Goal: Transaction & Acquisition: Purchase product/service

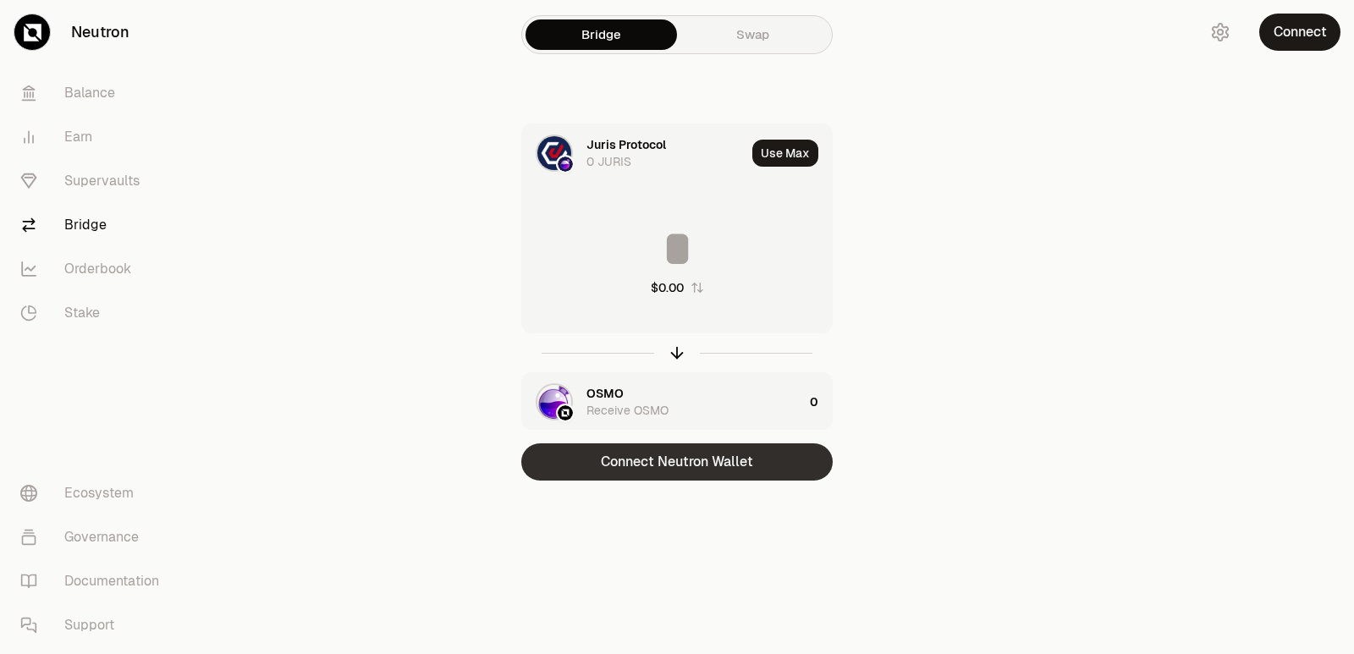
click at [680, 462] on button "Connect Neutron Wallet" at bounding box center [676, 461] width 311 height 37
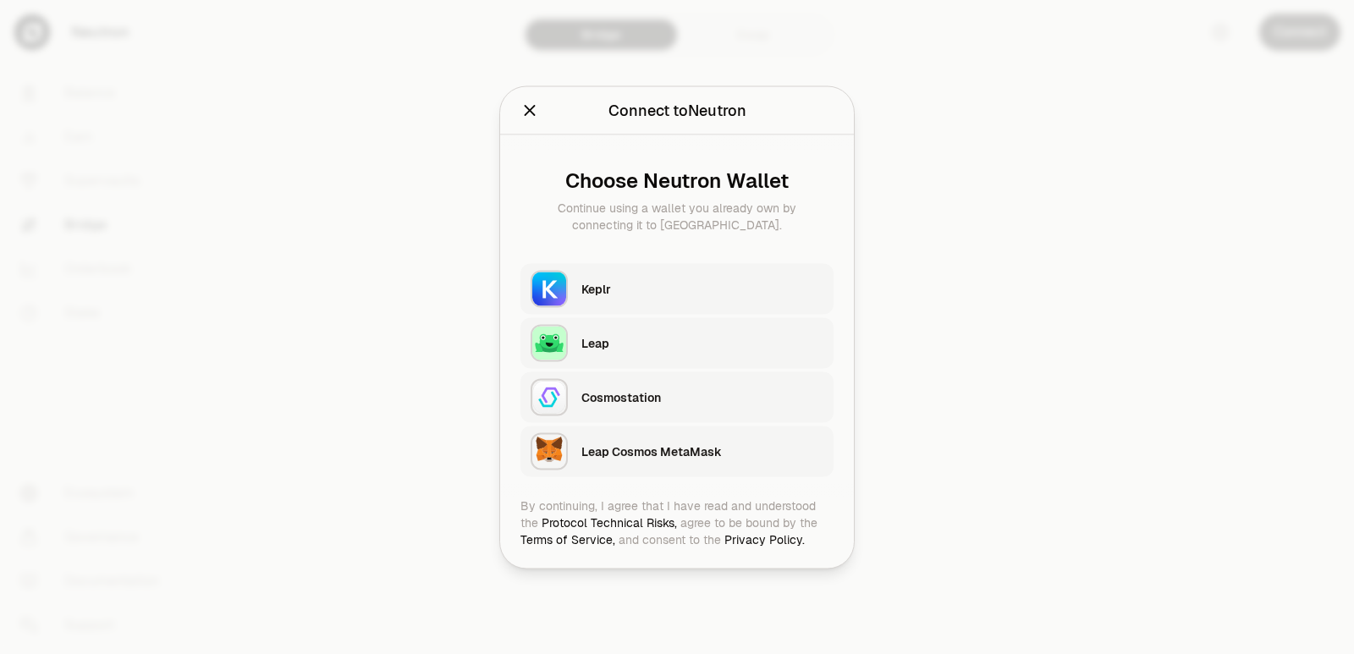
click at [628, 273] on div "Keplr" at bounding box center [707, 288] width 252 height 39
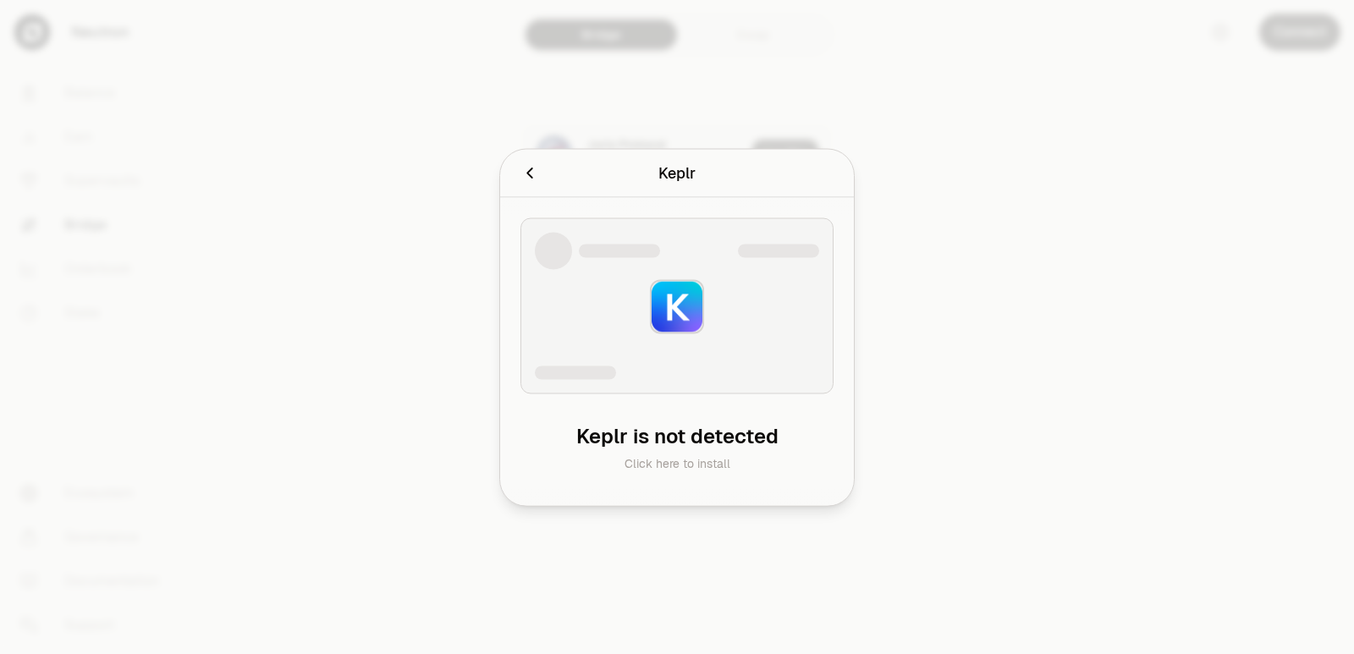
click at [524, 175] on icon "Cancel" at bounding box center [529, 172] width 19 height 19
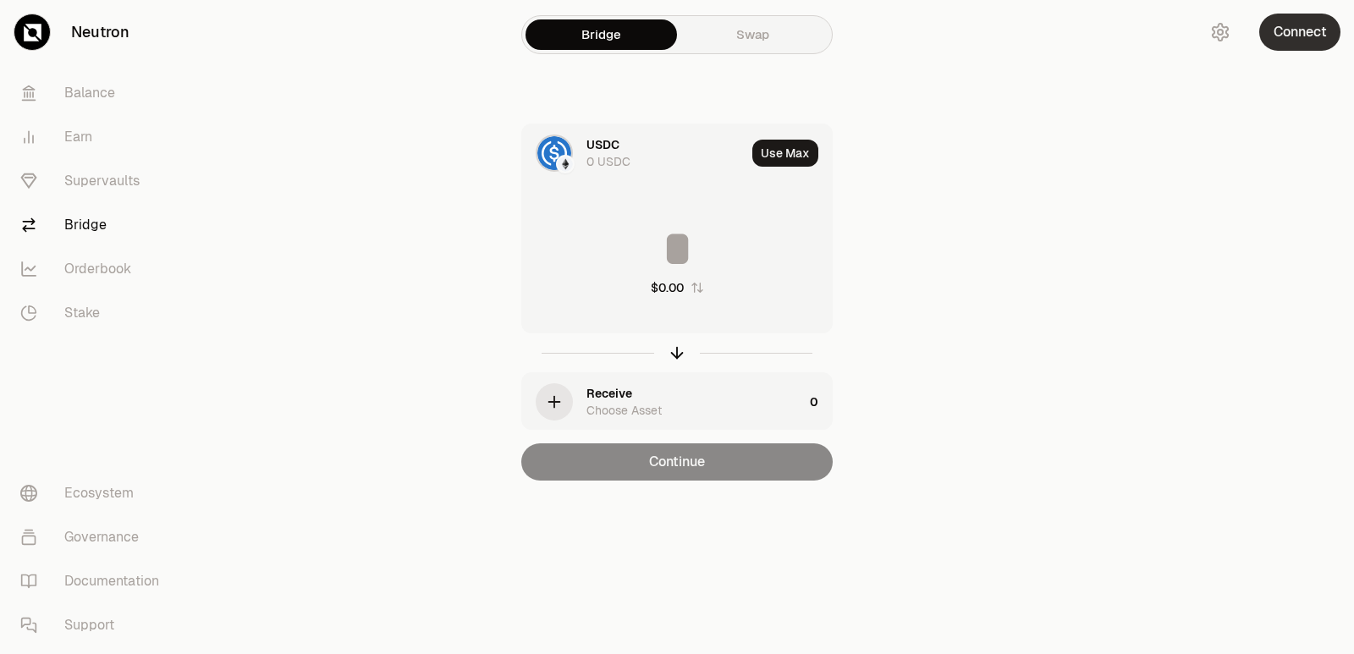
click at [1293, 44] on button "Connect" at bounding box center [1299, 32] width 81 height 37
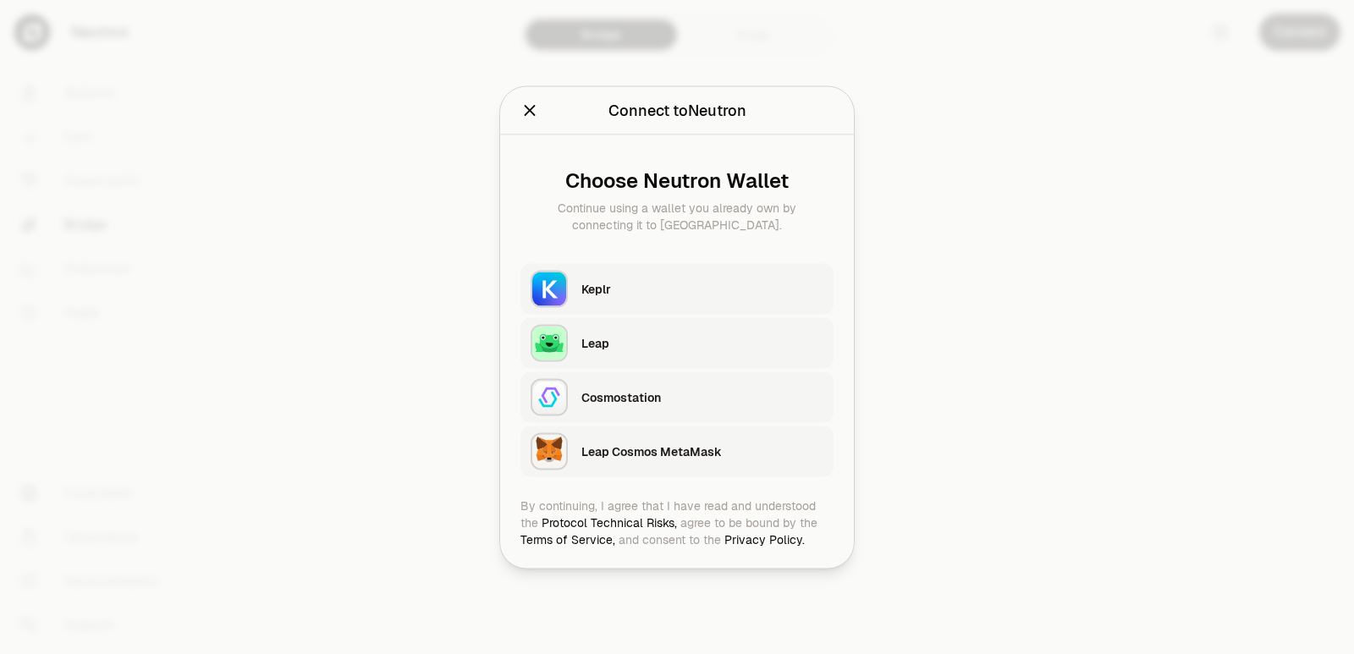
click at [598, 254] on div "Choose Neutron Wallet Continue using a wallet you already own by connecting it …" at bounding box center [677, 316] width 354 height 362
click at [594, 287] on div "Keplr" at bounding box center [702, 288] width 242 height 17
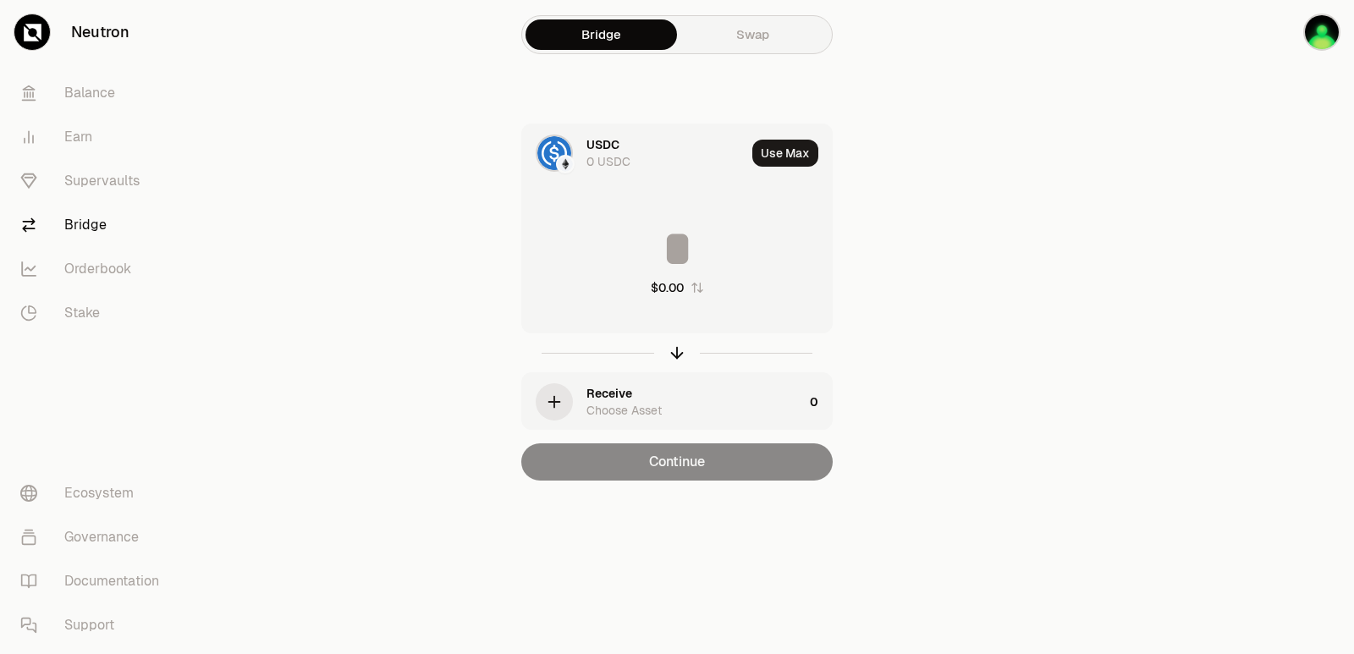
click at [597, 140] on div "USDC" at bounding box center [602, 144] width 33 height 17
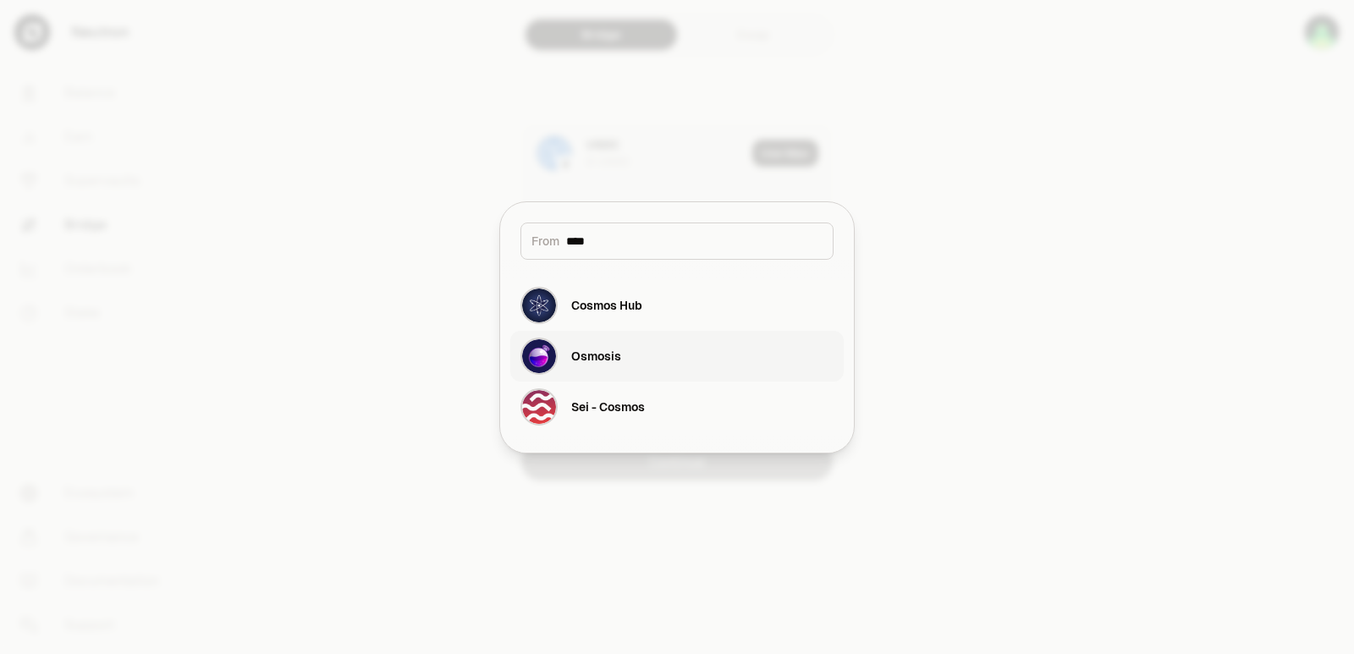
type input "****"
click at [670, 348] on button "Osmosis" at bounding box center [676, 356] width 333 height 51
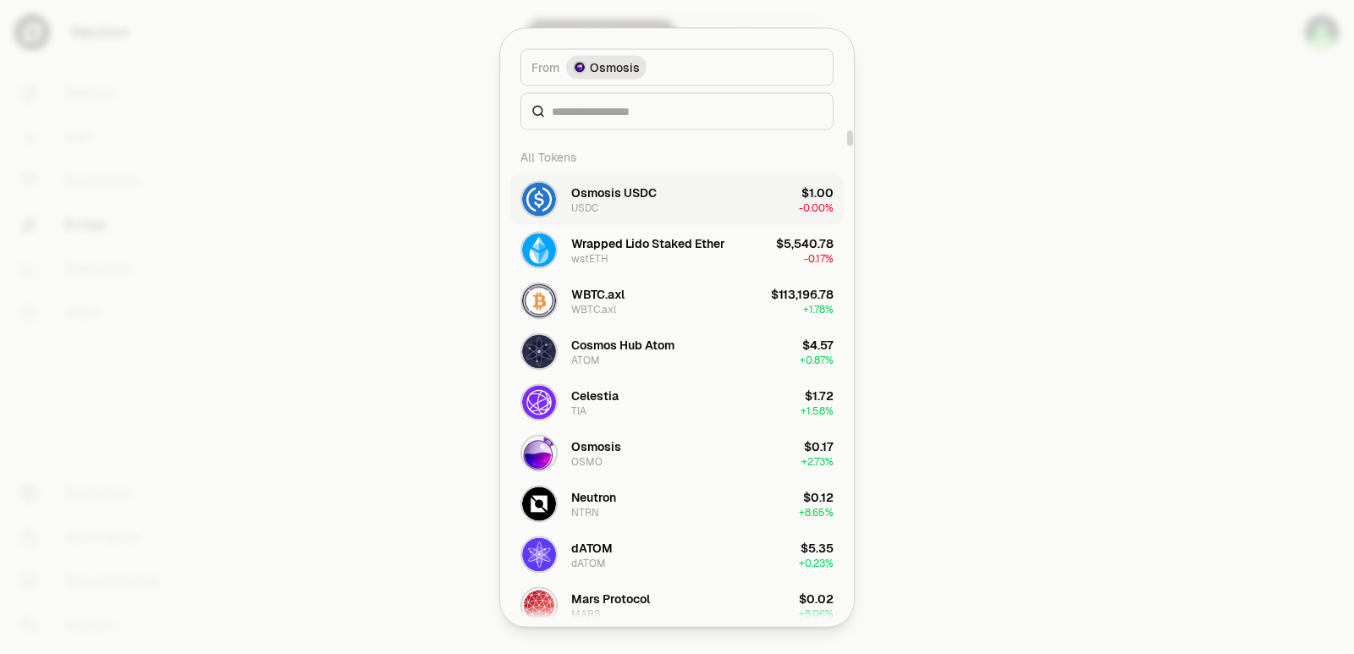
click at [654, 195] on div "Osmosis USDC" at bounding box center [613, 192] width 85 height 17
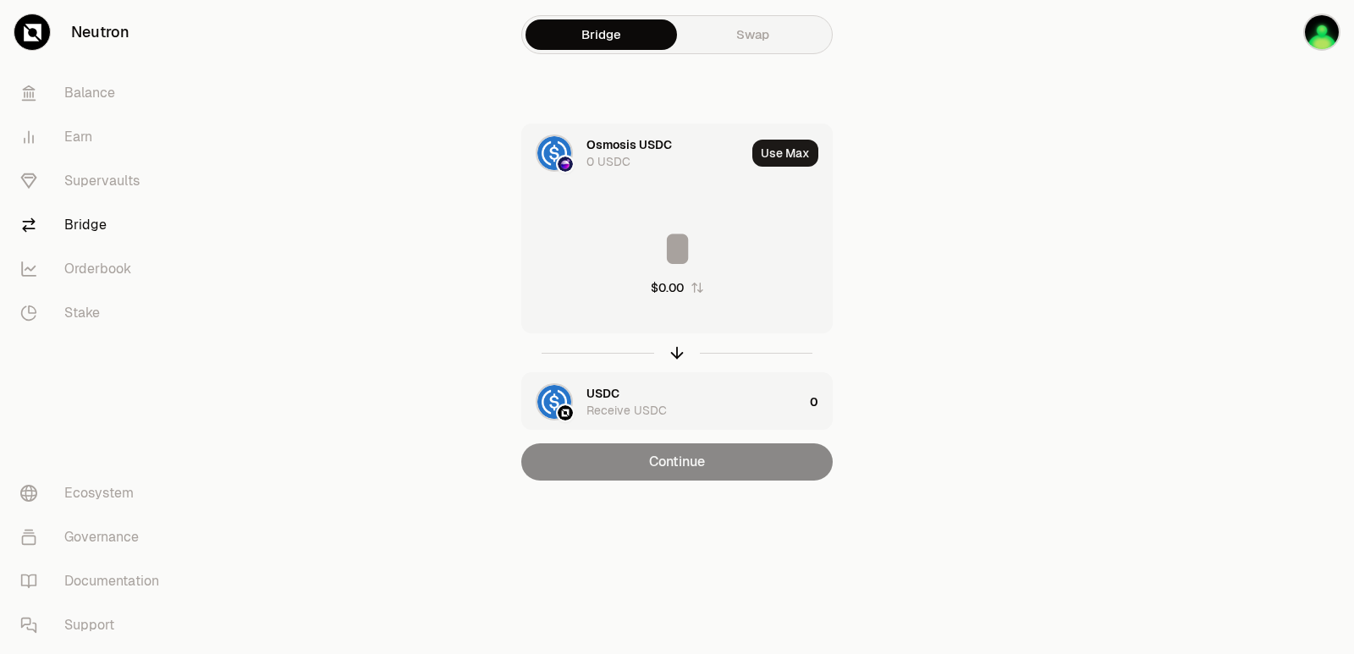
click at [630, 400] on div "USDC Receive USDC" at bounding box center [694, 402] width 217 height 34
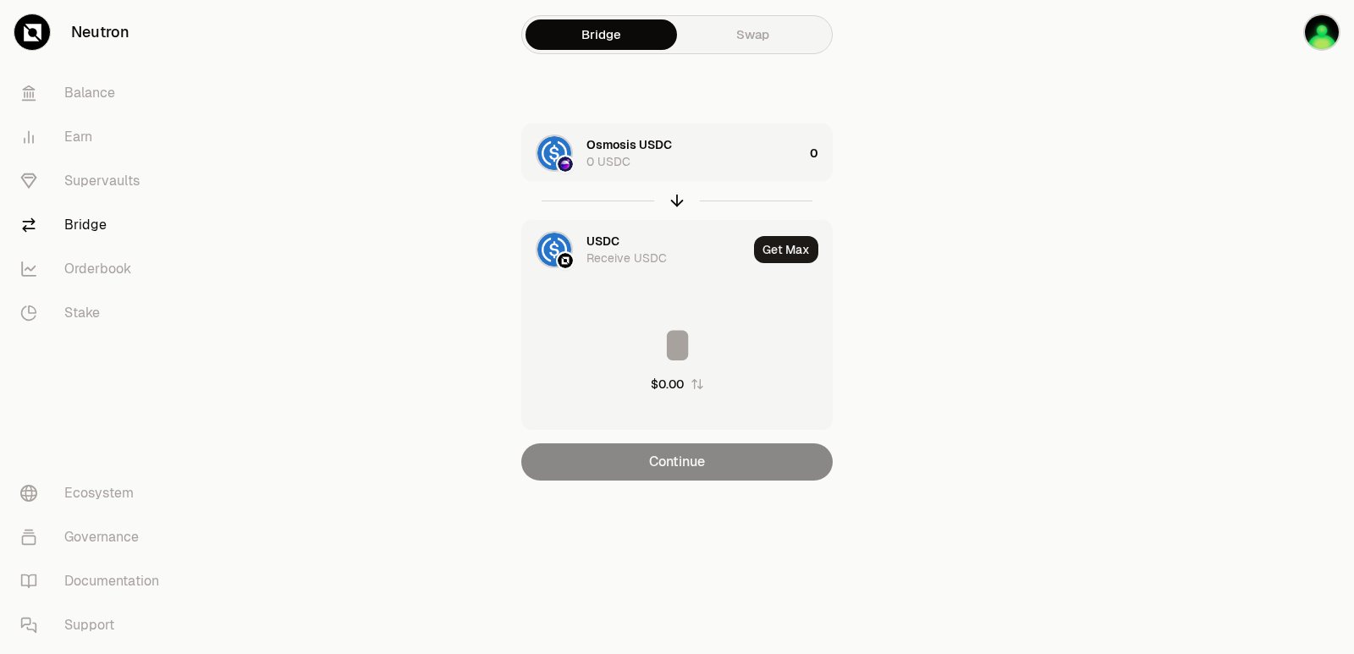
click at [594, 233] on div "USDC" at bounding box center [602, 241] width 33 height 17
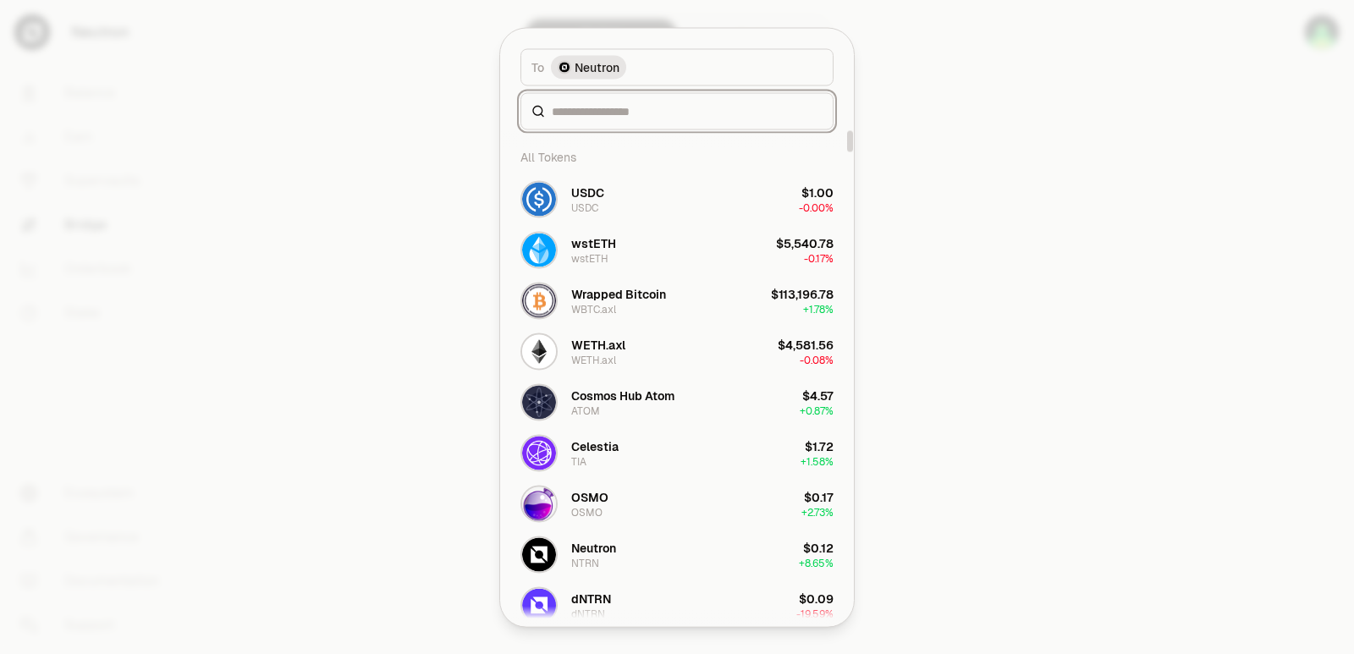
click at [603, 112] on input at bounding box center [687, 110] width 271 height 17
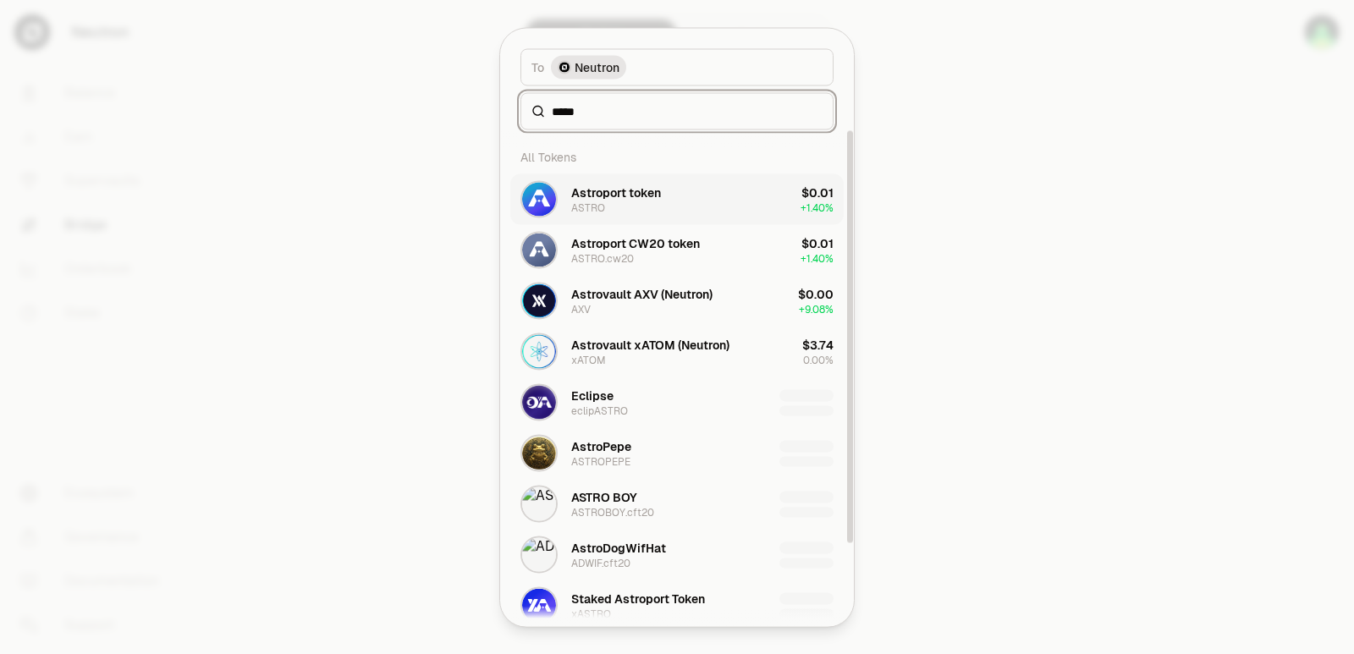
type input "*****"
click at [641, 221] on button "Astroport token ASTRO $0.01 + 1.40%" at bounding box center [676, 198] width 333 height 51
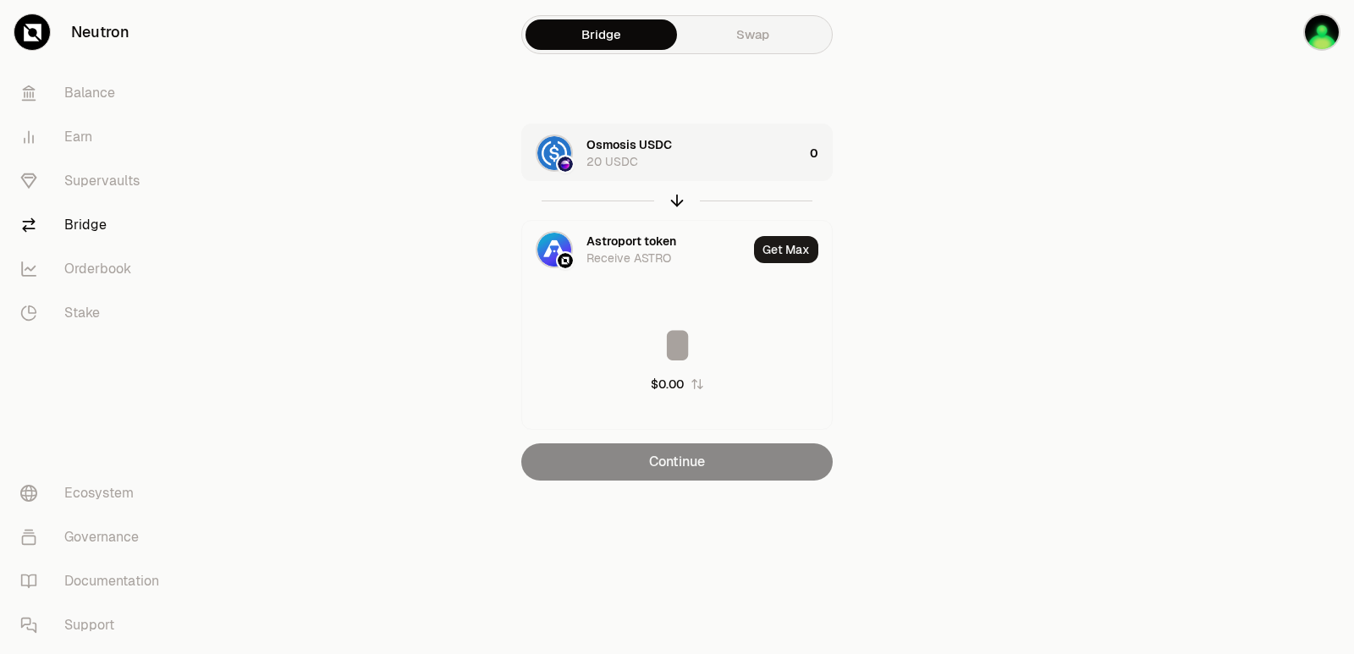
click at [715, 159] on div "Osmosis USDC 20 USDC" at bounding box center [694, 153] width 217 height 34
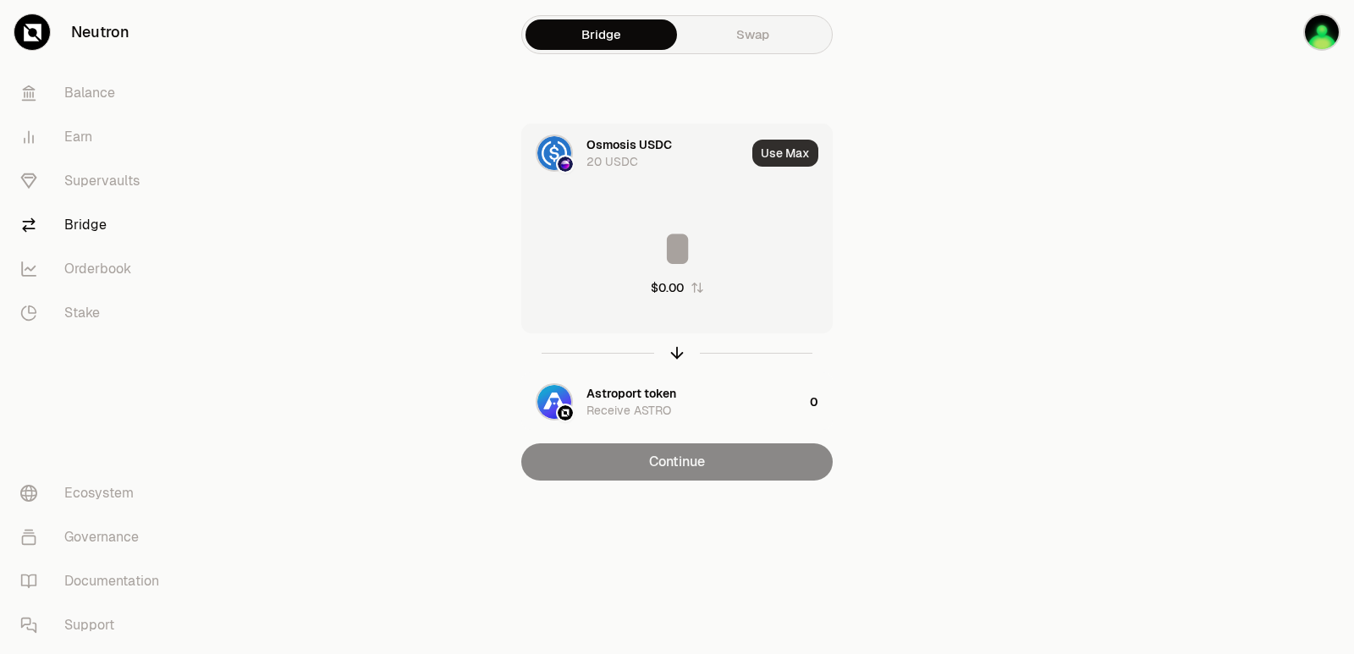
click at [778, 156] on button "Use Max" at bounding box center [785, 153] width 66 height 27
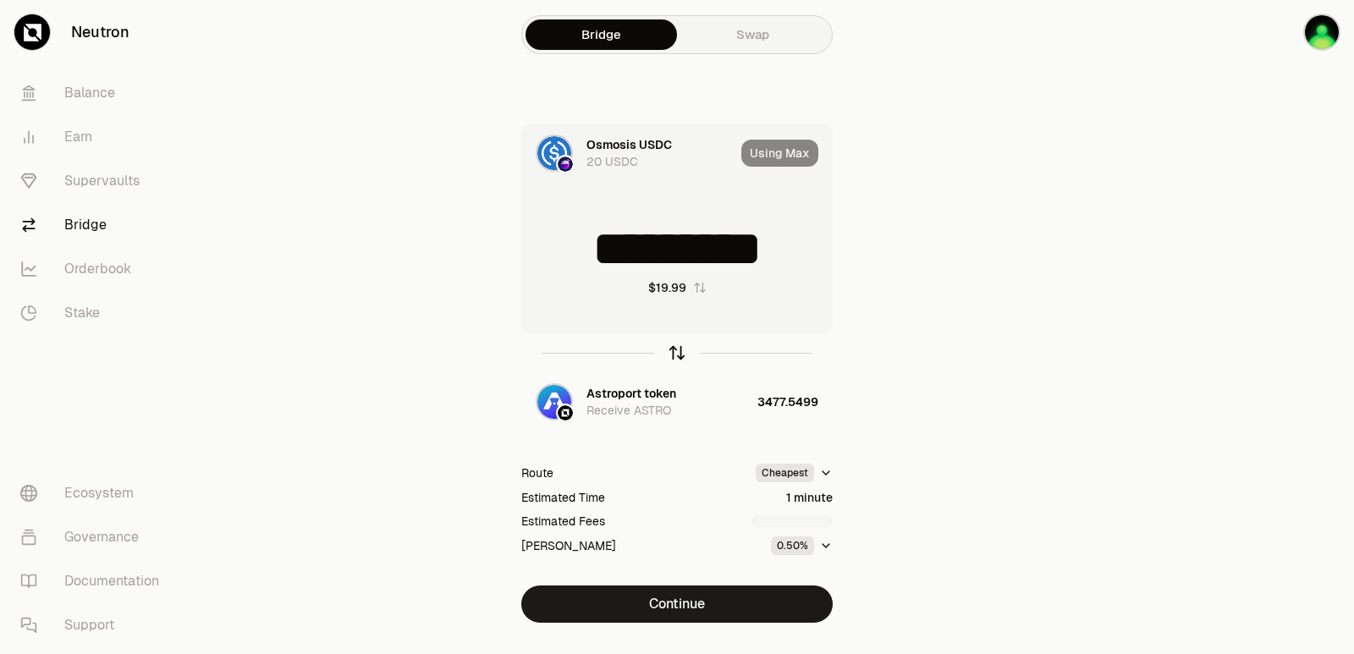
click at [676, 358] on icon "button" at bounding box center [677, 353] width 19 height 19
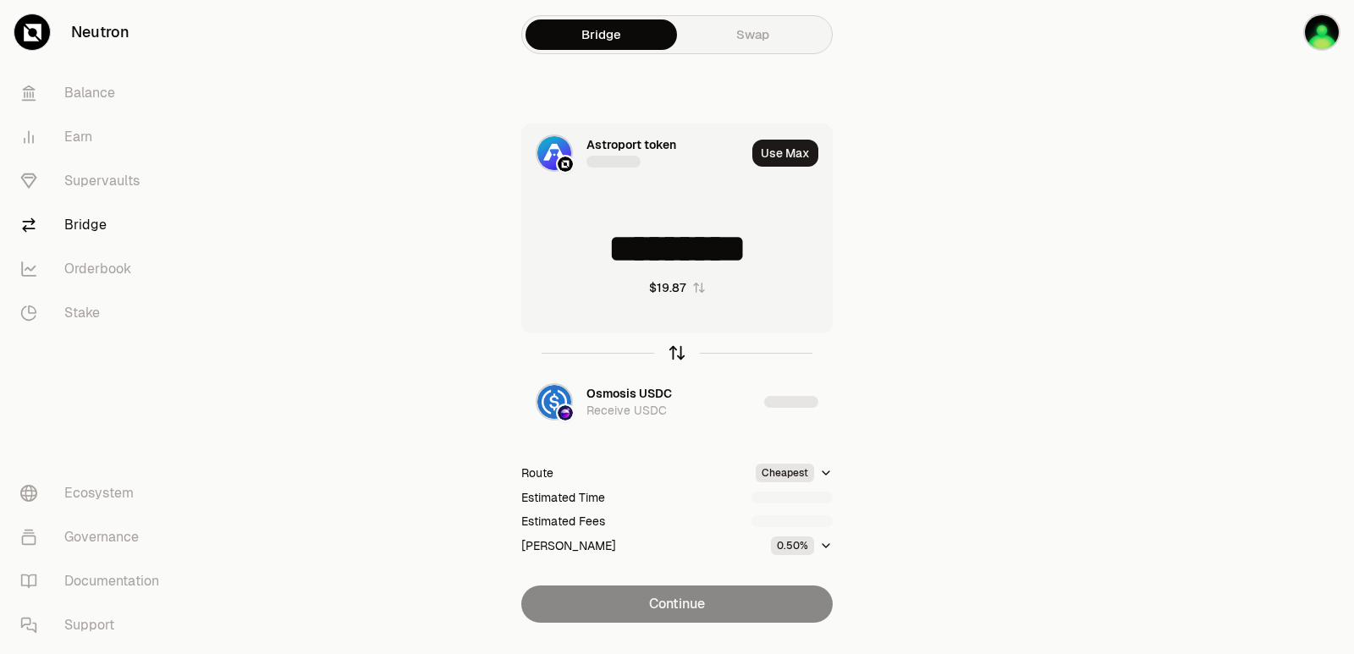
type input "**********"
click at [675, 358] on icon "button" at bounding box center [677, 353] width 19 height 19
click at [665, 245] on input at bounding box center [677, 248] width 310 height 51
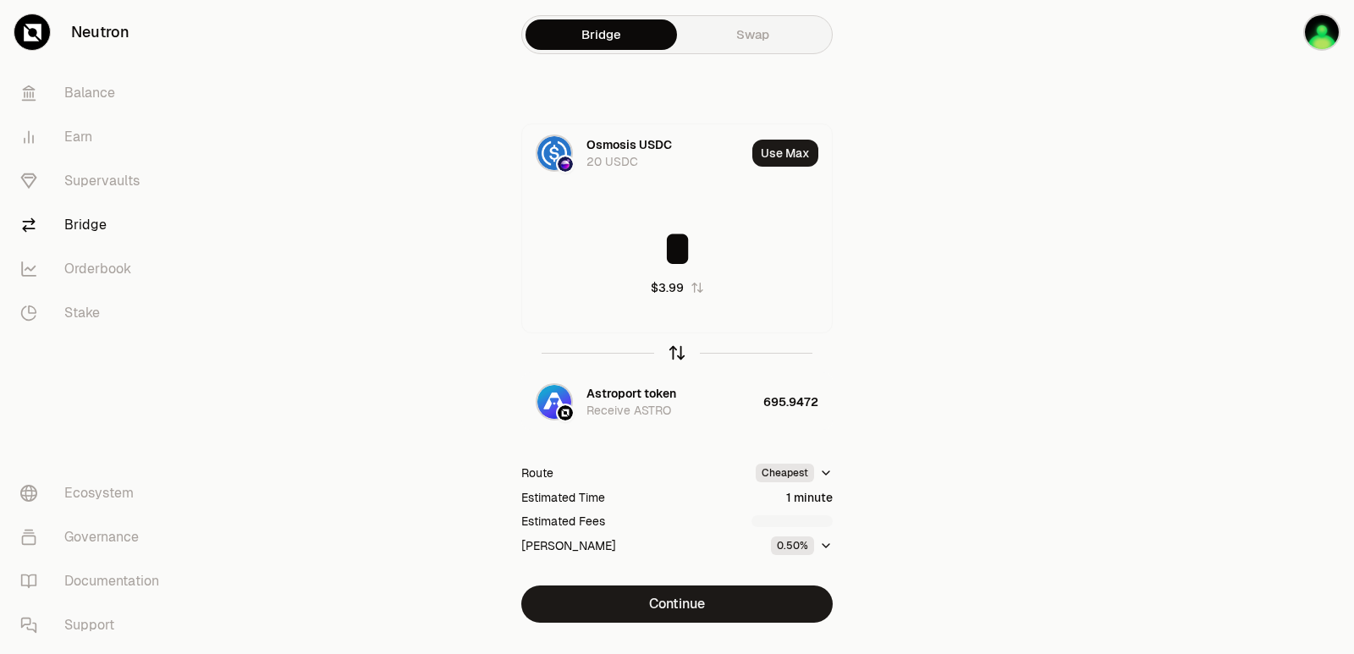
type input "*"
click at [675, 355] on icon "button" at bounding box center [677, 353] width 19 height 19
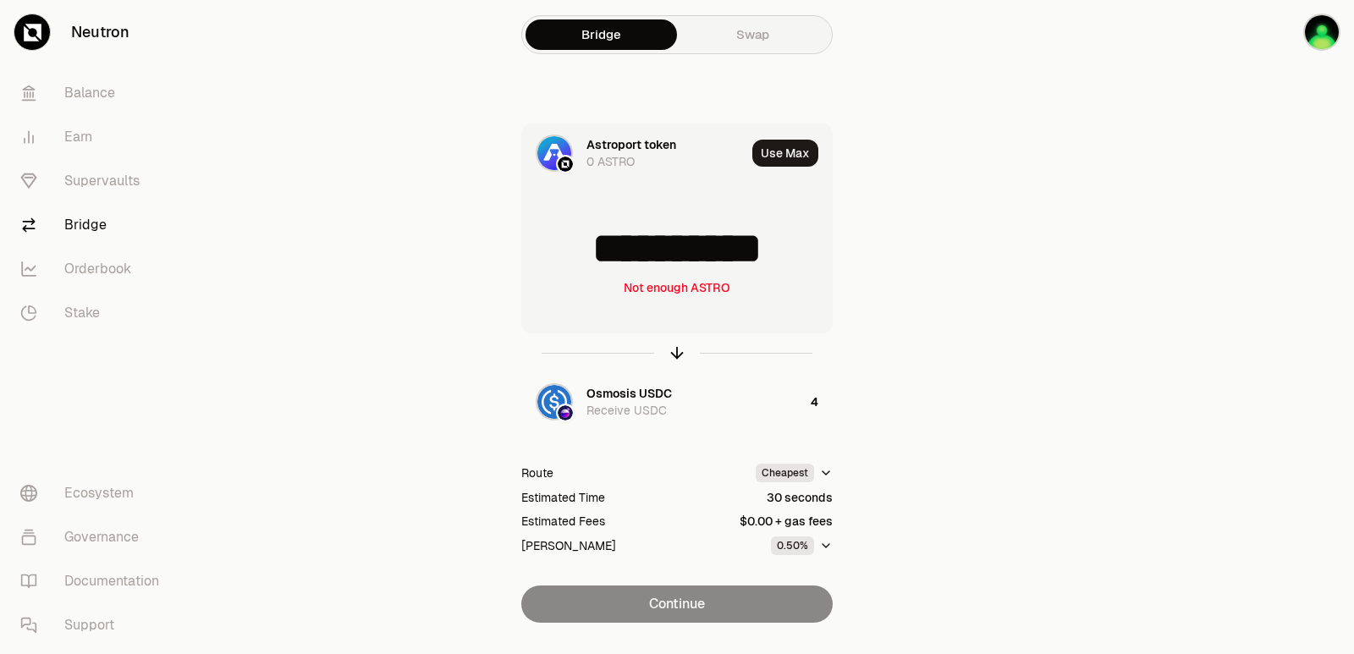
scroll to position [3, 0]
drag, startPoint x: 803, startPoint y: 247, endPoint x: 616, endPoint y: 261, distance: 187.5
click at [616, 261] on input "**********" at bounding box center [677, 248] width 310 height 51
type input "***"
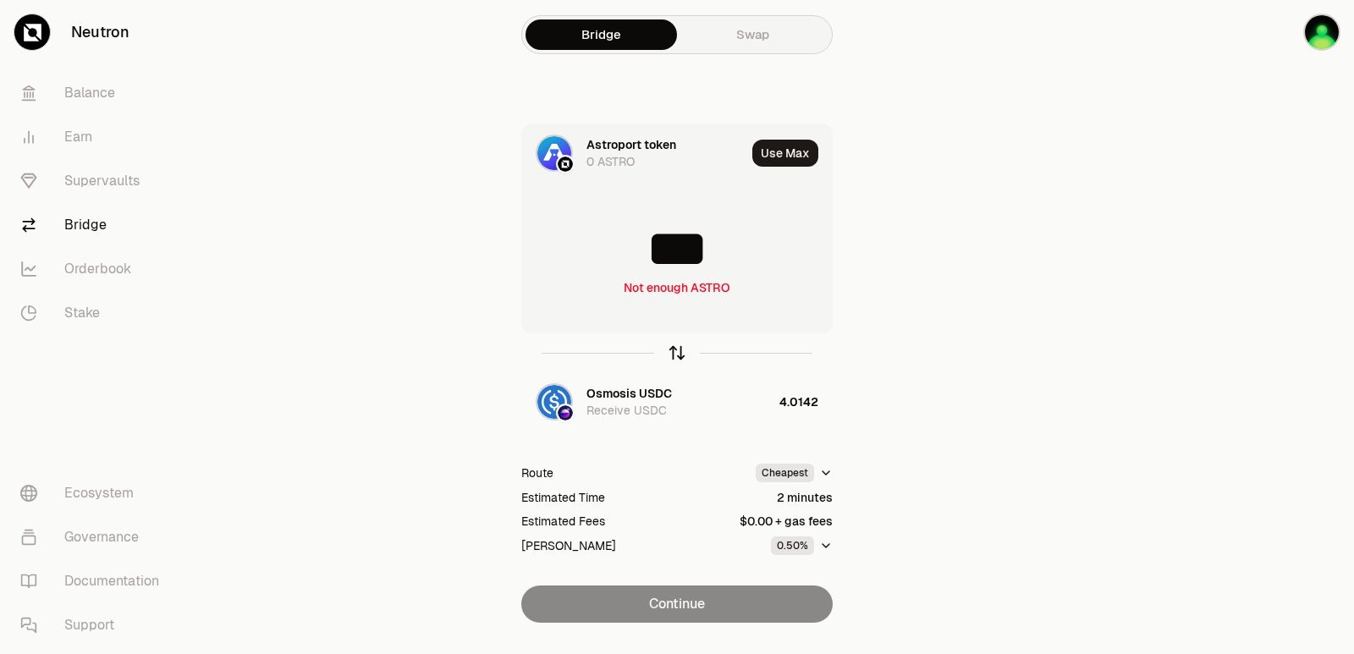
click at [677, 353] on icon "button" at bounding box center [677, 353] width 0 height 11
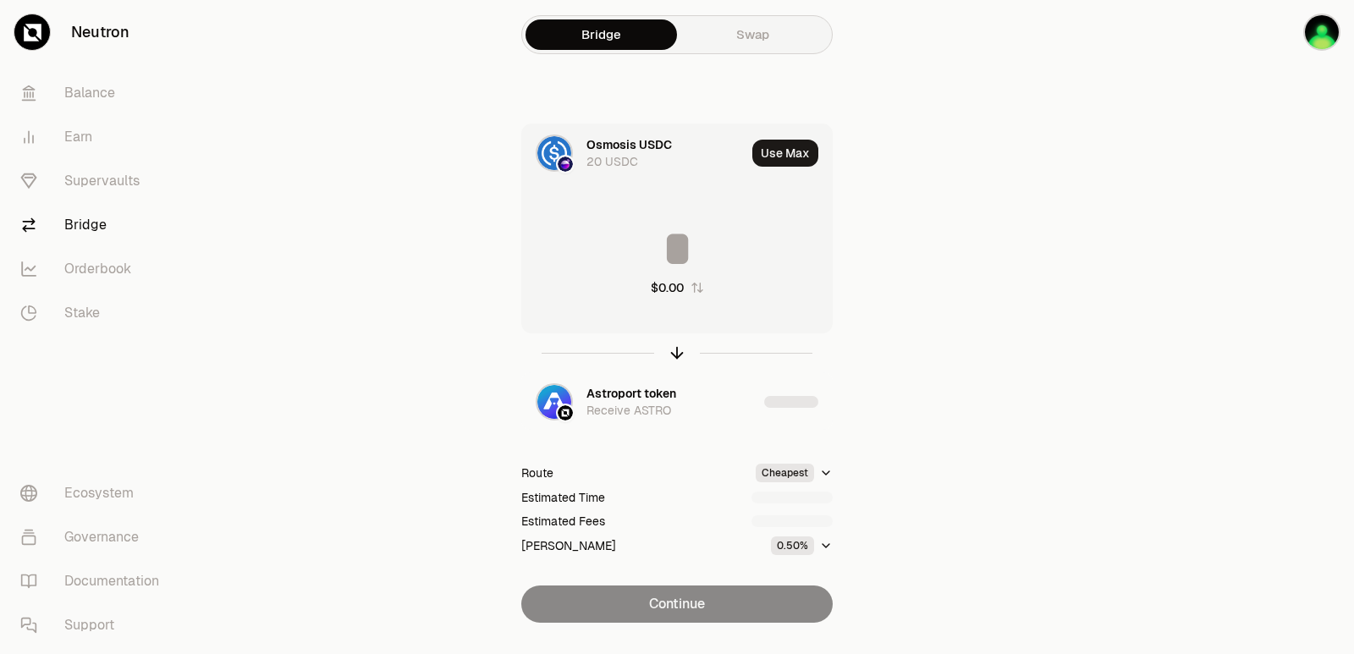
click at [652, 266] on input at bounding box center [677, 248] width 310 height 51
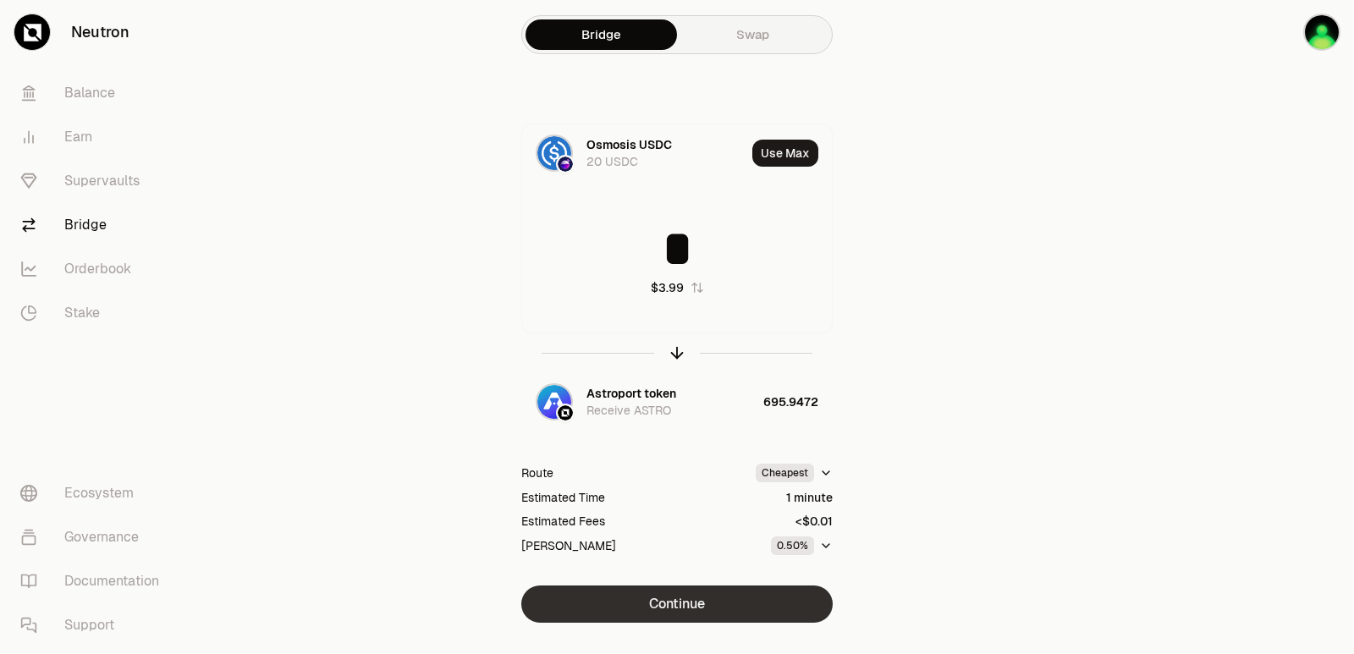
type input "*"
click at [690, 597] on button "Continue" at bounding box center [676, 604] width 311 height 37
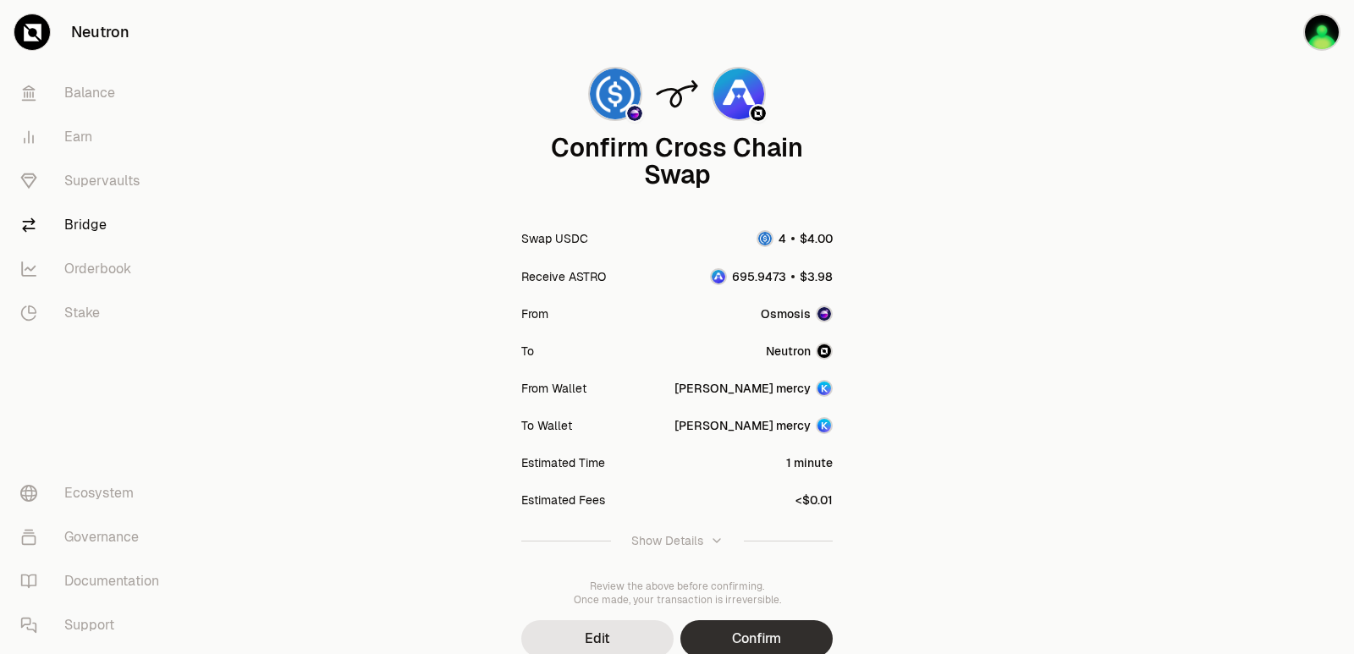
scroll to position [140, 0]
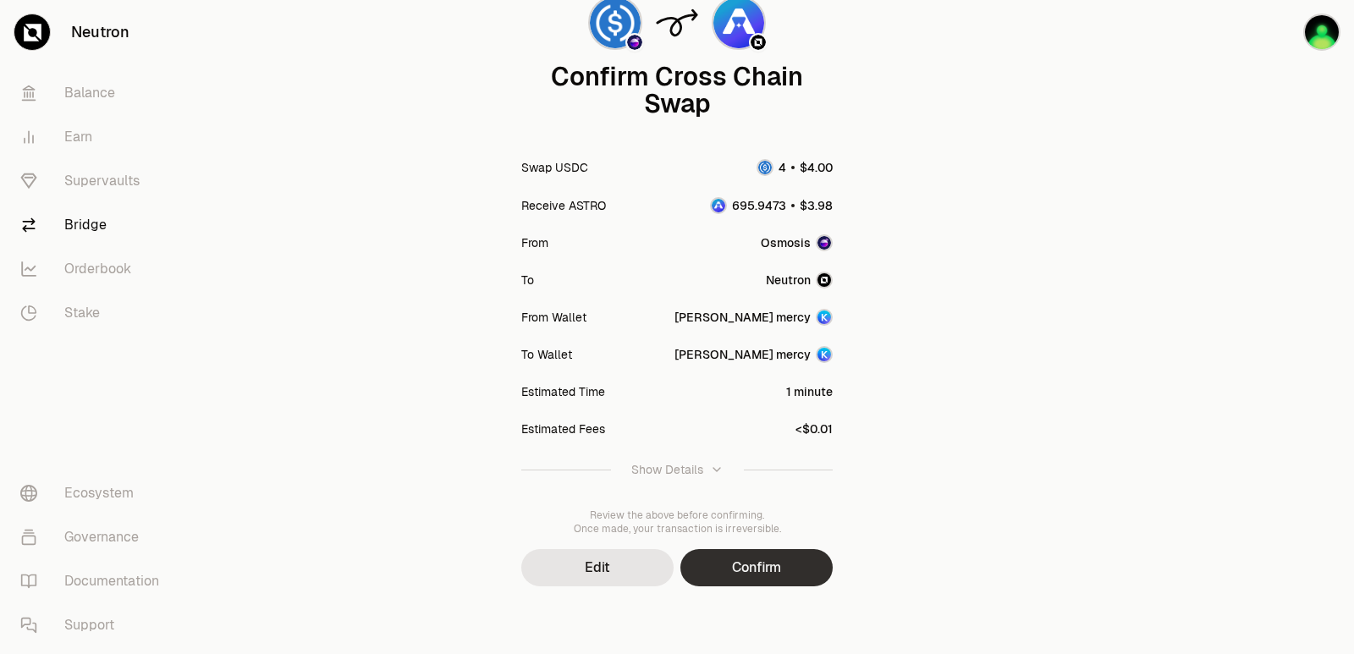
click at [746, 564] on button "Confirm" at bounding box center [756, 567] width 152 height 37
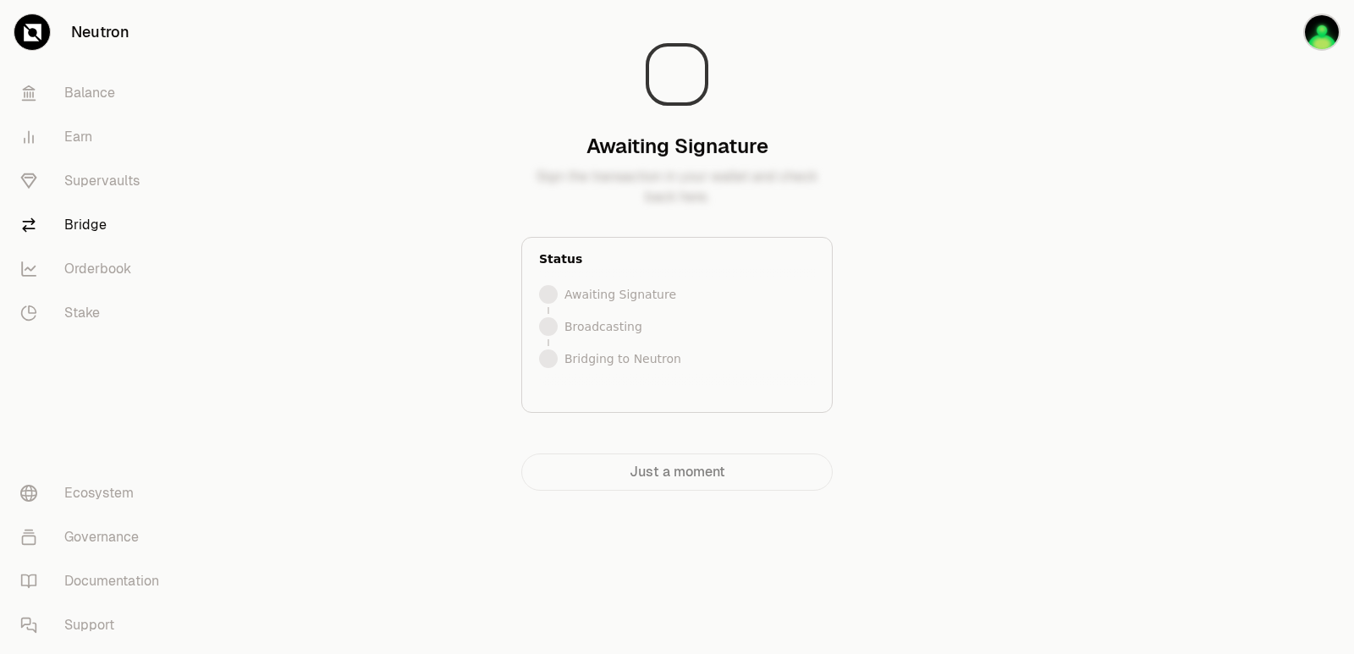
scroll to position [0, 0]
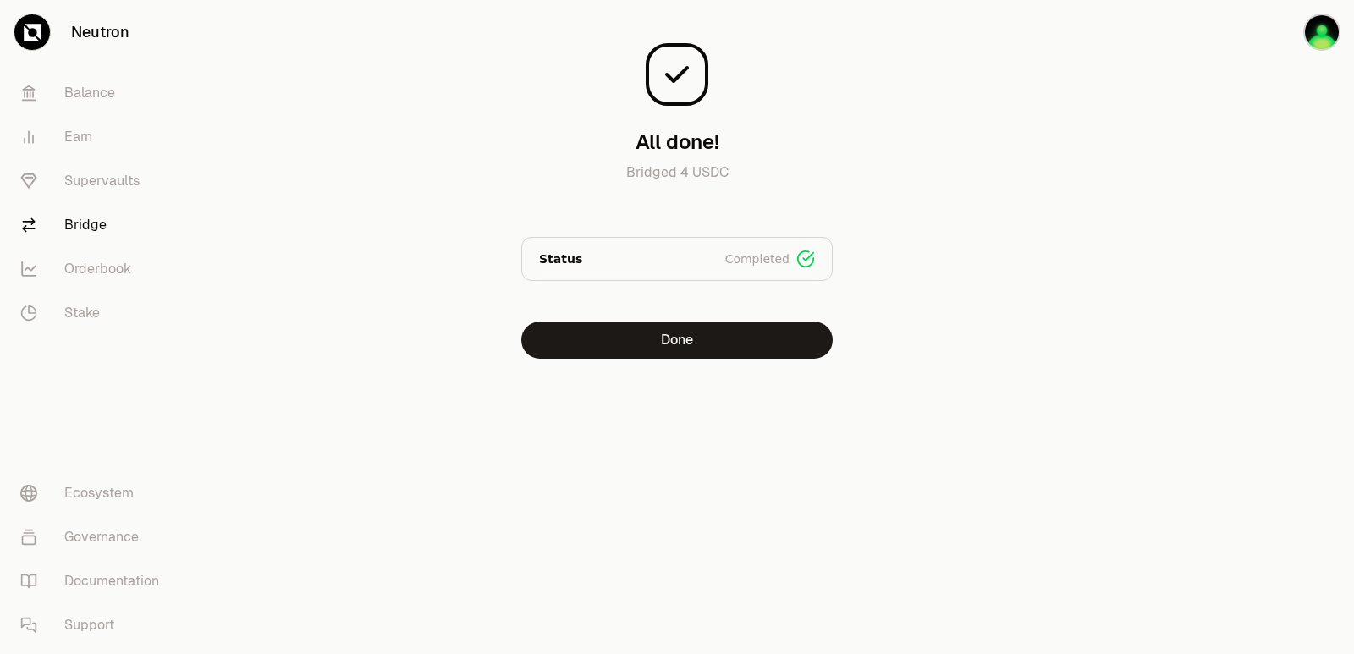
click at [1233, 355] on div at bounding box center [1259, 213] width 190 height 426
click at [725, 346] on button "Done" at bounding box center [676, 340] width 311 height 37
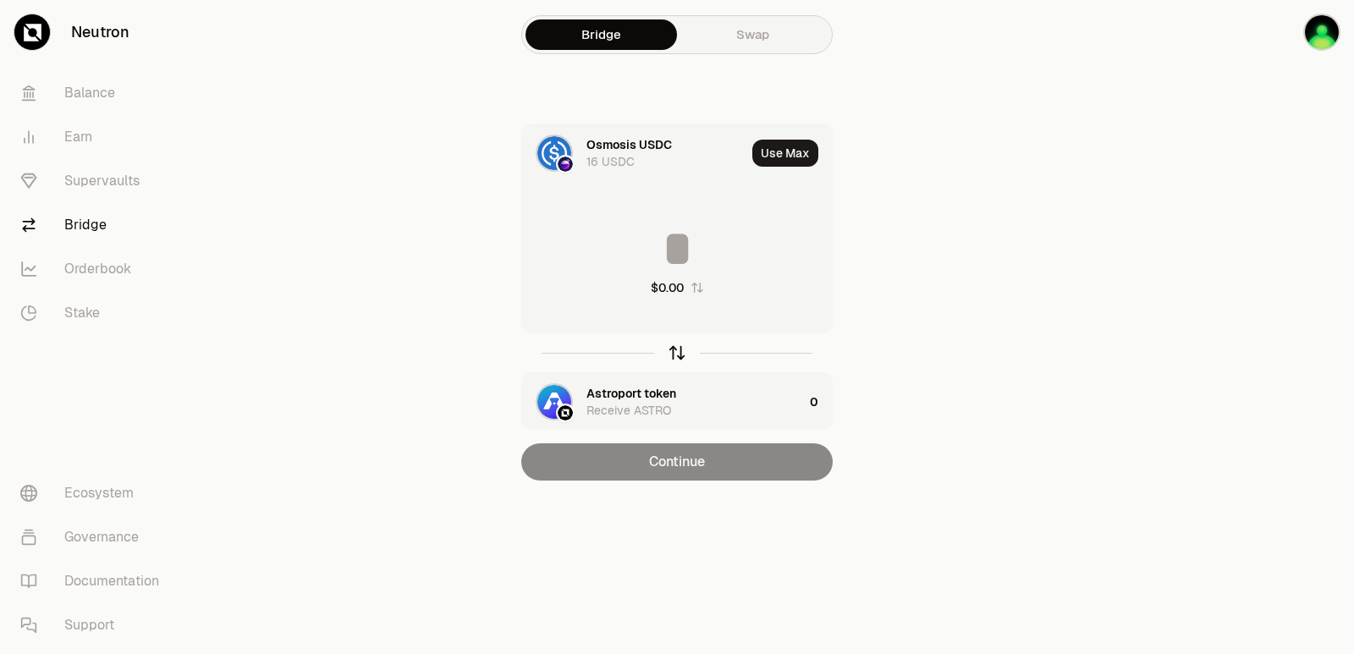
click at [673, 354] on icon "button" at bounding box center [677, 353] width 19 height 19
click at [776, 149] on button "Use Max" at bounding box center [785, 153] width 66 height 27
type input "*********"
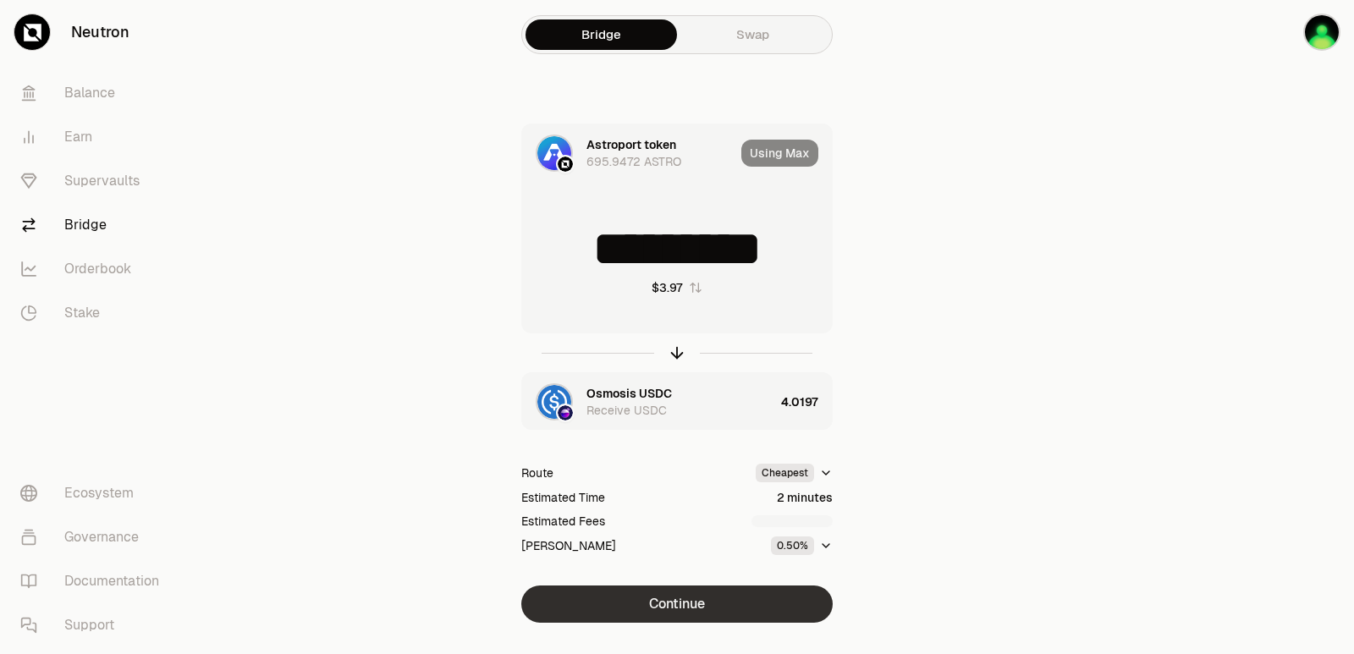
click at [693, 615] on button "Continue" at bounding box center [676, 604] width 311 height 37
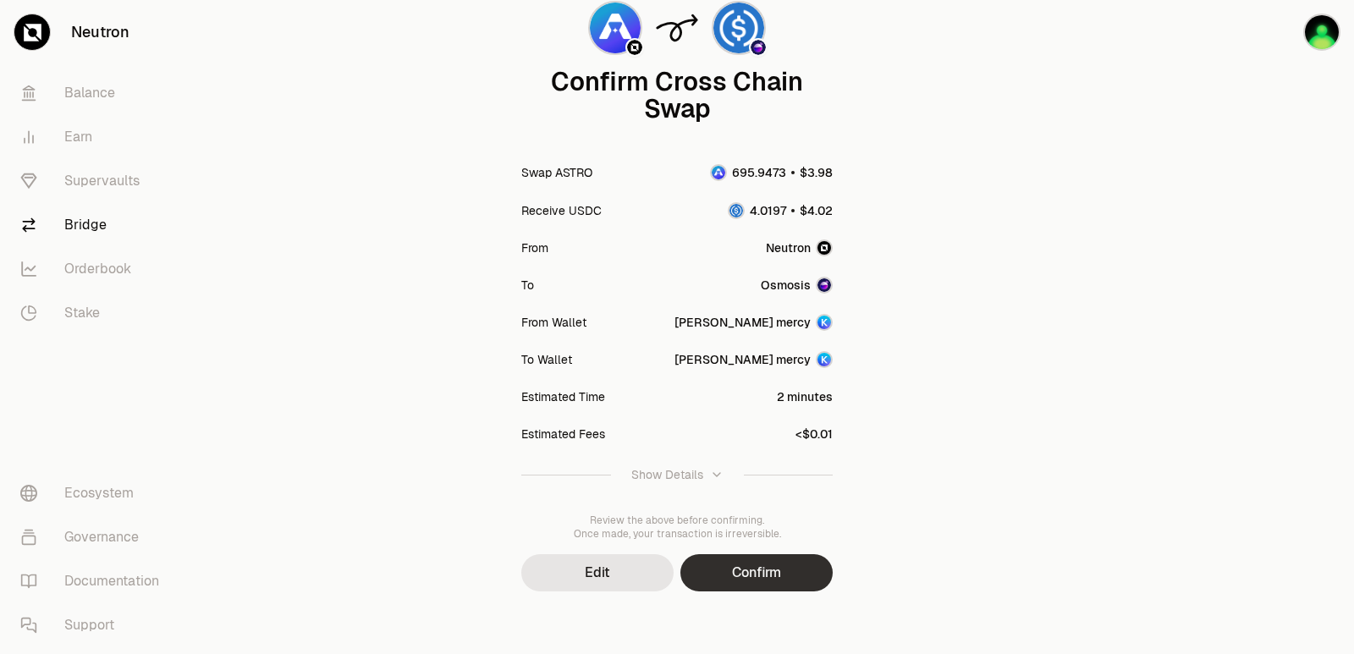
scroll to position [140, 0]
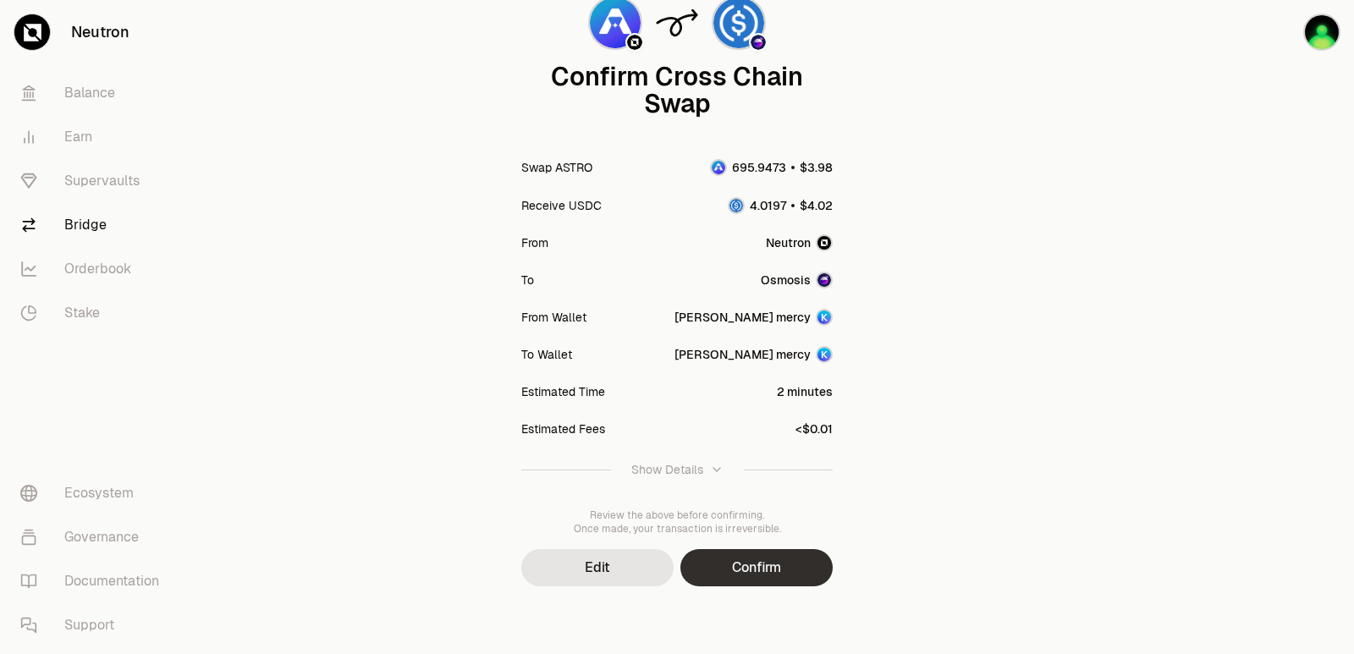
click at [761, 569] on button "Confirm" at bounding box center [756, 567] width 152 height 37
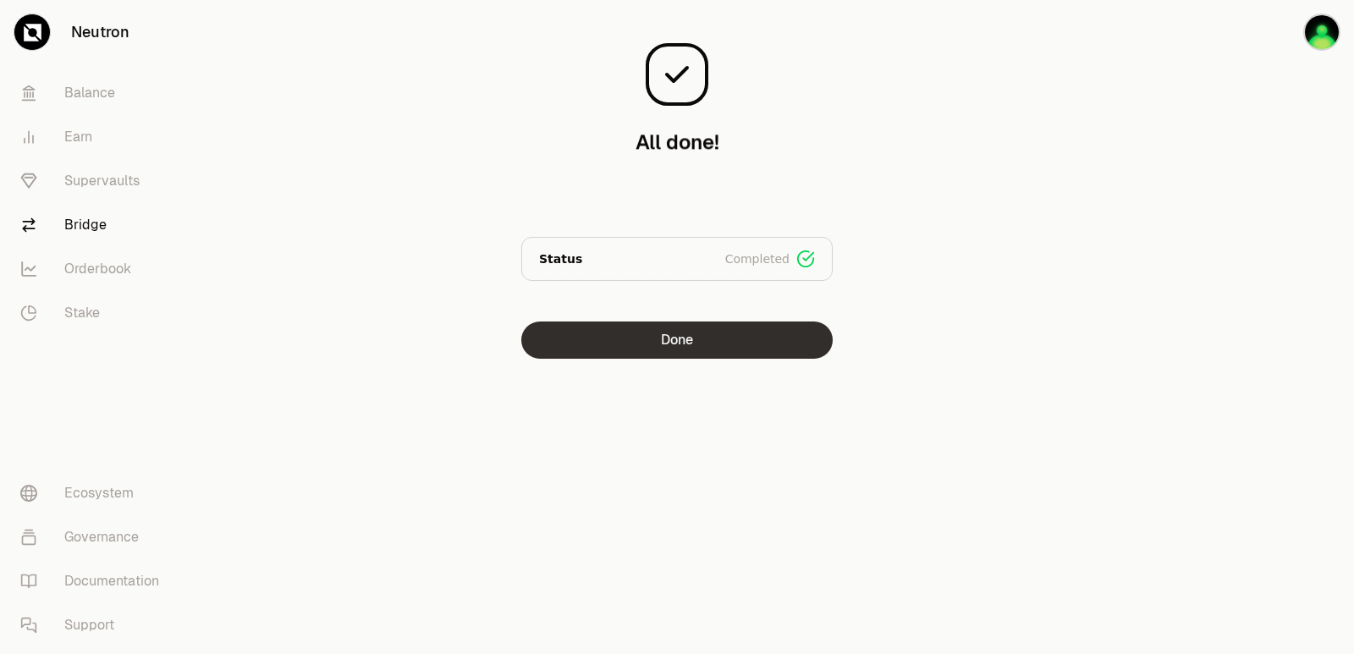
click at [645, 355] on button "Done" at bounding box center [676, 340] width 311 height 37
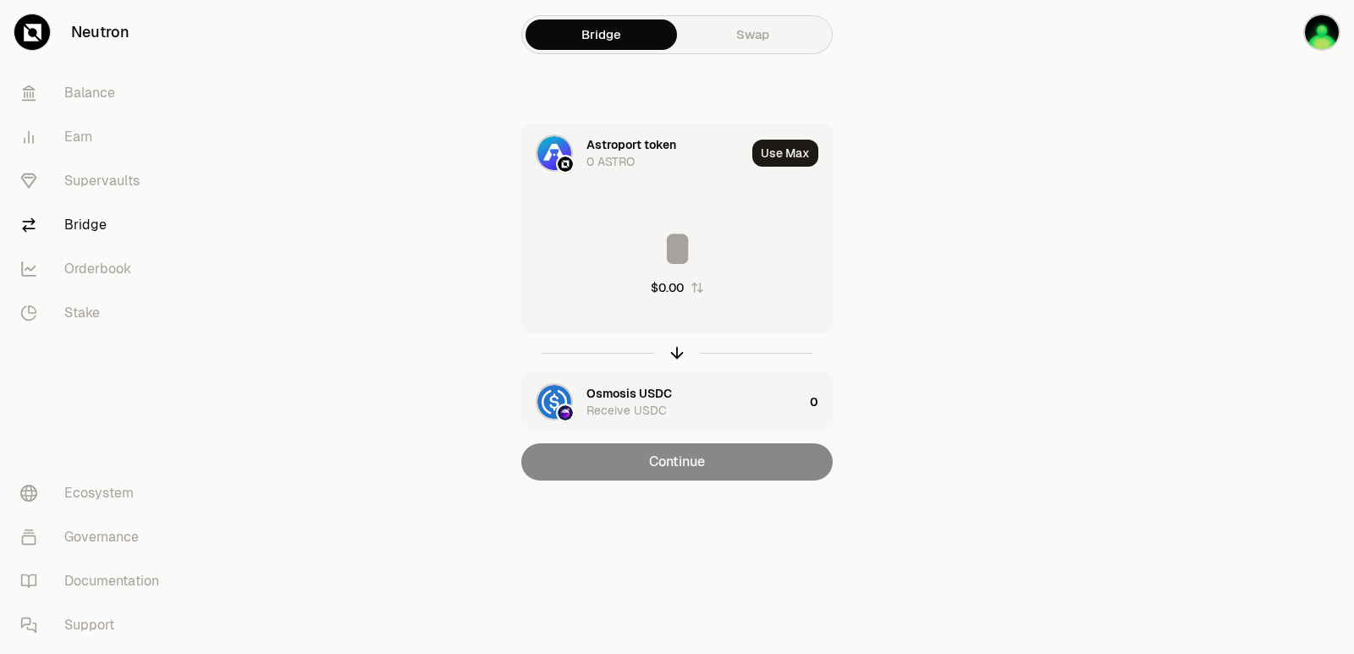
click at [641, 394] on div "Osmosis USDC" at bounding box center [628, 393] width 85 height 17
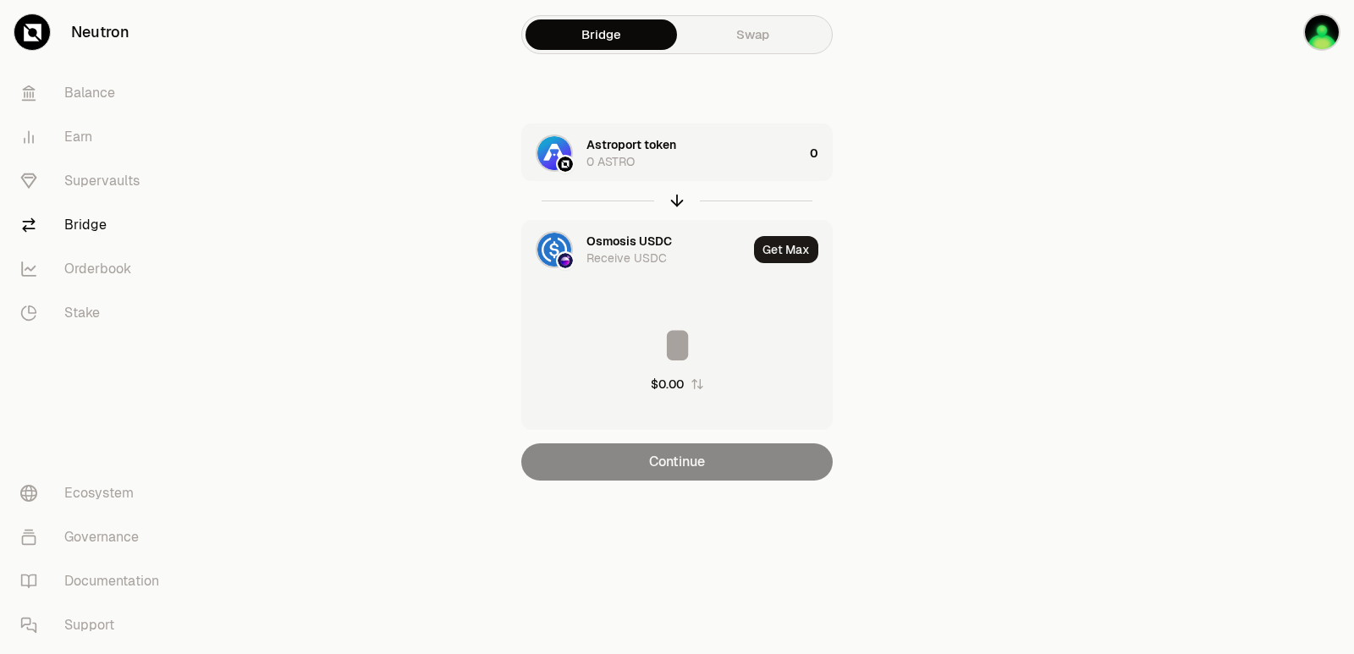
click at [1113, 381] on main "Bridge Swap Astroport token 0 ASTRO 0 Osmosis USDC Receive USDC Get Max $0.00 C…" at bounding box center [772, 274] width 1164 height 548
click at [683, 197] on icon "button" at bounding box center [677, 200] width 19 height 19
click at [627, 240] on div "Astroport token" at bounding box center [631, 241] width 90 height 17
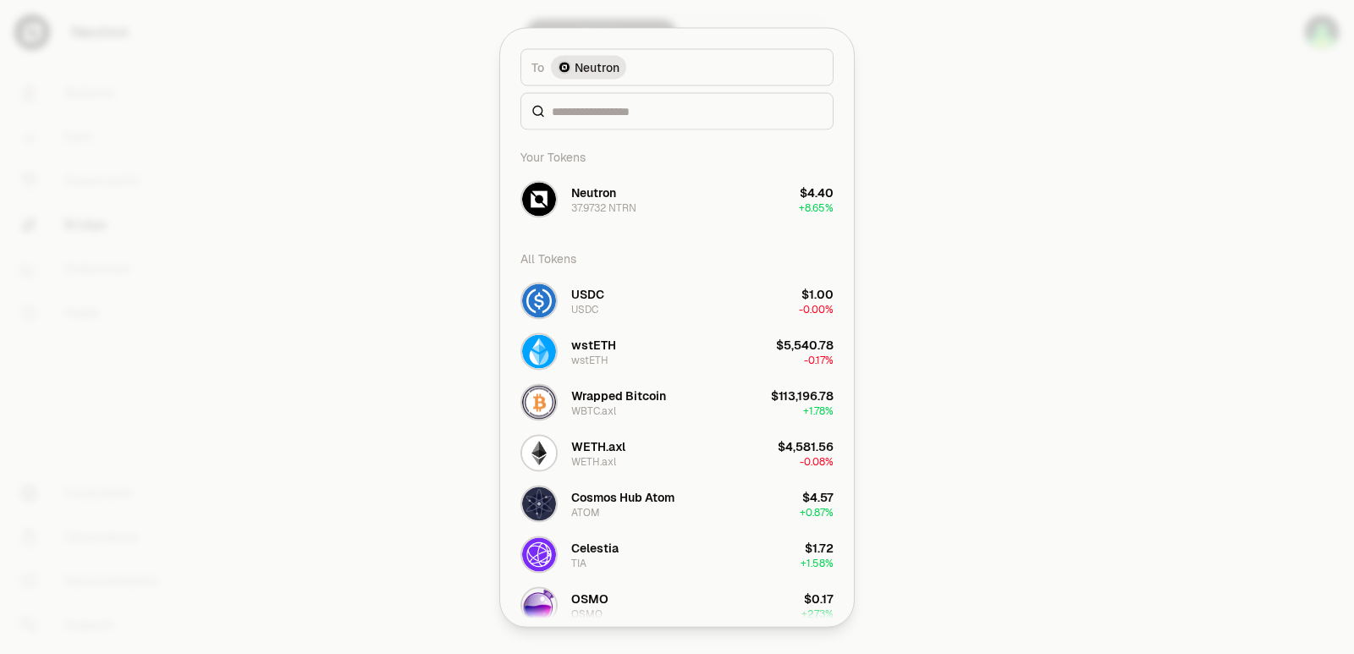
click at [636, 277] on div "To token Select To token. To Neutron Your Tokens Neutron 37.9732 NTRN $4.40 + 8…" at bounding box center [677, 327] width 354 height 598
click at [572, 118] on input at bounding box center [687, 110] width 271 height 17
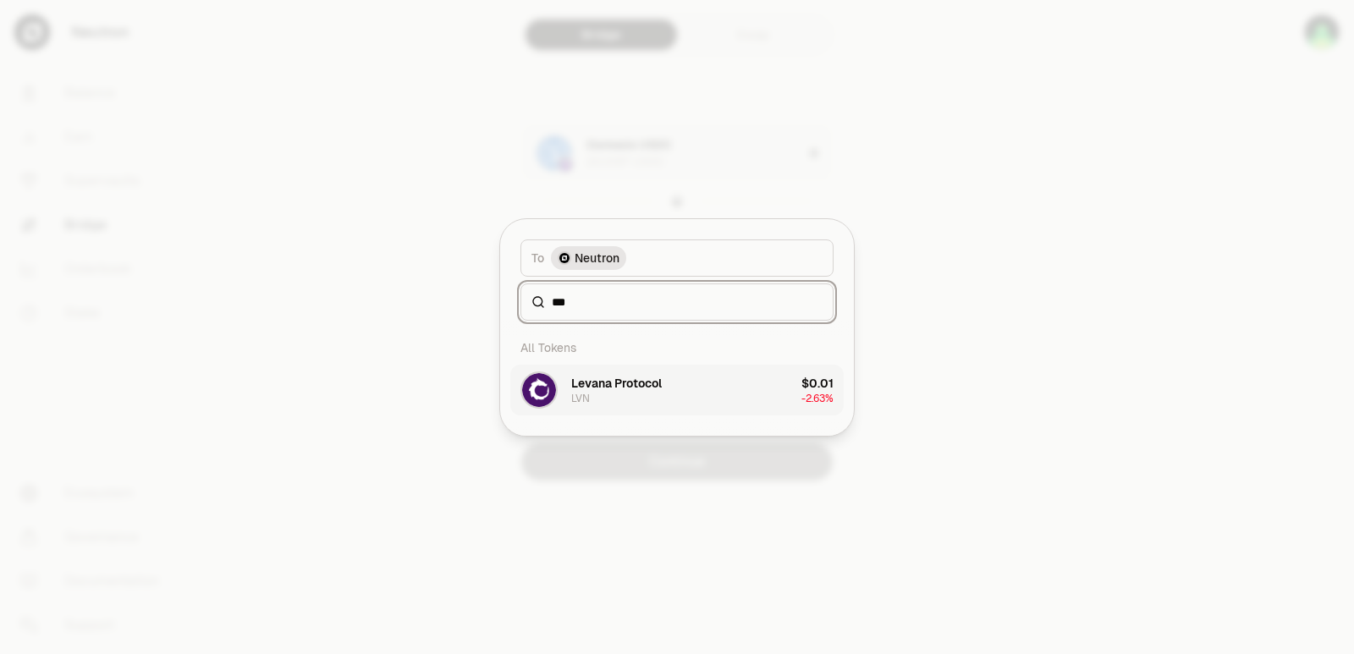
type input "***"
click at [593, 393] on div "Levana Protocol LVN" at bounding box center [616, 390] width 91 height 30
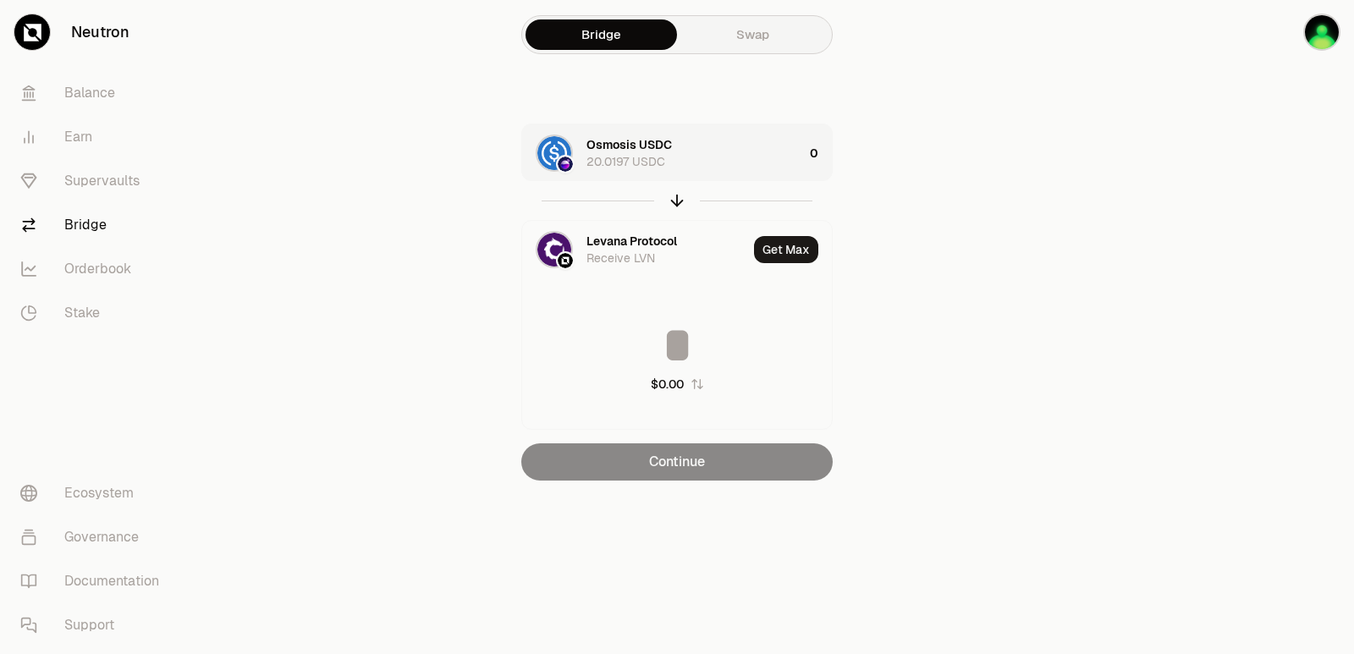
click at [718, 166] on div "Osmosis USDC 20.0197 USDC" at bounding box center [694, 153] width 217 height 34
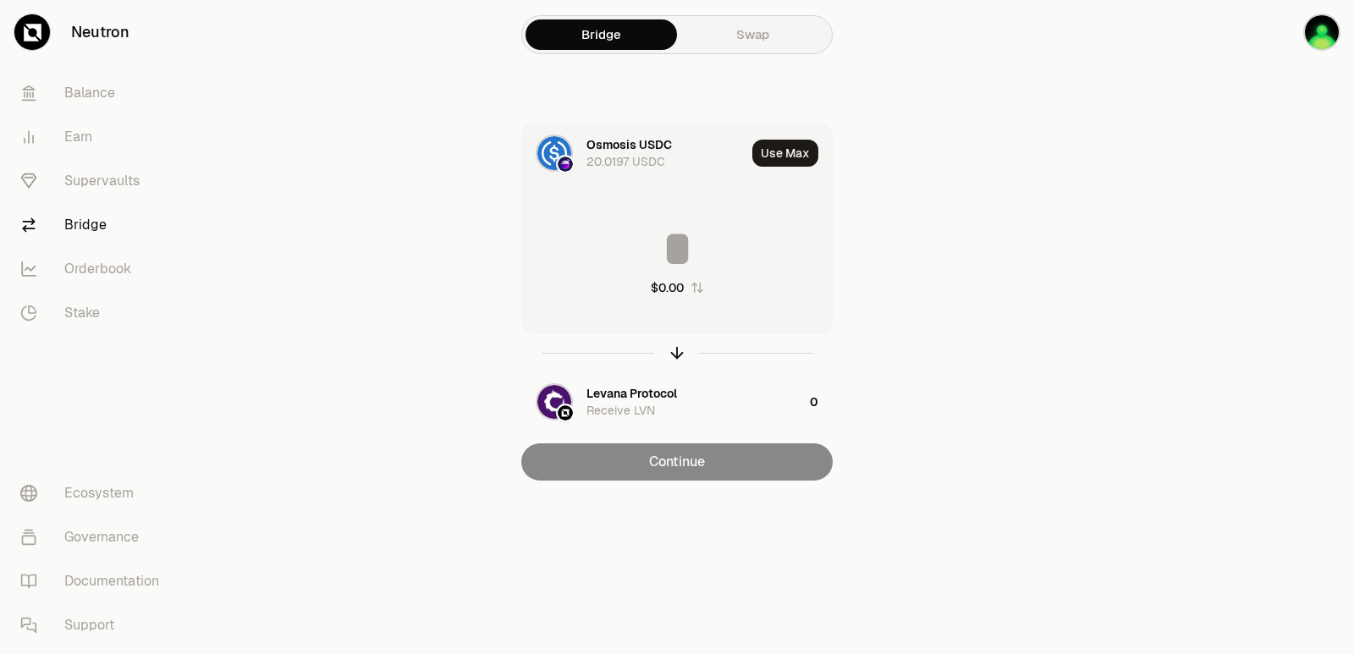
click at [676, 236] on input at bounding box center [677, 248] width 310 height 51
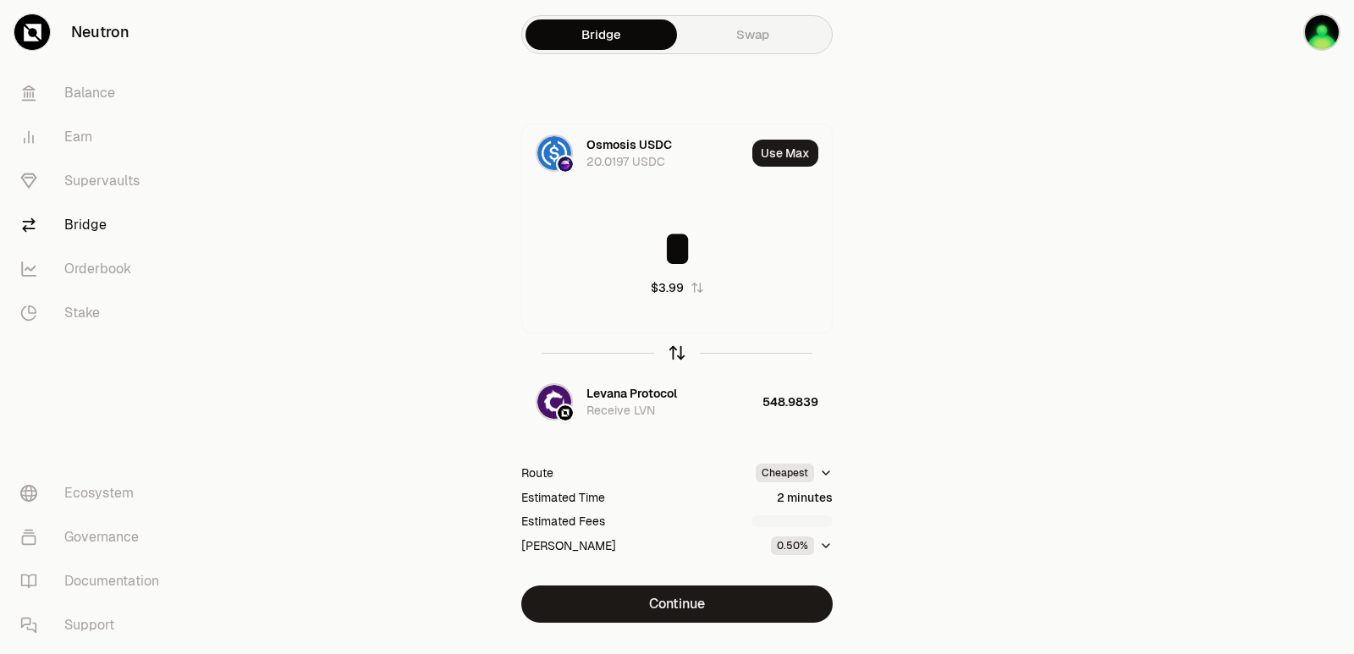
type input "*"
click at [675, 351] on icon "button" at bounding box center [677, 353] width 19 height 19
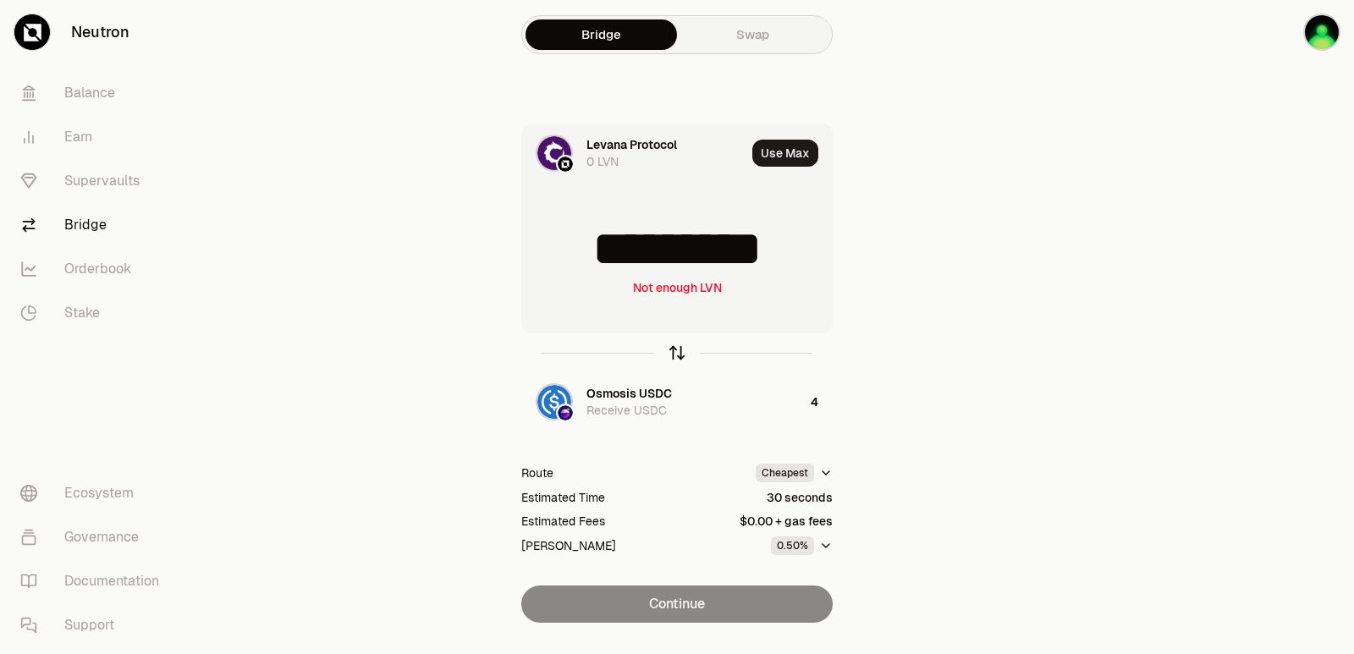
click at [675, 349] on icon "button" at bounding box center [677, 350] width 11 height 5
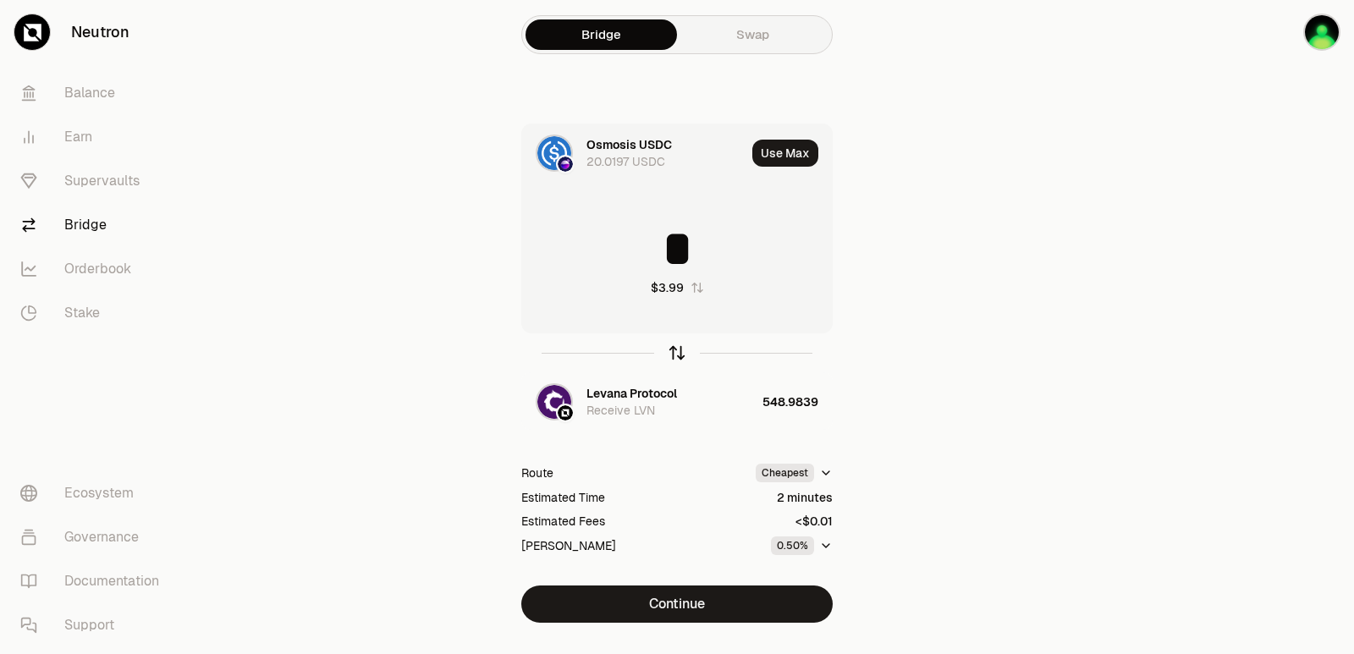
click at [675, 349] on icon "button" at bounding box center [677, 350] width 11 height 5
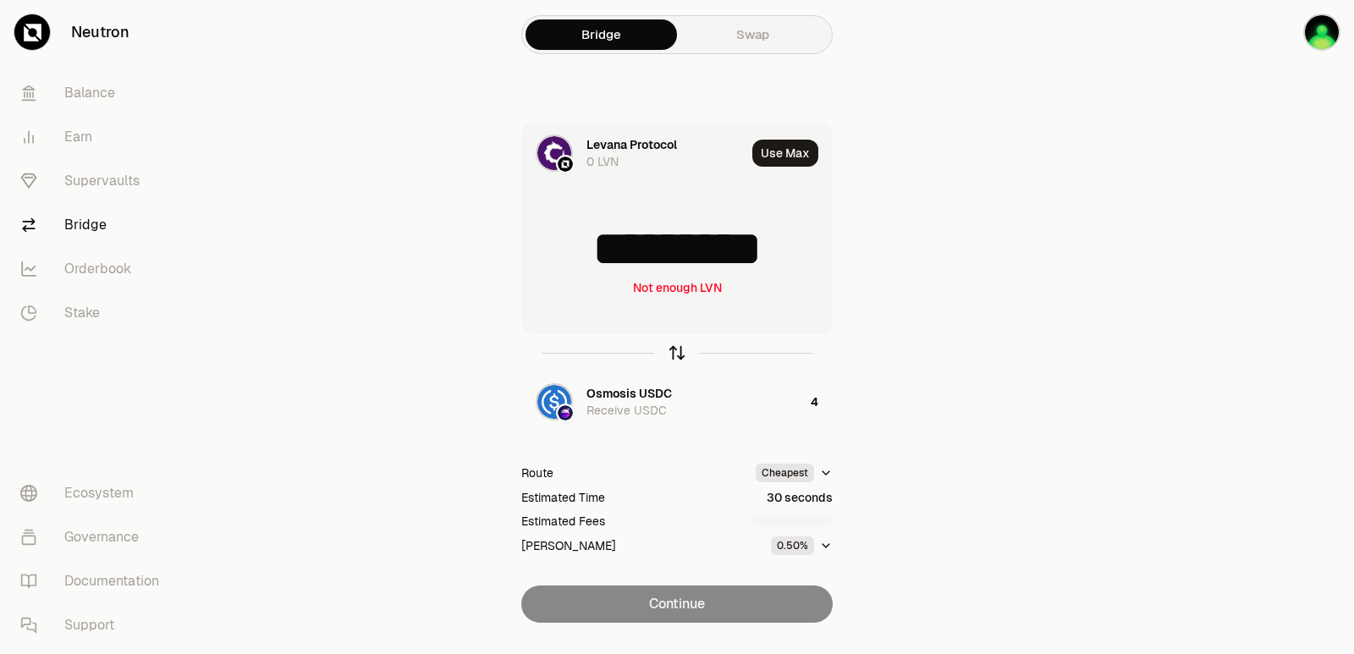
click at [675, 349] on icon "button" at bounding box center [677, 350] width 11 height 5
type input "*"
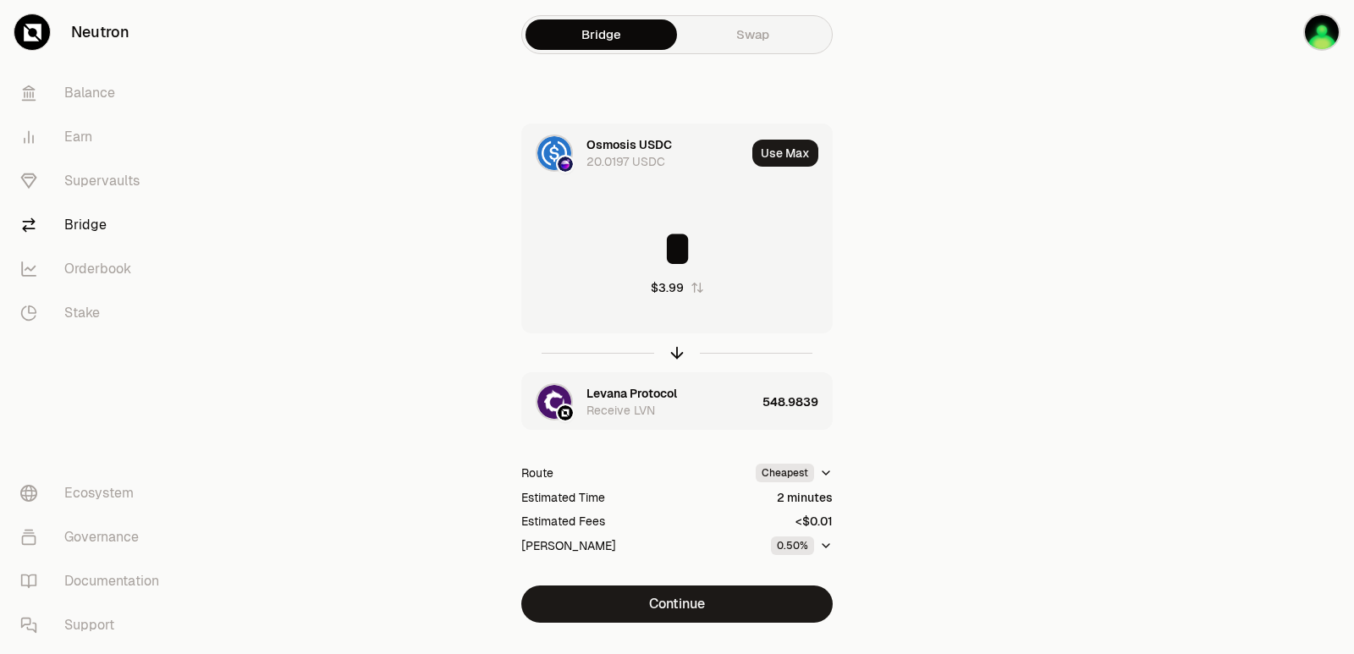
click at [629, 391] on div "Levana Protocol" at bounding box center [631, 393] width 91 height 17
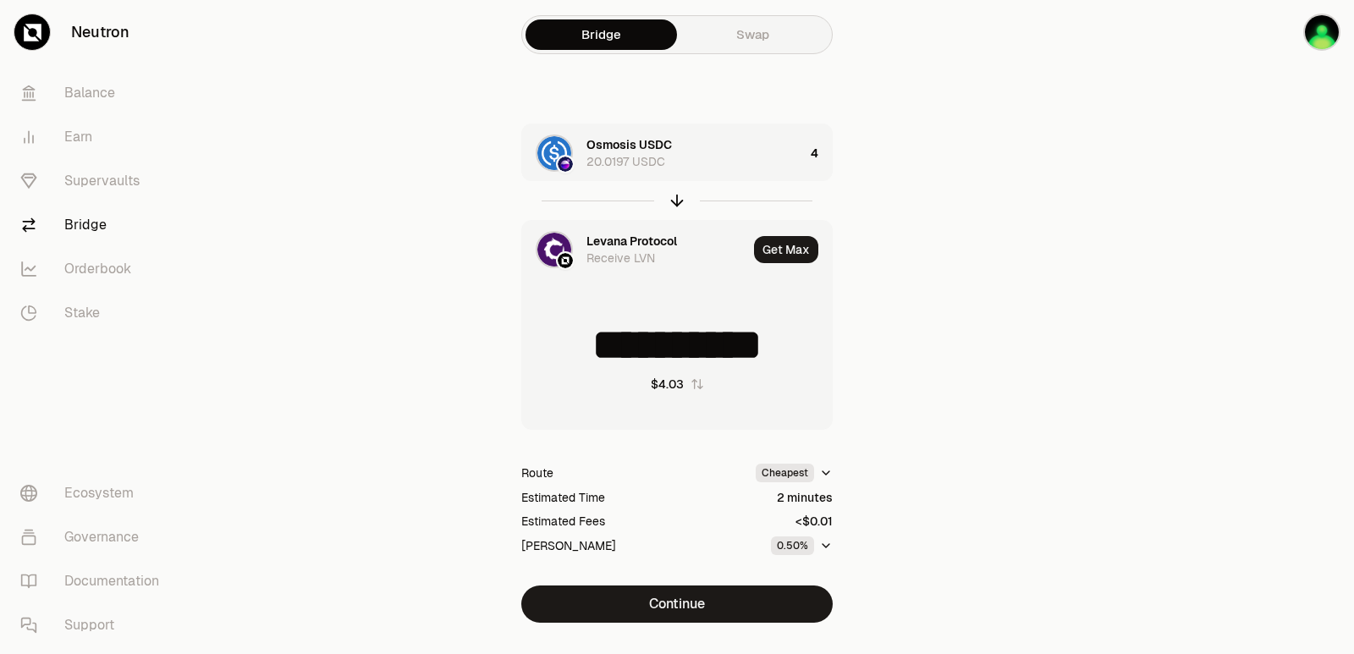
click at [617, 247] on div "Levana Protocol" at bounding box center [631, 241] width 91 height 17
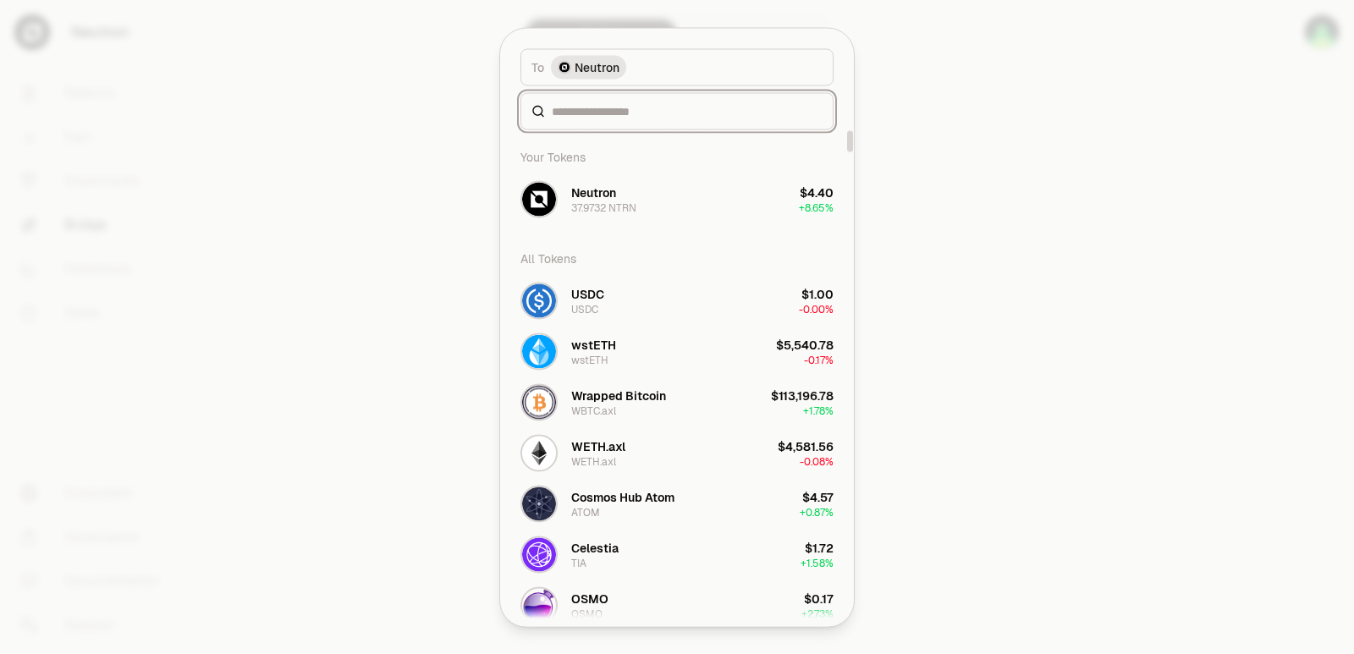
click at [610, 114] on input at bounding box center [687, 110] width 271 height 17
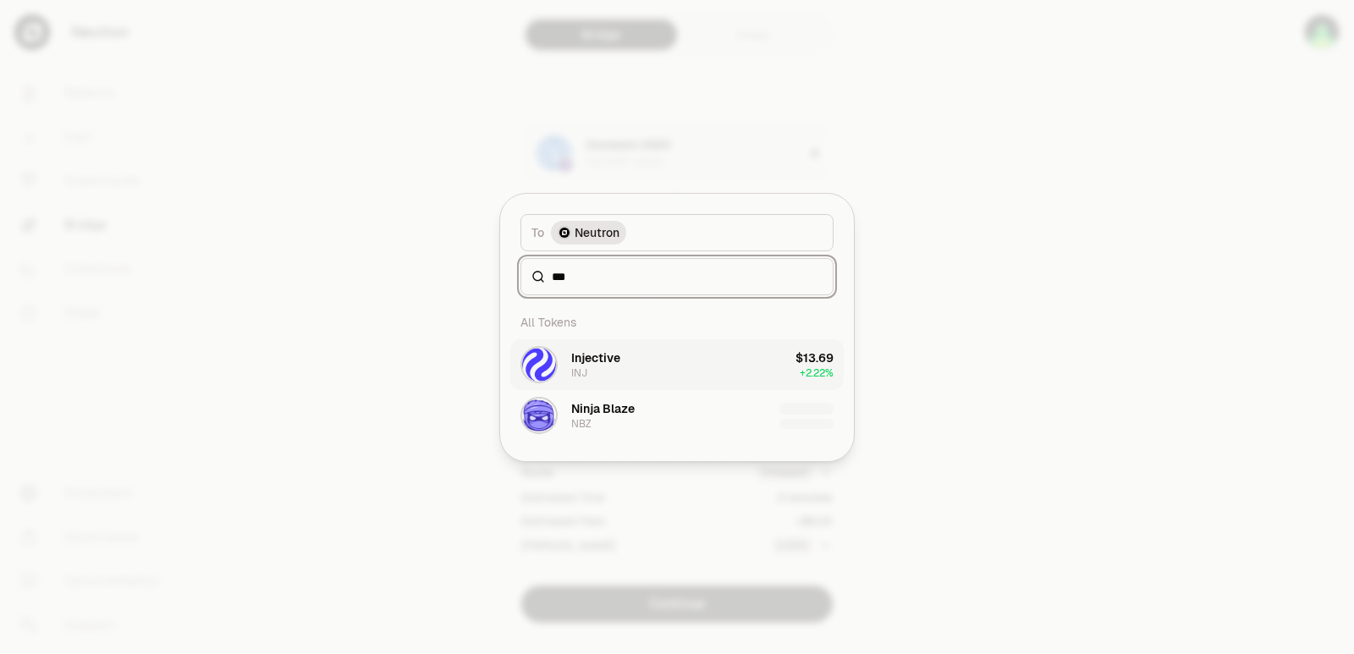
type input "***"
click at [636, 366] on button "Injective INJ $13.69 + 2.22%" at bounding box center [676, 364] width 333 height 51
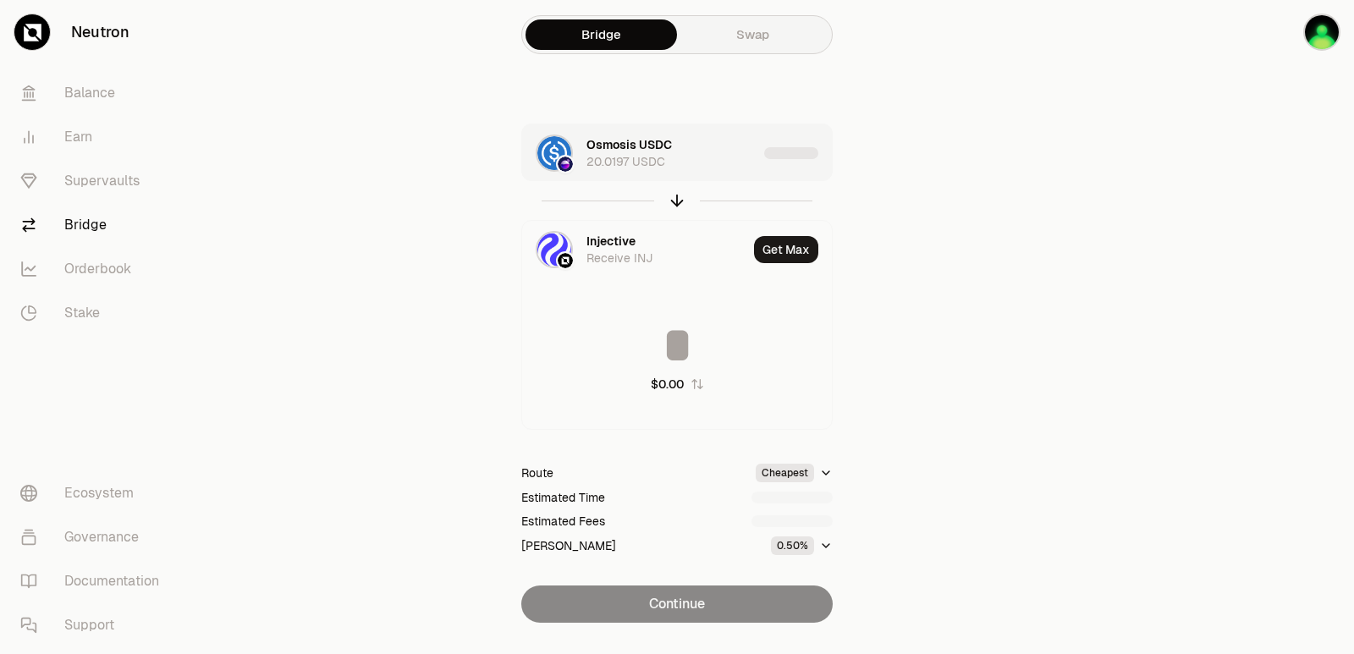
click at [705, 155] on div "Osmosis USDC 20.0197 USDC" at bounding box center [671, 153] width 171 height 34
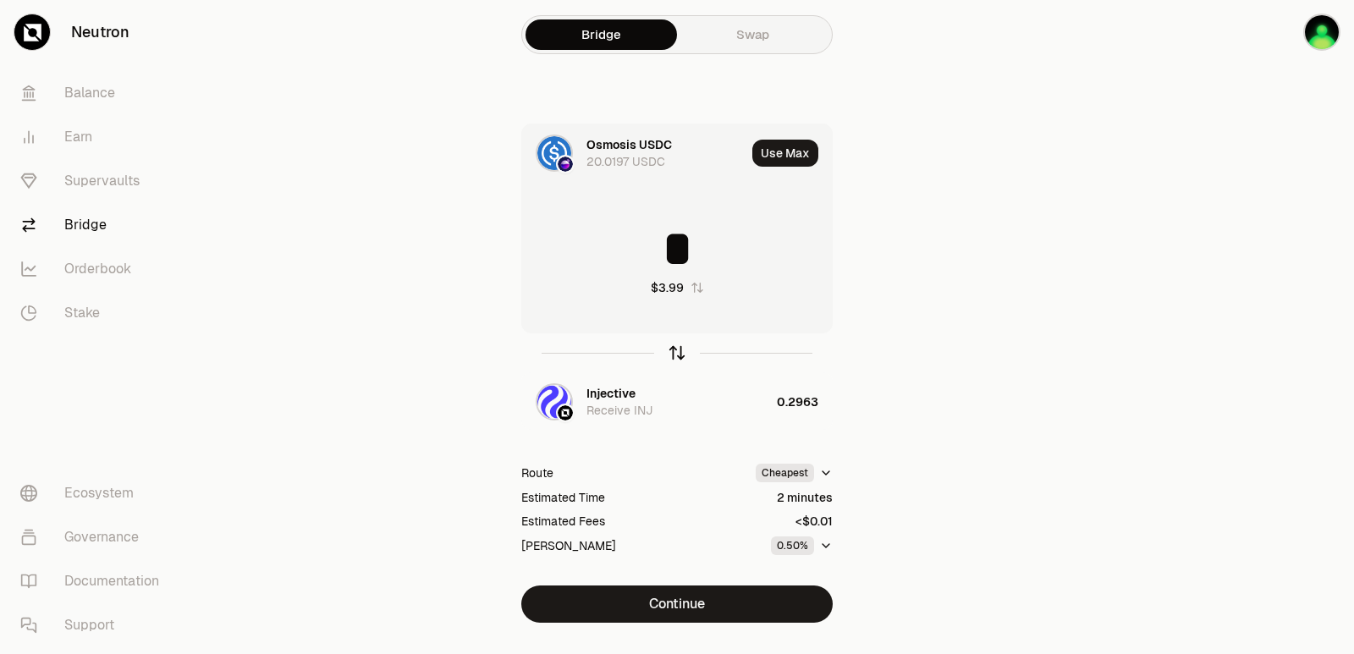
click at [675, 349] on icon "button" at bounding box center [677, 350] width 11 height 5
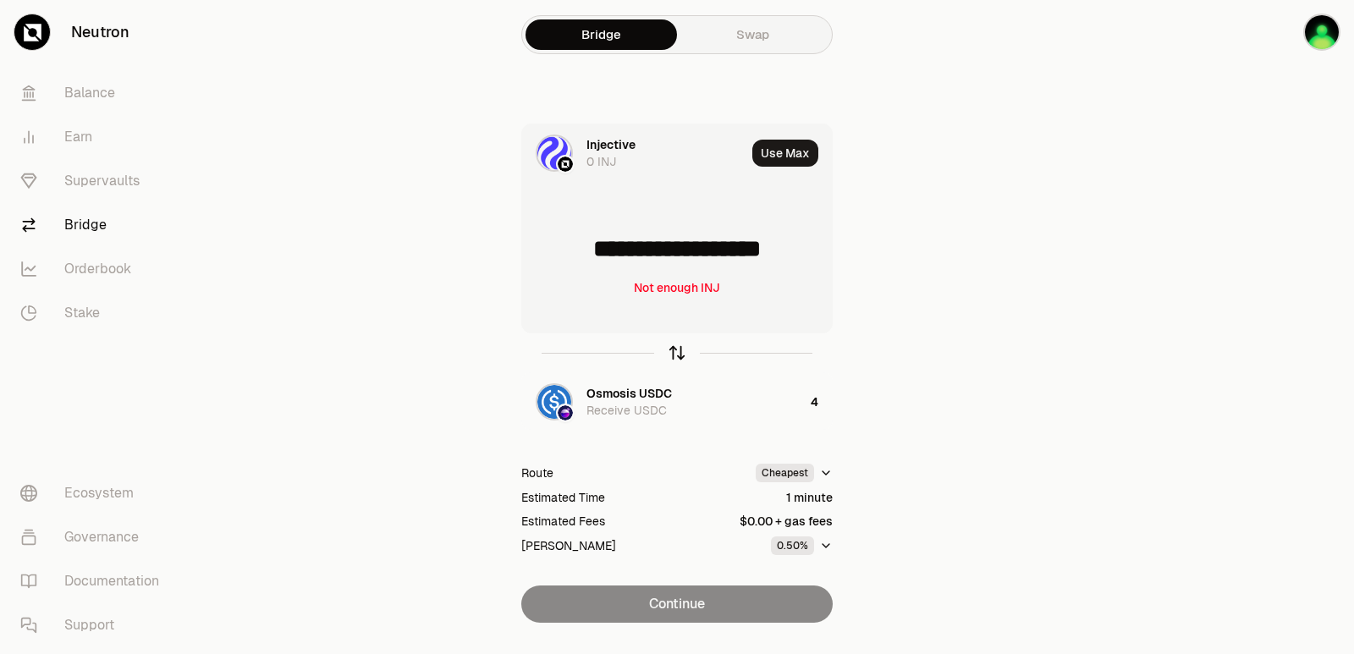
click at [675, 349] on icon "button" at bounding box center [677, 350] width 11 height 5
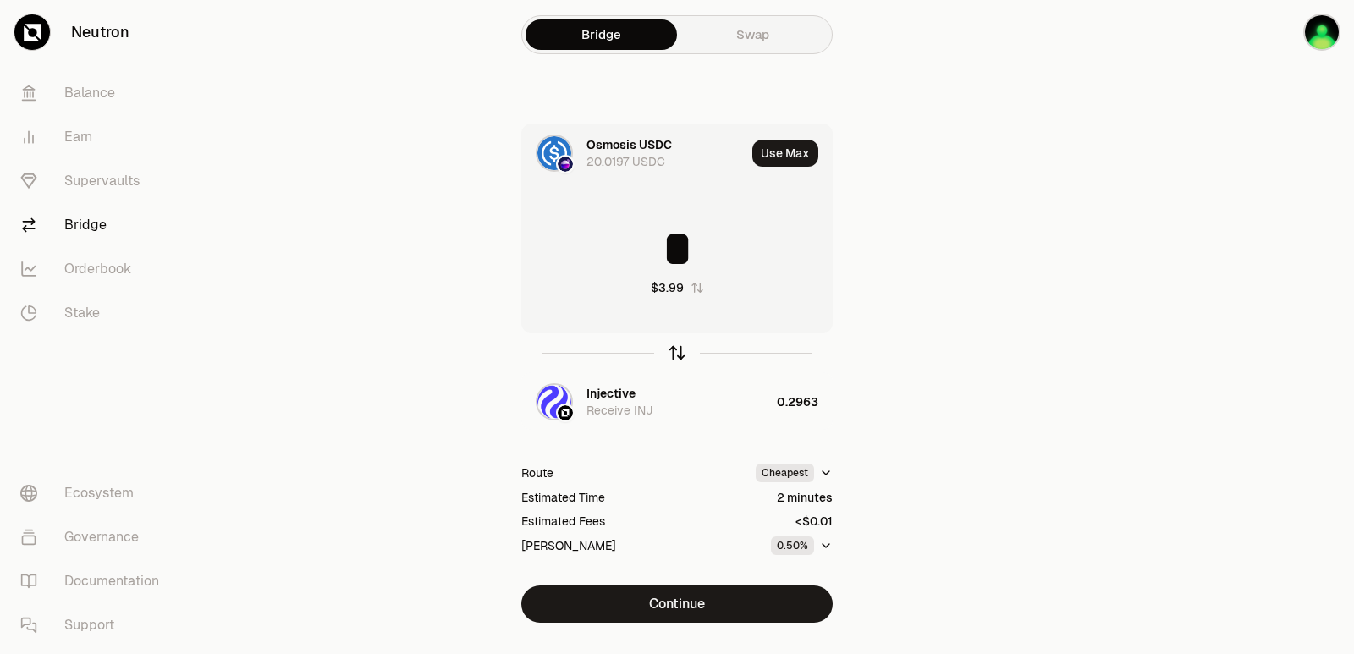
click at [675, 349] on icon "button" at bounding box center [677, 350] width 11 height 5
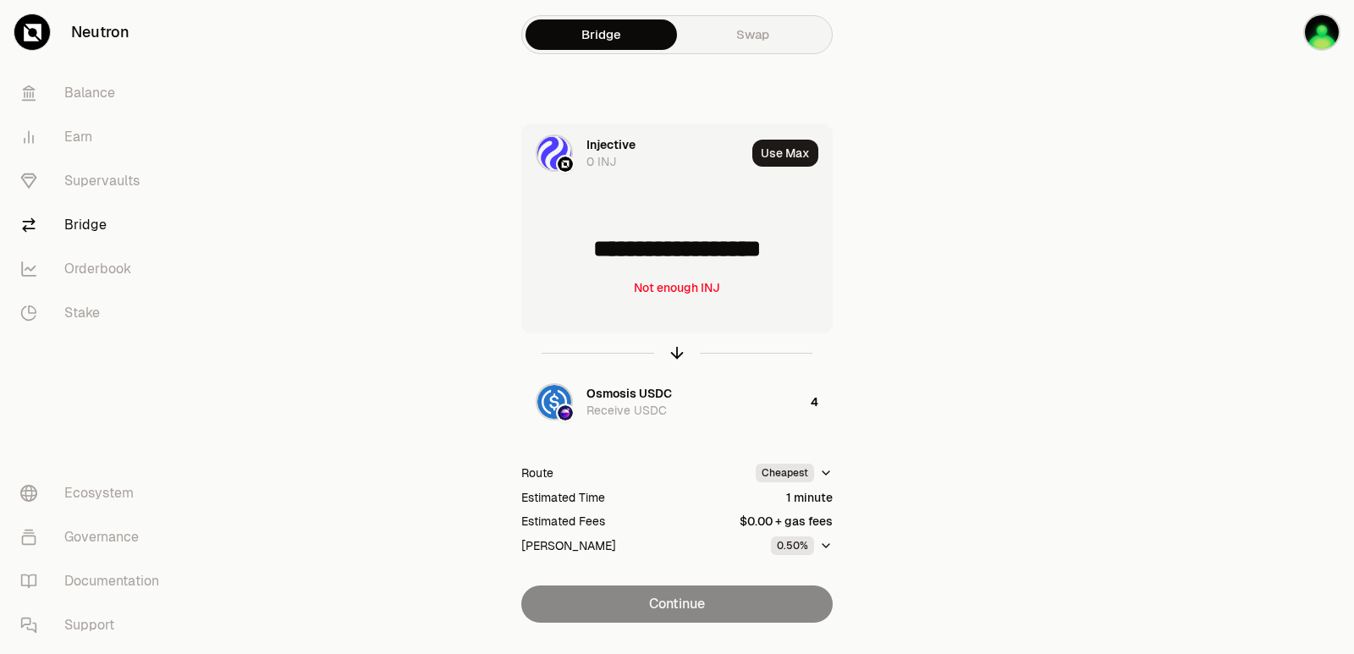
drag, startPoint x: 815, startPoint y: 248, endPoint x: 595, endPoint y: 251, distance: 220.0
click at [595, 251] on input "**********" at bounding box center [677, 248] width 310 height 51
type input "******"
click at [676, 355] on icon "button" at bounding box center [677, 353] width 19 height 19
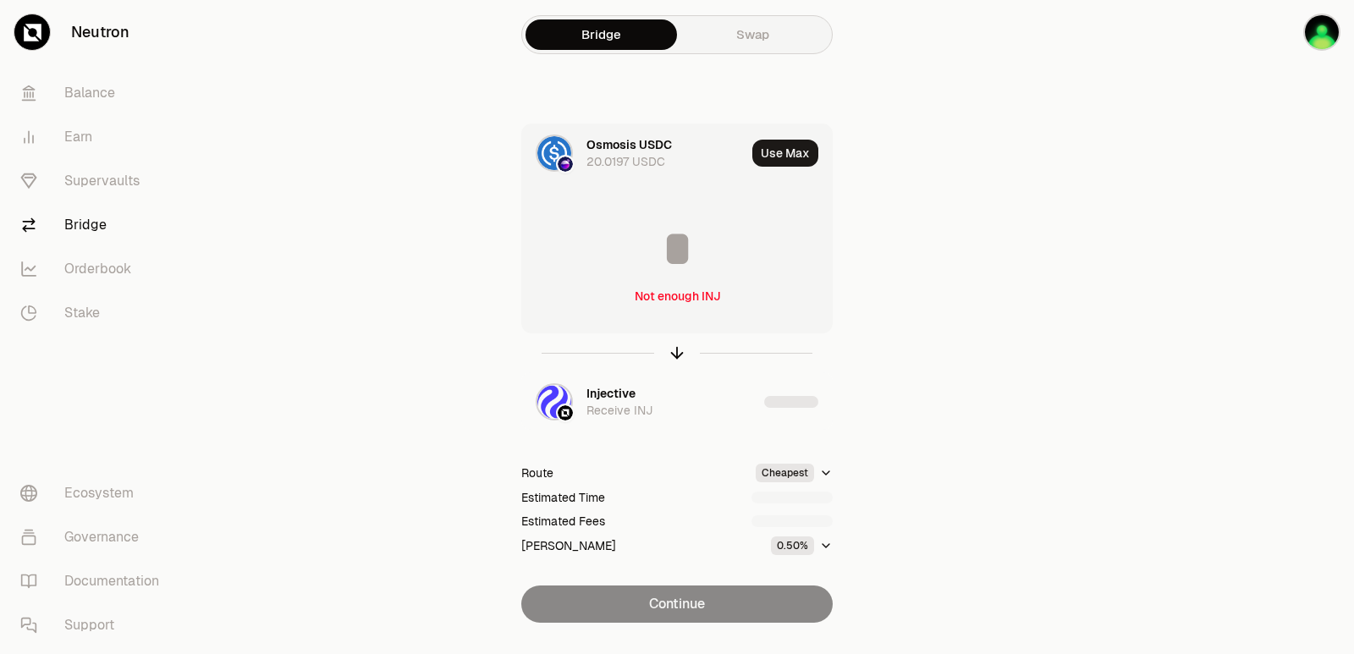
click at [668, 231] on input at bounding box center [677, 248] width 310 height 51
click at [661, 247] on input "********" at bounding box center [677, 248] width 310 height 51
click at [662, 248] on input "********" at bounding box center [677, 248] width 310 height 51
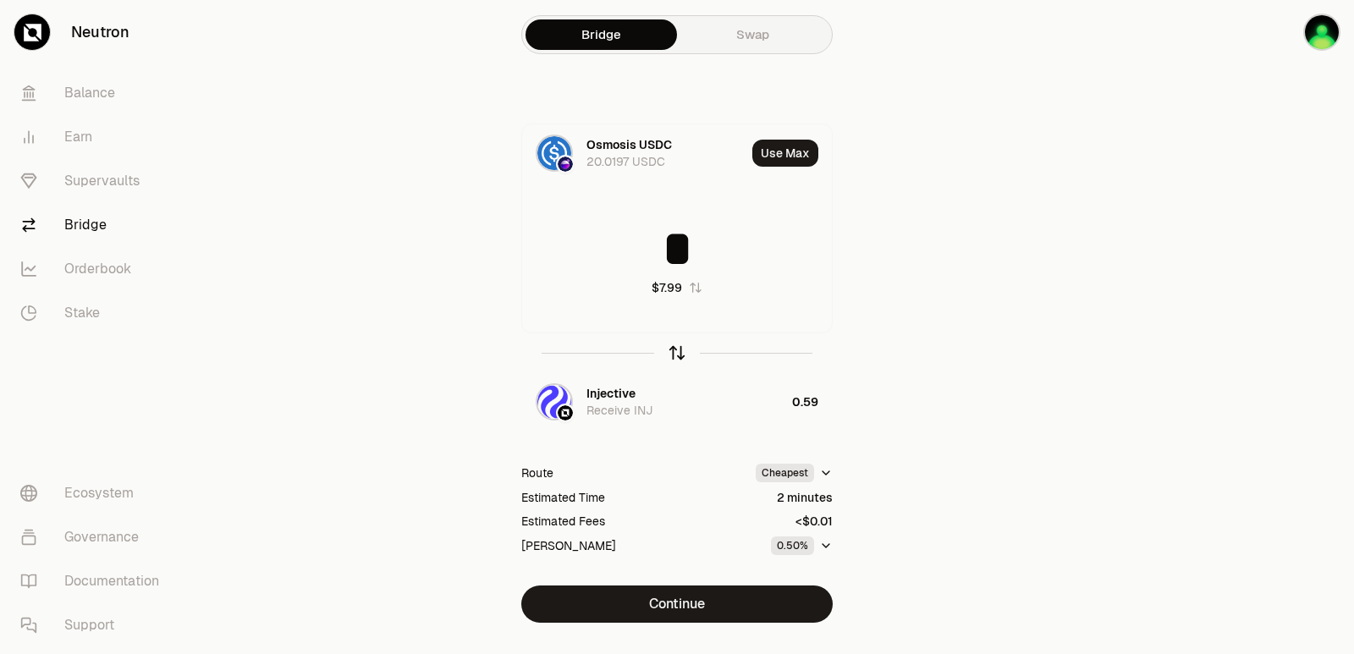
type input "*"
click at [673, 351] on icon "button" at bounding box center [677, 350] width 11 height 5
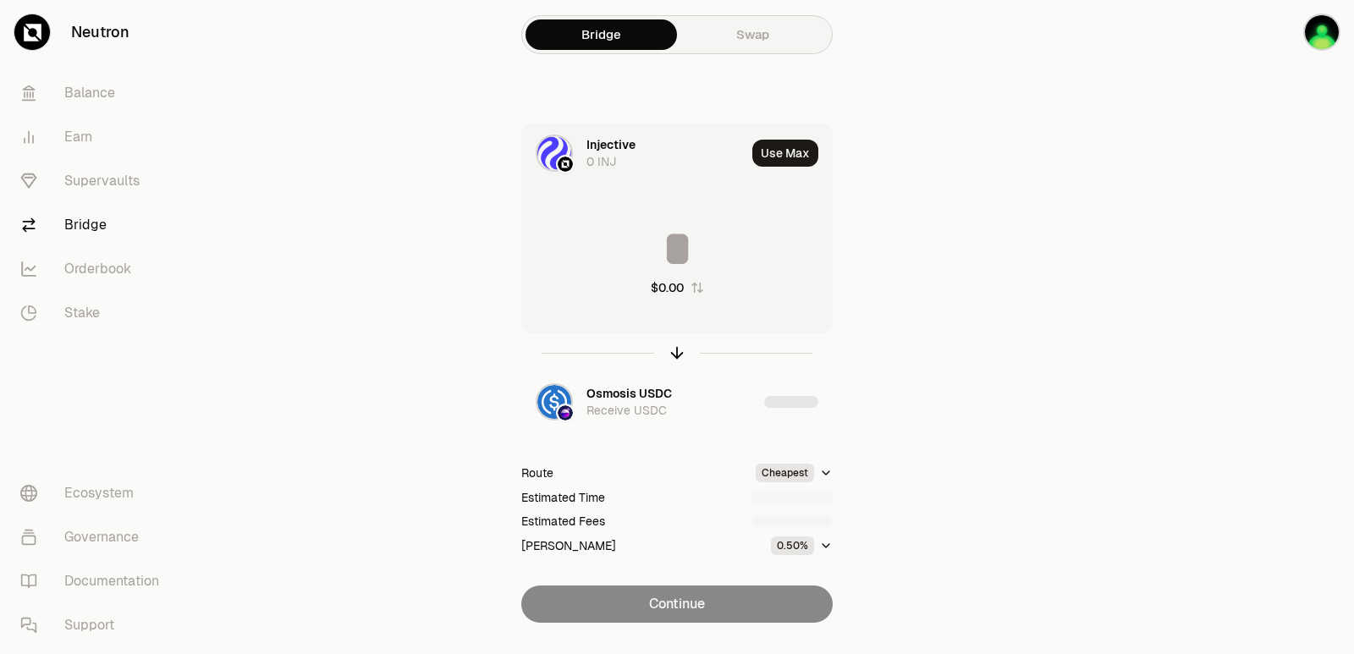
click at [652, 248] on input at bounding box center [677, 248] width 310 height 51
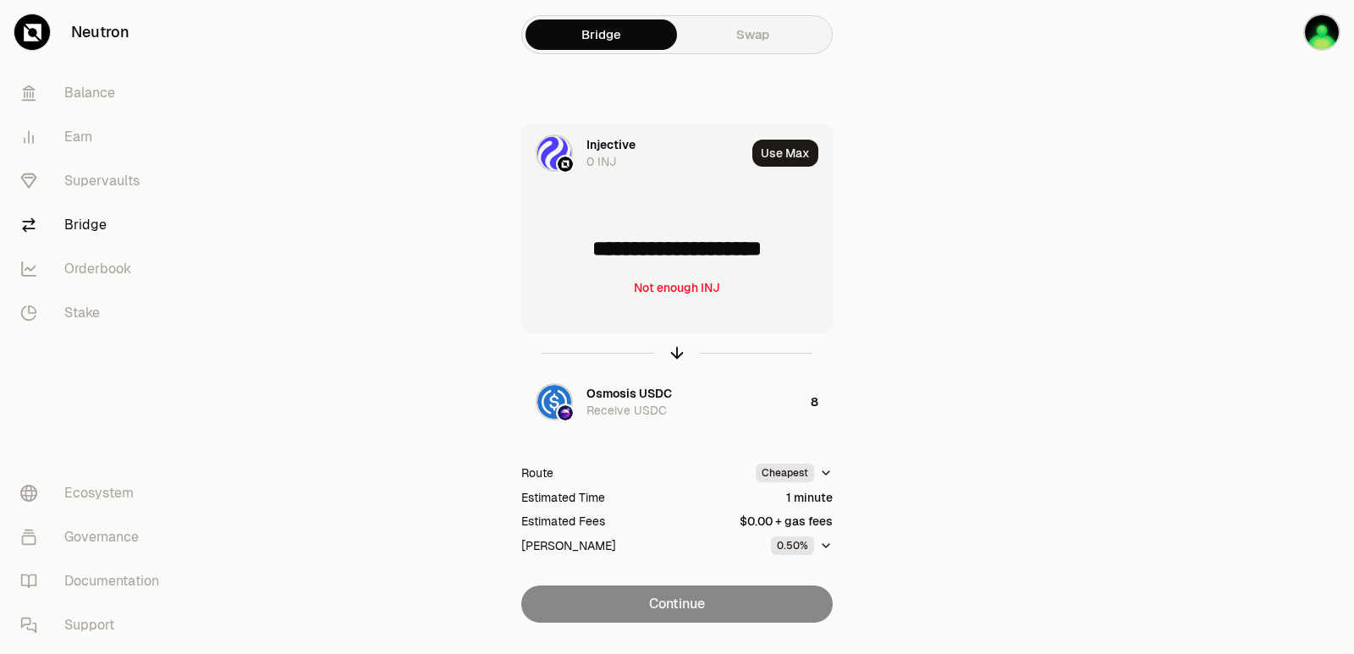
drag, startPoint x: 811, startPoint y: 250, endPoint x: 578, endPoint y: 250, distance: 233.5
click at [578, 250] on input "**********" at bounding box center [677, 248] width 310 height 51
type input "****"
click at [675, 353] on icon "button" at bounding box center [677, 353] width 19 height 19
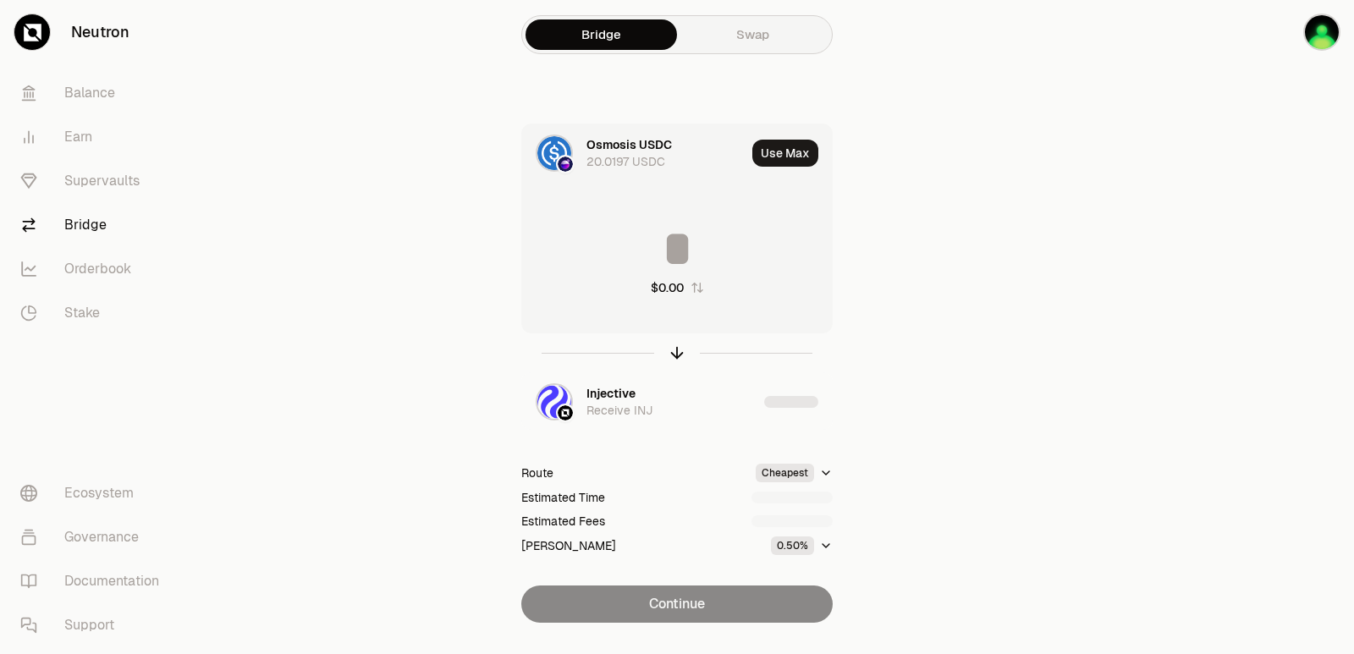
click at [666, 238] on input at bounding box center [677, 248] width 310 height 51
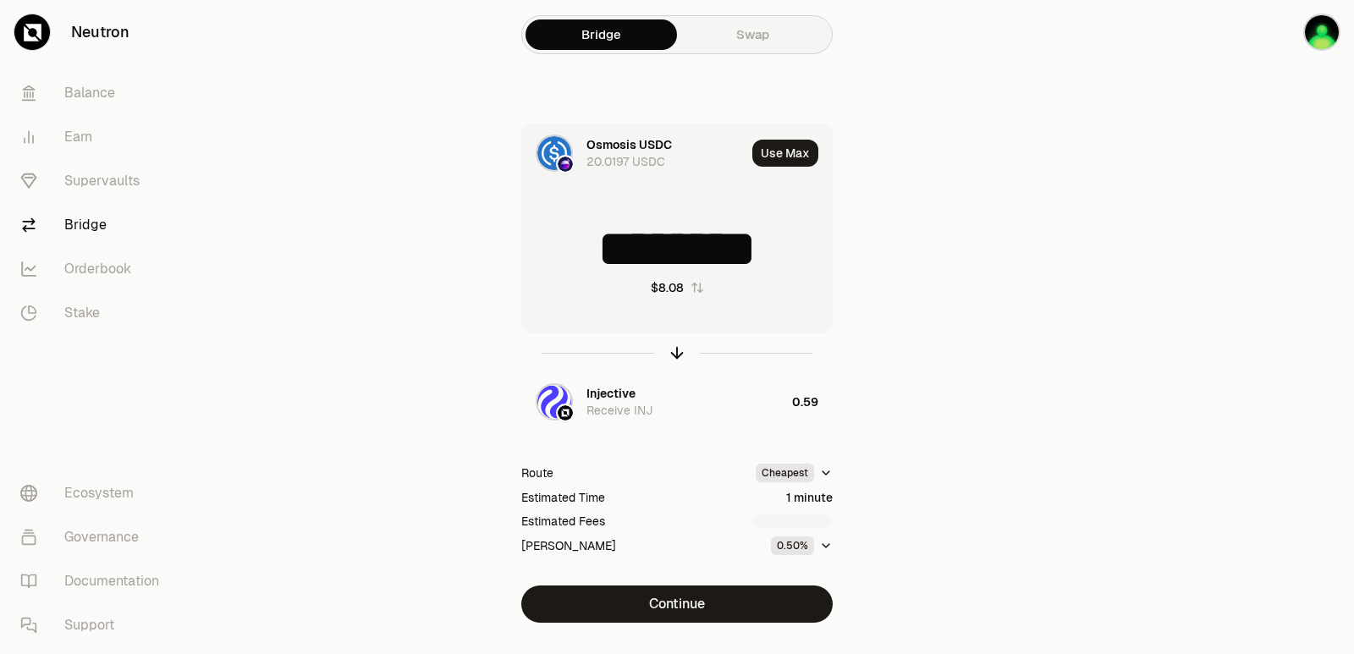
click at [660, 238] on input "********" at bounding box center [677, 248] width 310 height 51
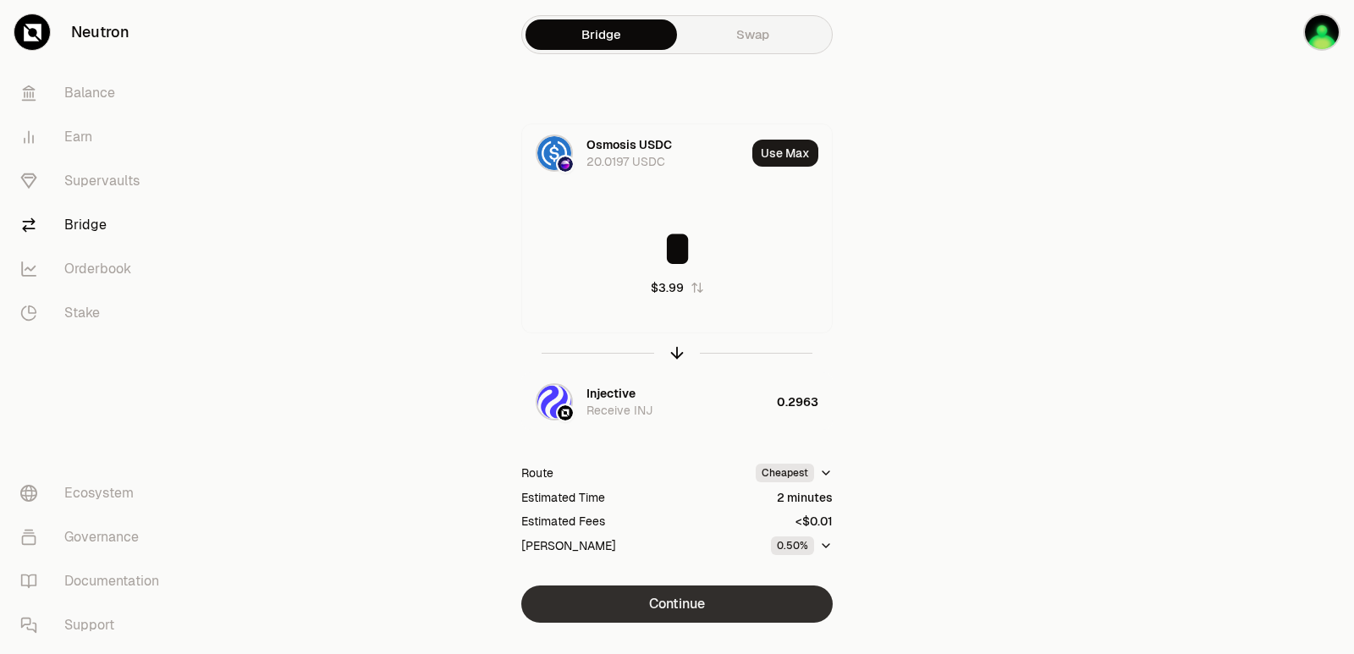
type input "*"
click at [701, 594] on button "Continue" at bounding box center [676, 604] width 311 height 37
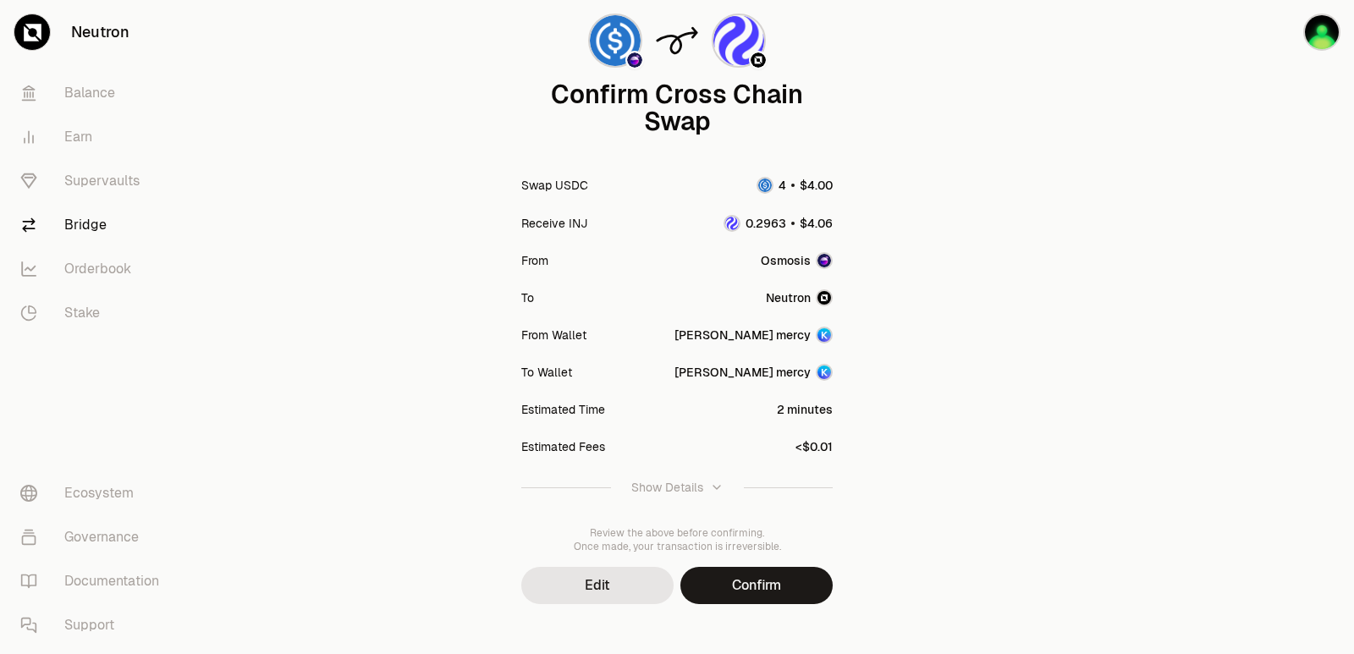
scroll to position [140, 0]
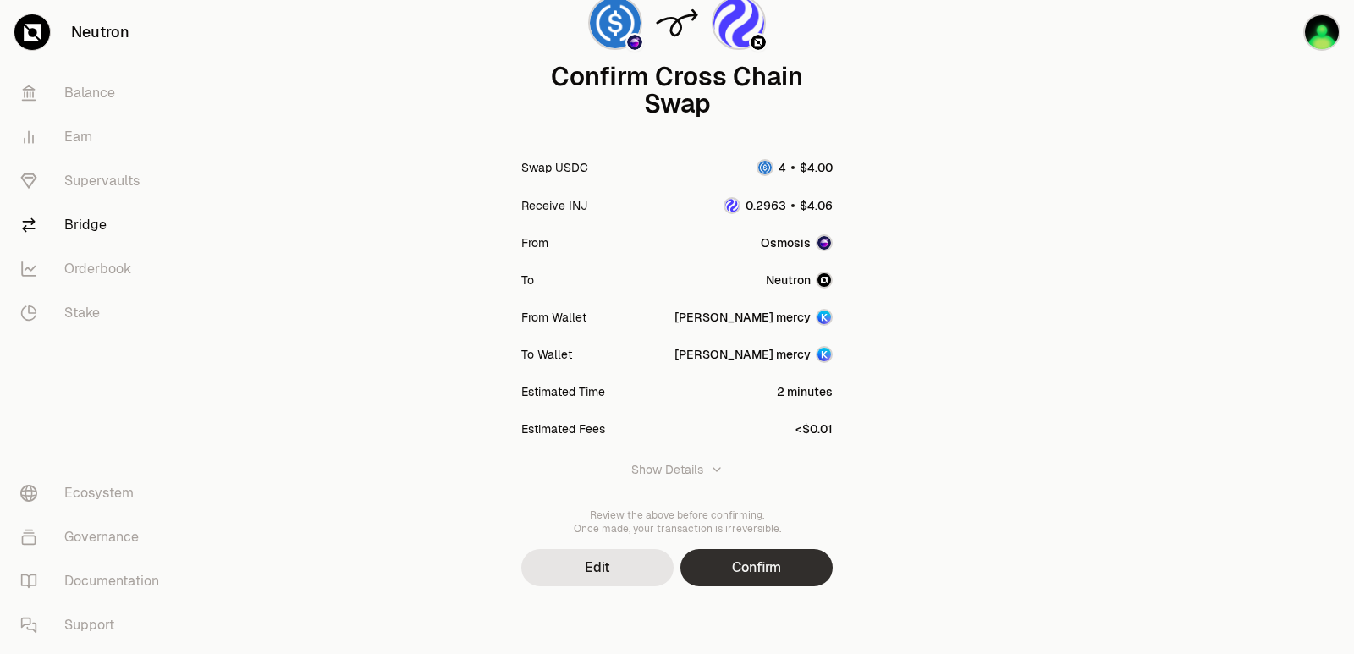
click at [721, 574] on button "Confirm" at bounding box center [756, 567] width 152 height 37
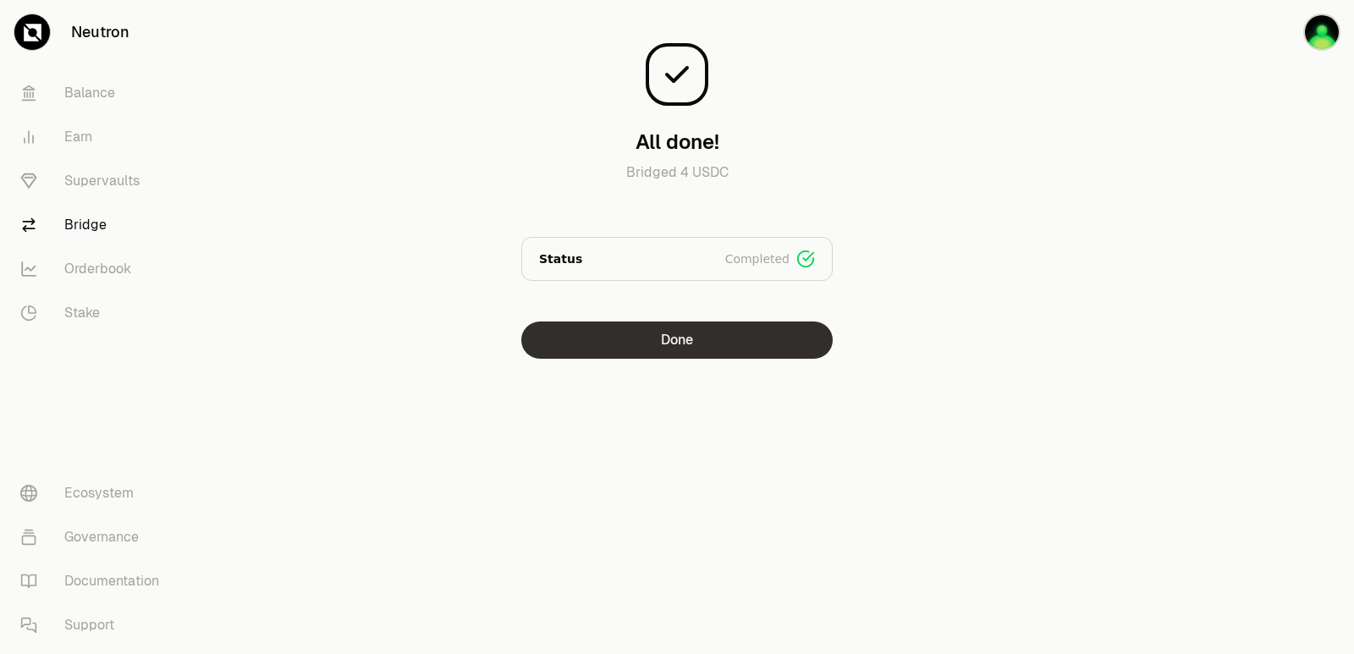
click at [650, 326] on button "Done" at bounding box center [676, 340] width 311 height 37
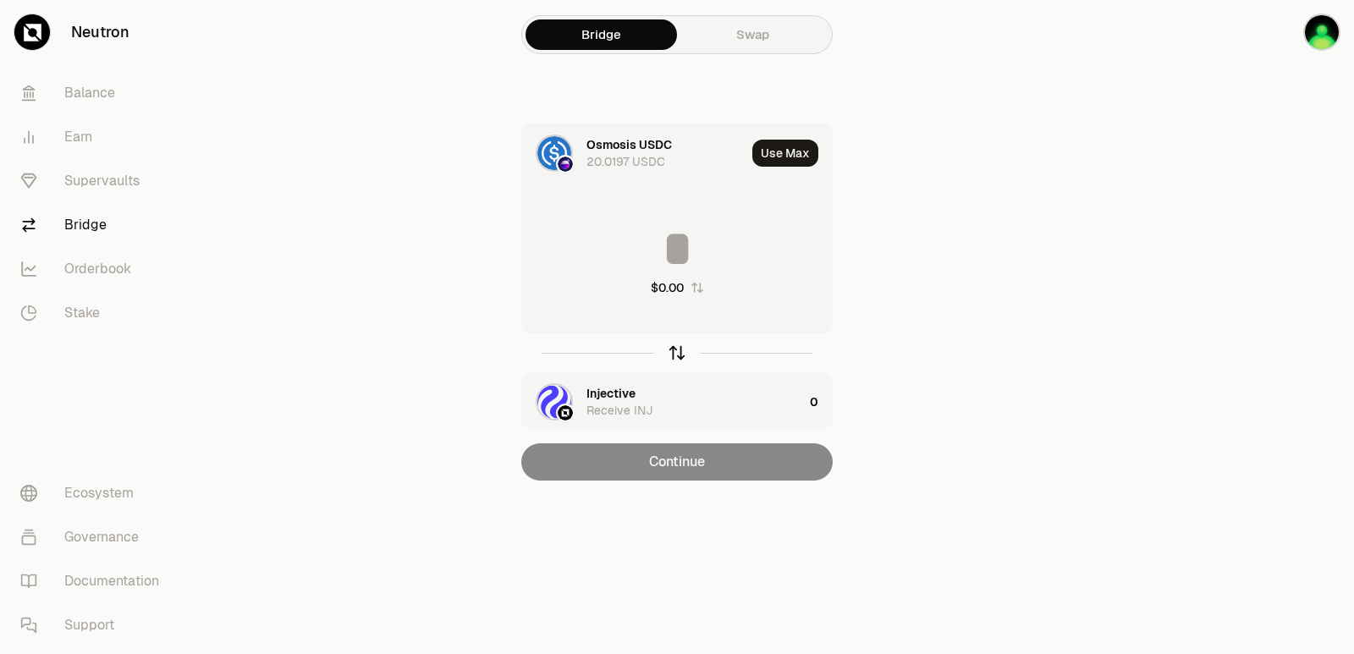
click at [677, 358] on icon "button" at bounding box center [677, 353] width 19 height 19
click at [783, 159] on button "Use Max" at bounding box center [785, 153] width 66 height 27
type input "**********"
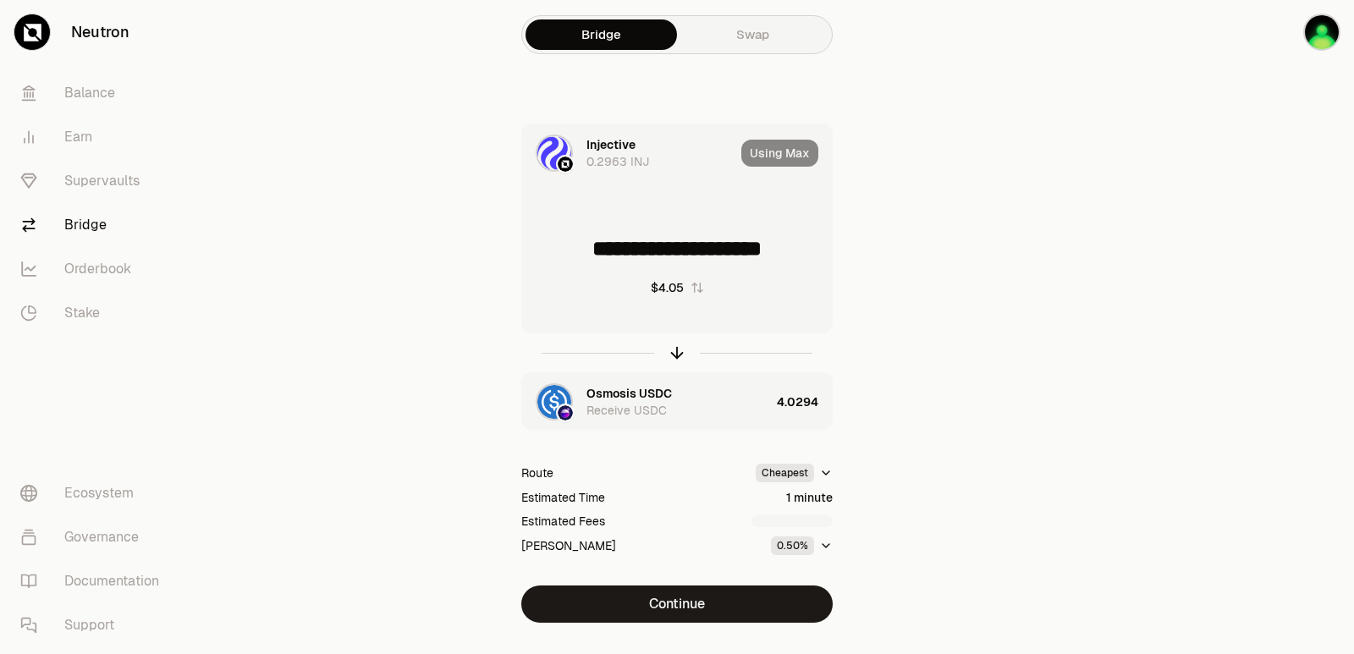
scroll to position [36, 0]
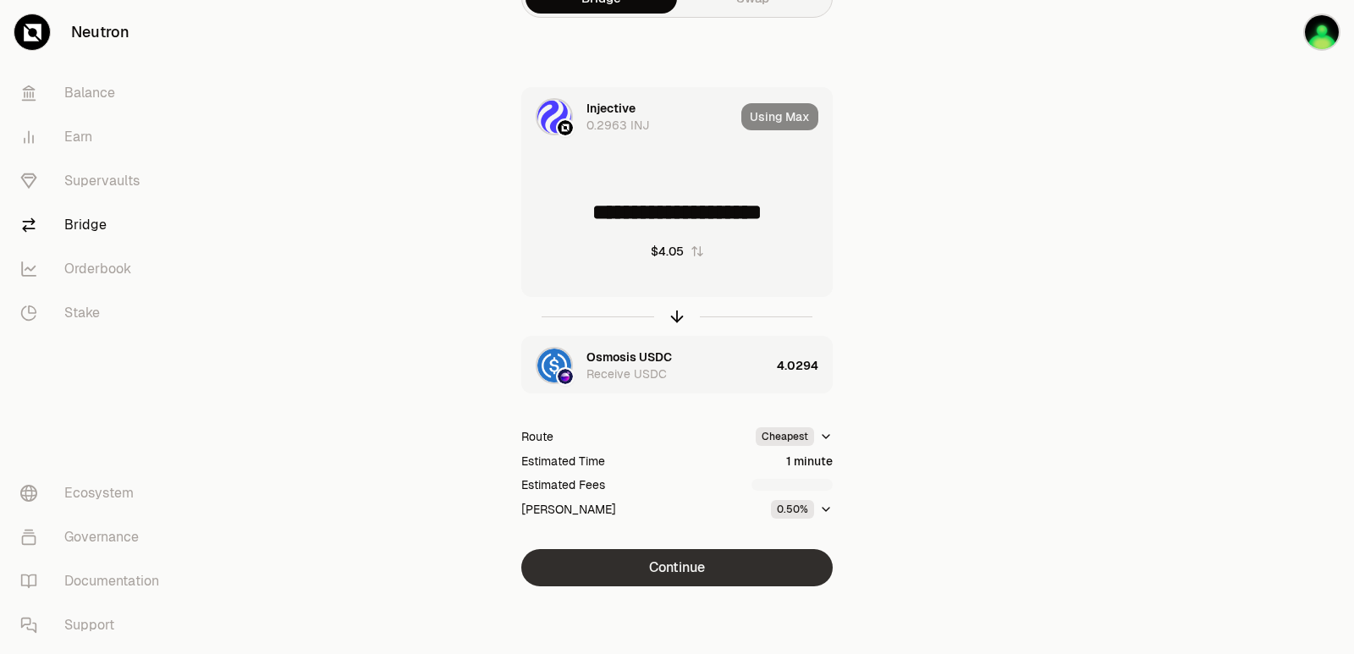
click at [674, 569] on button "Continue" at bounding box center [676, 567] width 311 height 37
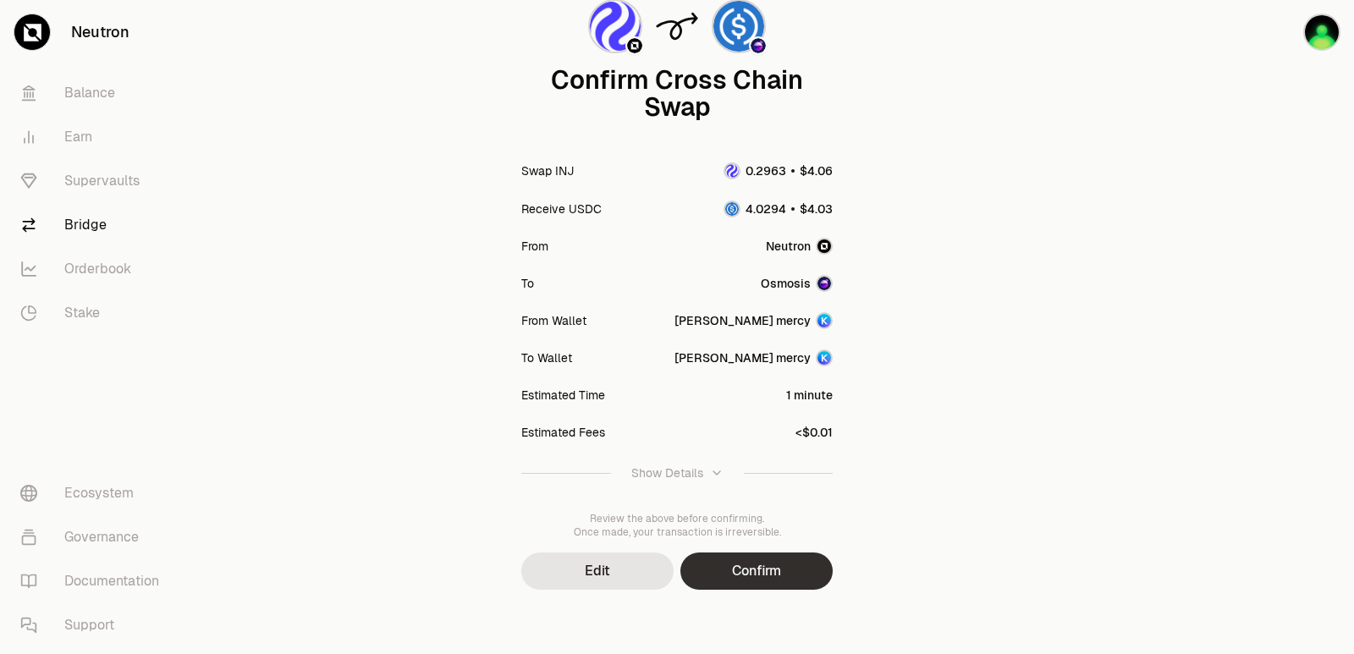
scroll to position [140, 0]
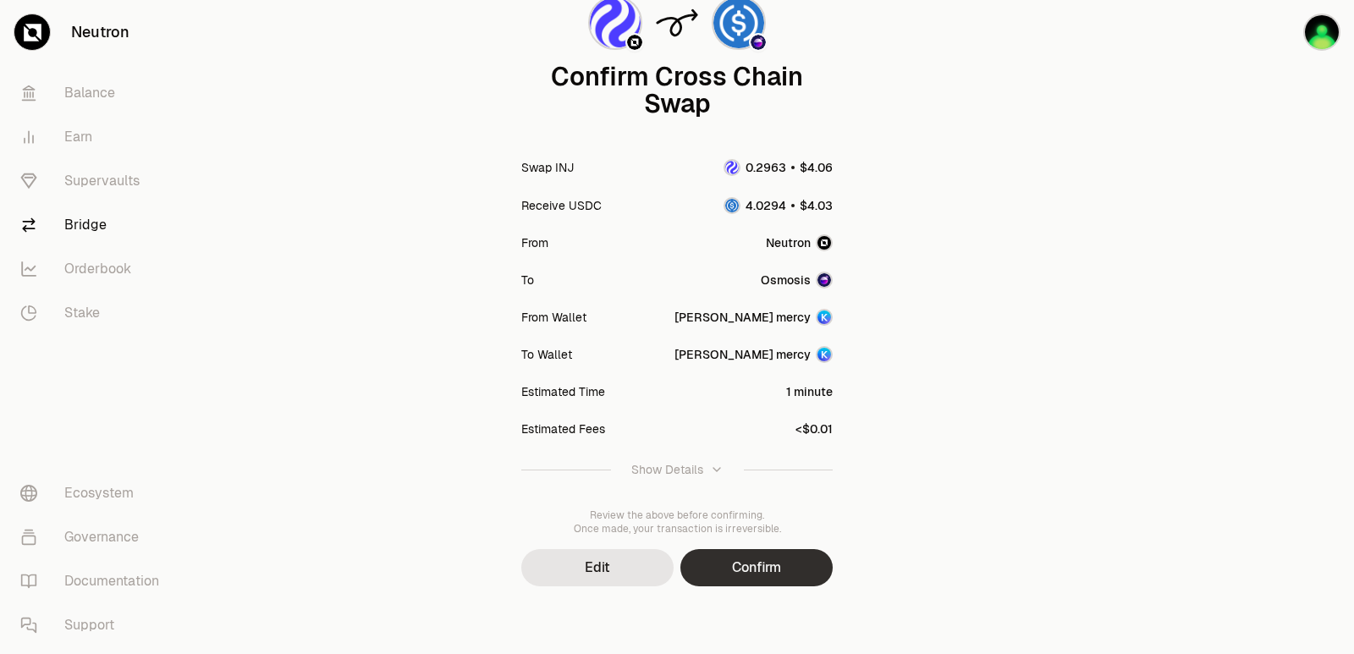
click at [718, 559] on button "Confirm" at bounding box center [756, 567] width 152 height 37
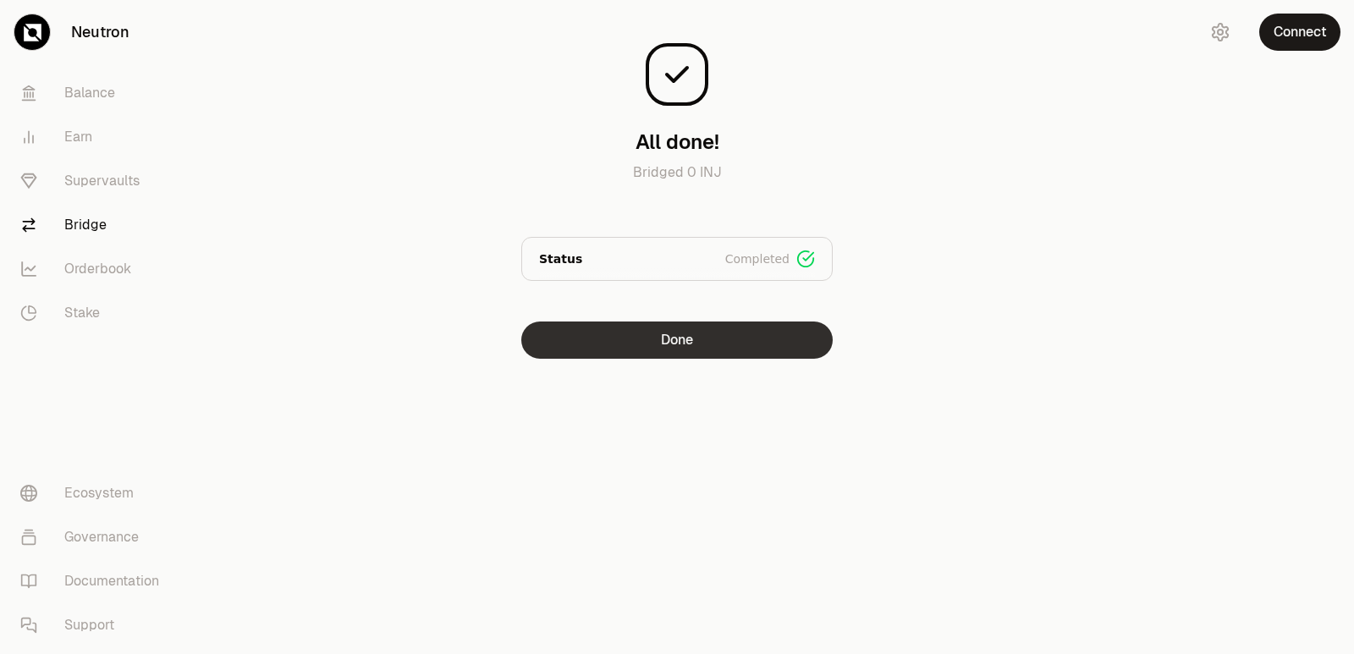
click at [655, 344] on button "Done" at bounding box center [676, 340] width 311 height 37
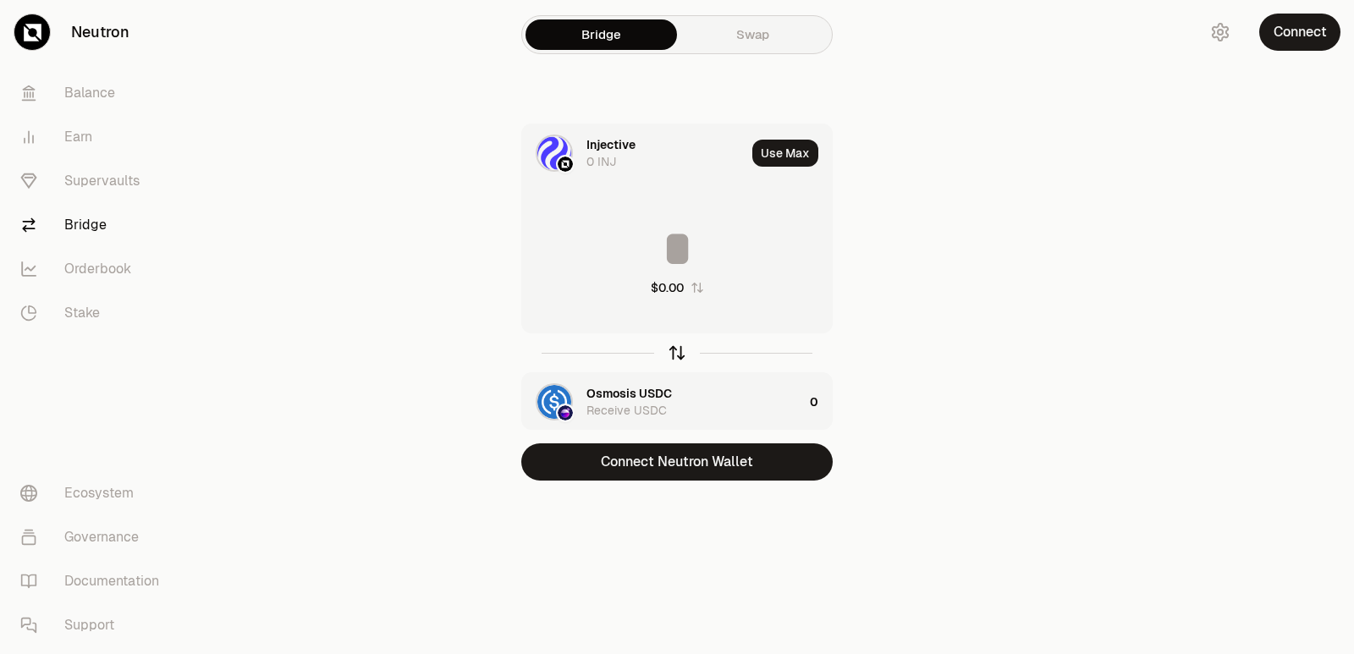
click at [670, 353] on icon "button" at bounding box center [677, 353] width 19 height 19
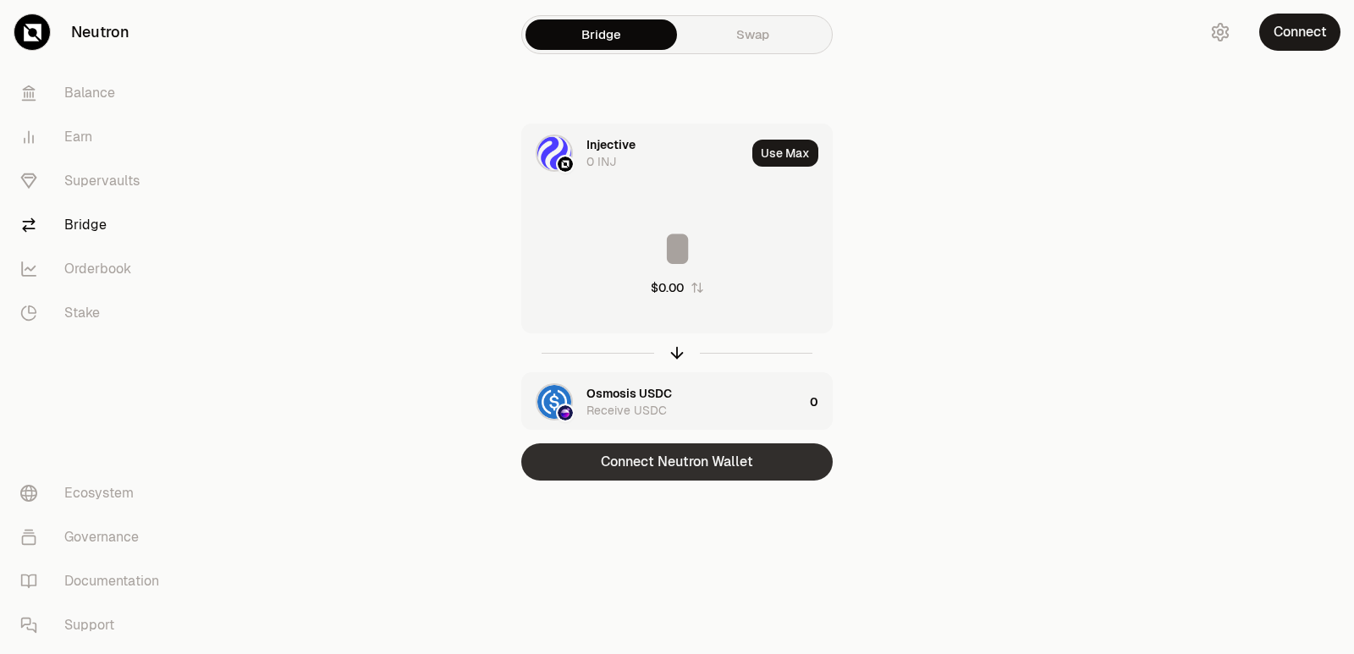
click at [679, 464] on button "Connect Neutron Wallet" at bounding box center [676, 461] width 311 height 37
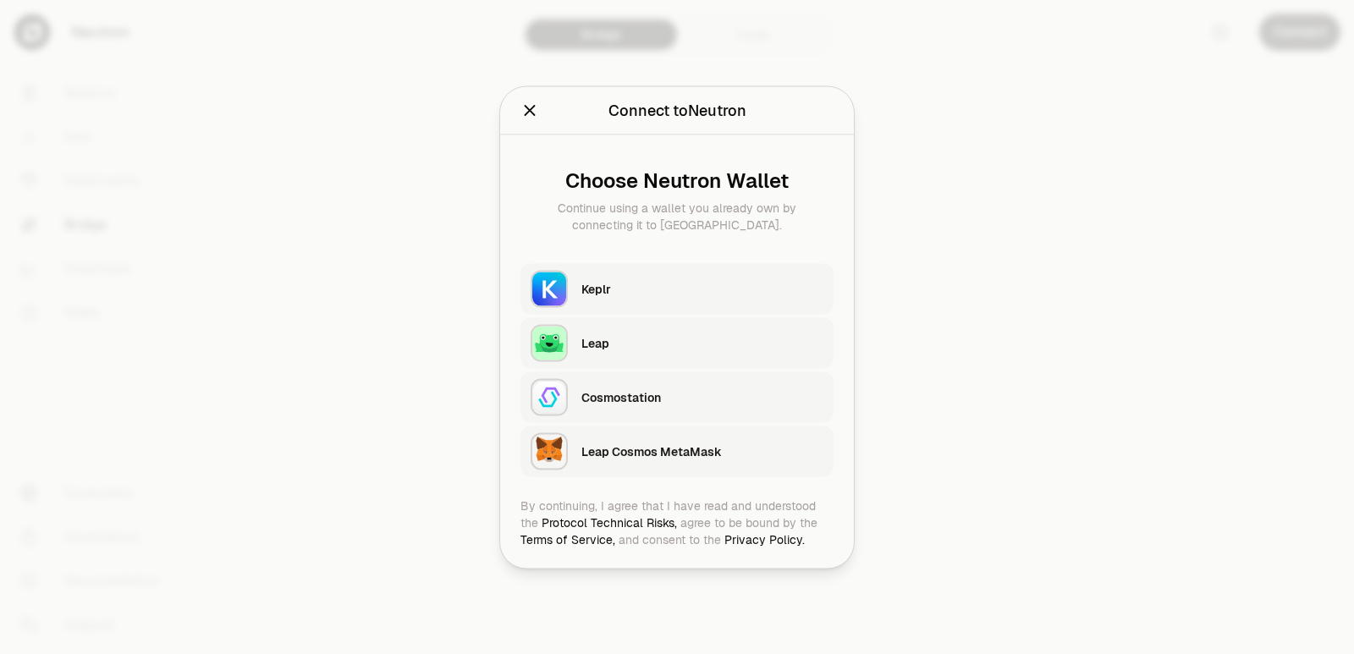
click at [641, 292] on div "Keplr" at bounding box center [702, 288] width 242 height 17
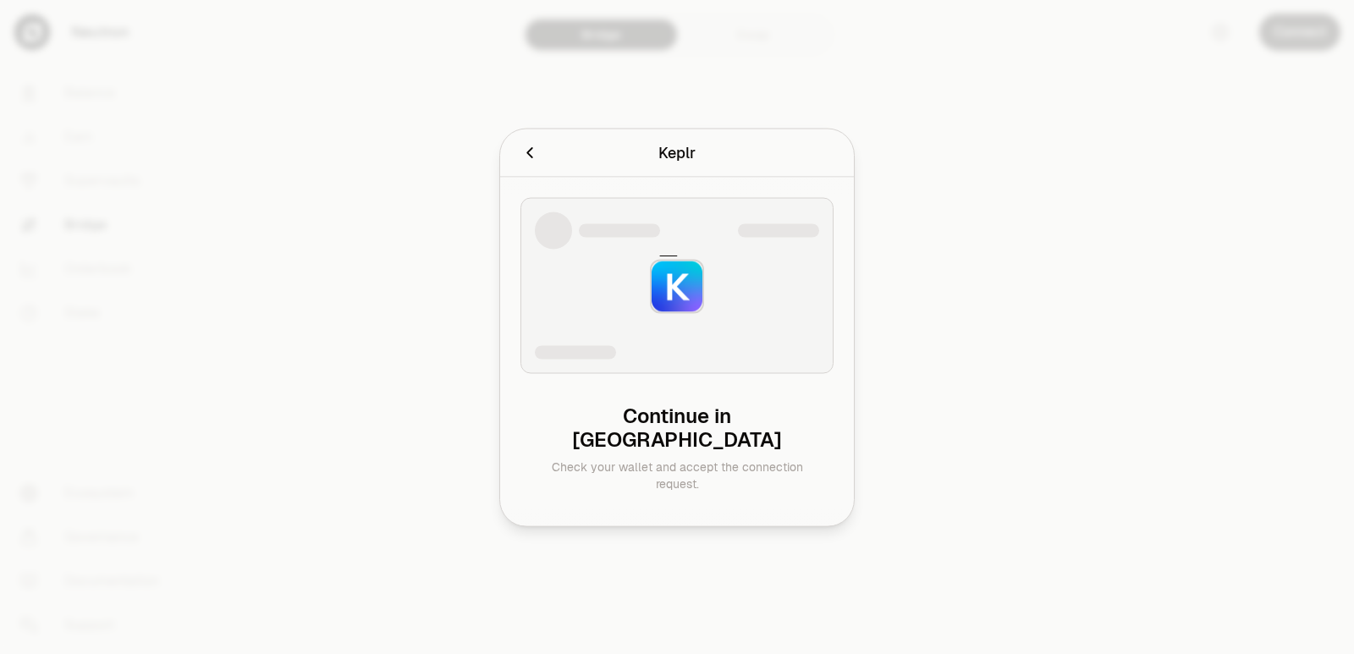
click at [336, 114] on div at bounding box center [677, 327] width 1354 height 654
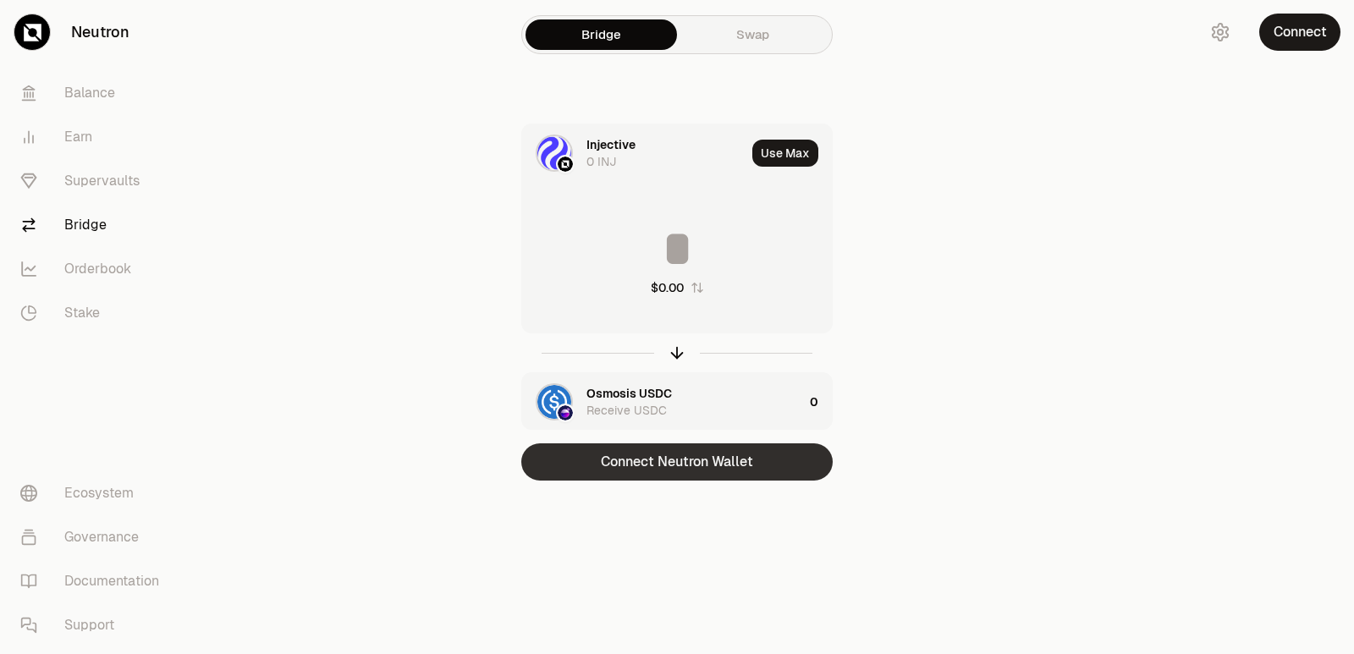
click at [694, 461] on button "Connect Neutron Wallet" at bounding box center [676, 461] width 311 height 37
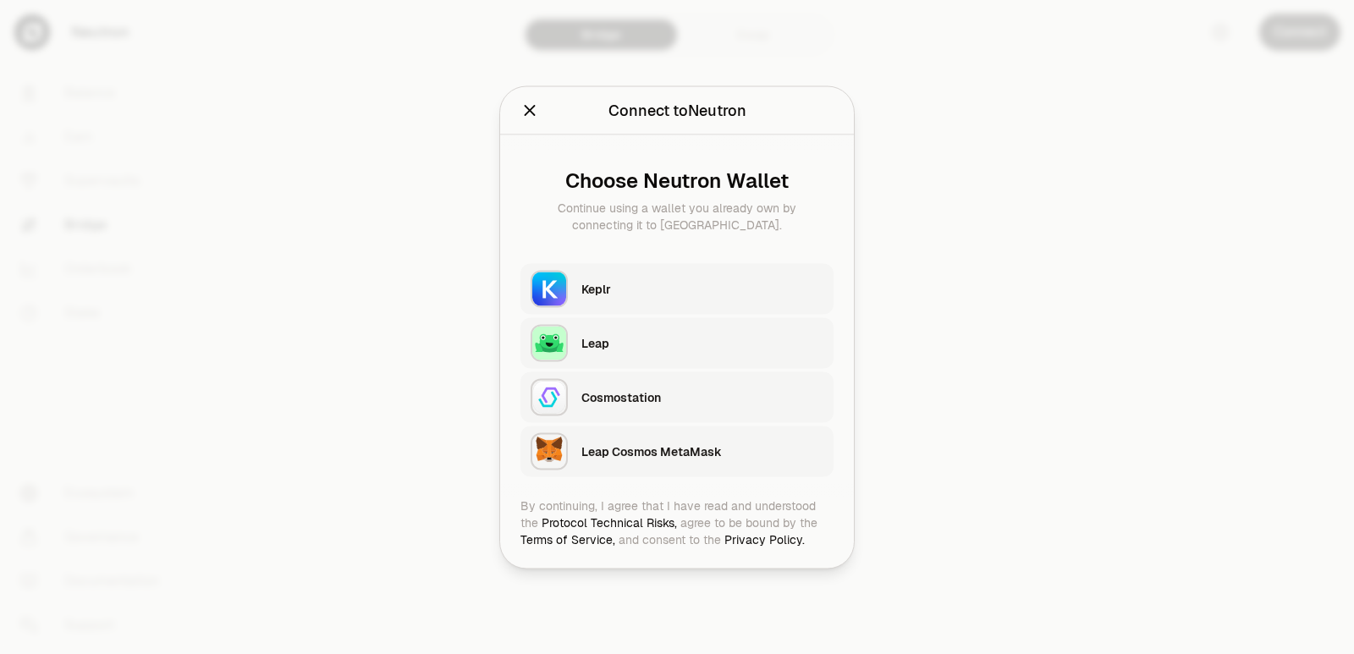
click at [622, 299] on div "Keplr" at bounding box center [702, 288] width 242 height 25
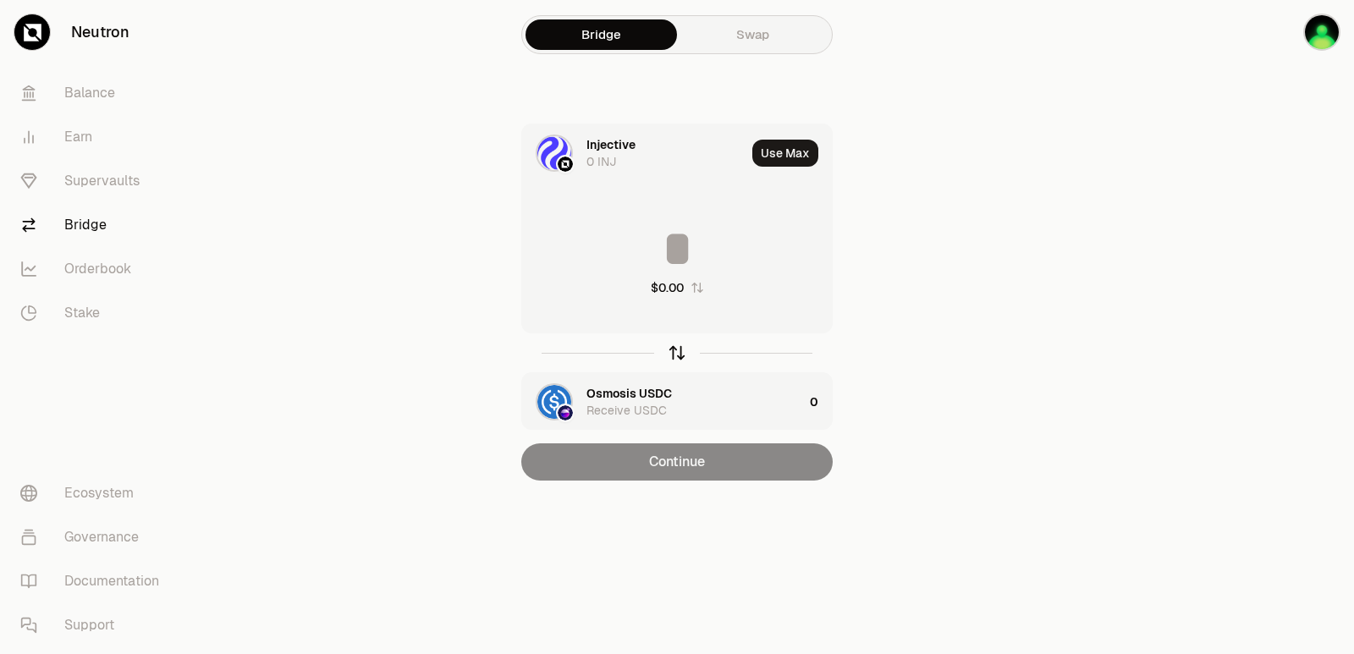
click at [680, 354] on icon "button" at bounding box center [677, 353] width 19 height 19
click at [674, 355] on icon "button" at bounding box center [677, 353] width 19 height 19
click at [654, 240] on input at bounding box center [677, 248] width 310 height 51
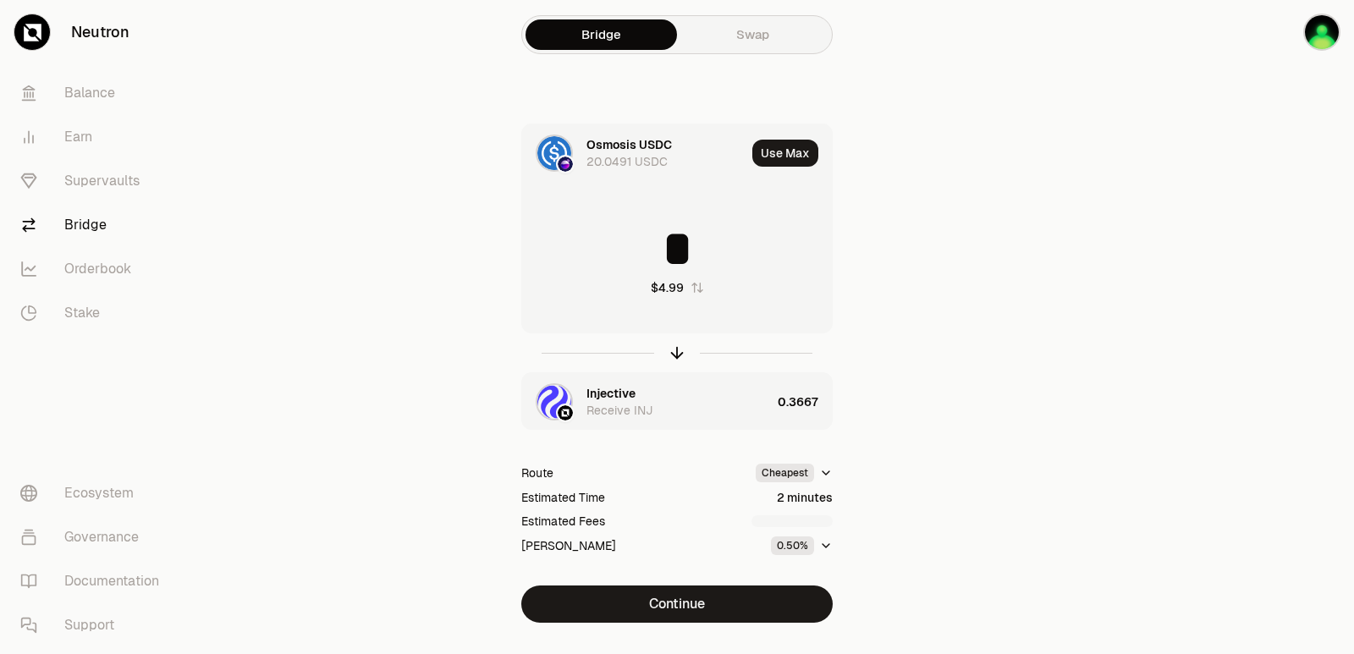
click at [707, 249] on input "*" at bounding box center [677, 248] width 310 height 51
type input "*"
click at [679, 356] on icon "button" at bounding box center [677, 353] width 19 height 19
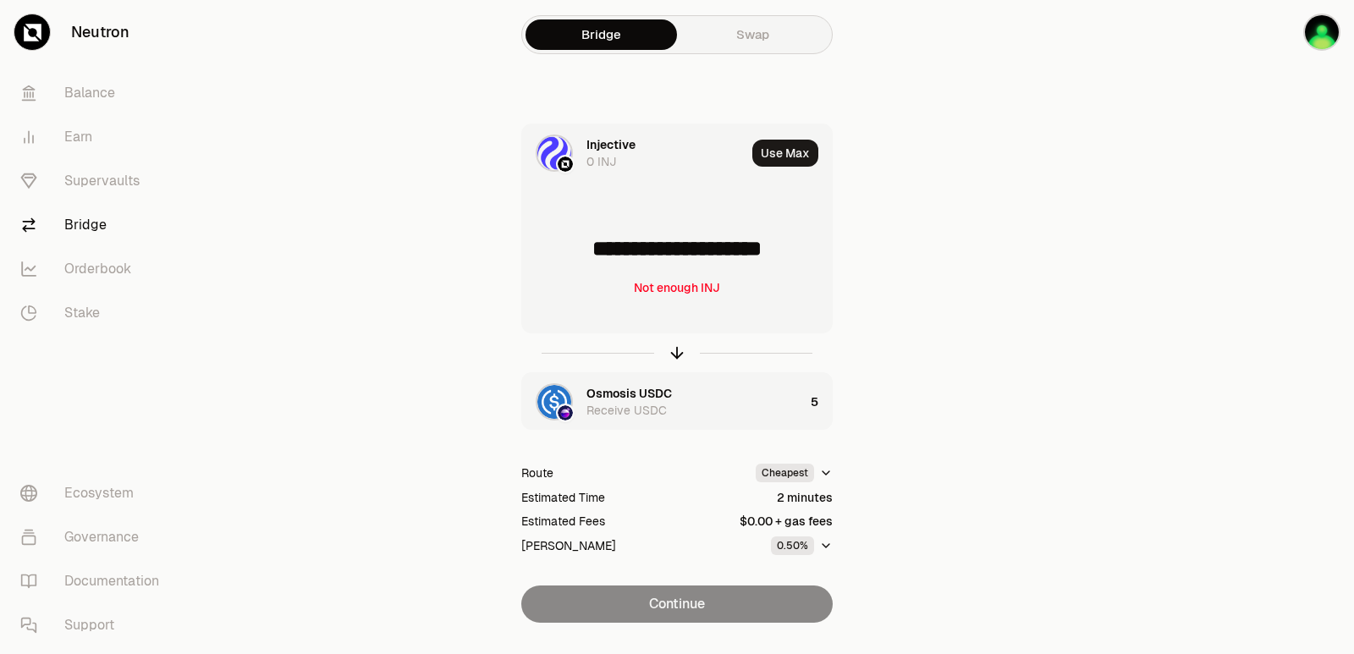
drag, startPoint x: 811, startPoint y: 255, endPoint x: 586, endPoint y: 246, distance: 226.1
click at [586, 246] on input "**********" at bounding box center [677, 248] width 310 height 51
type input "******"
click at [679, 351] on icon "button" at bounding box center [677, 353] width 19 height 19
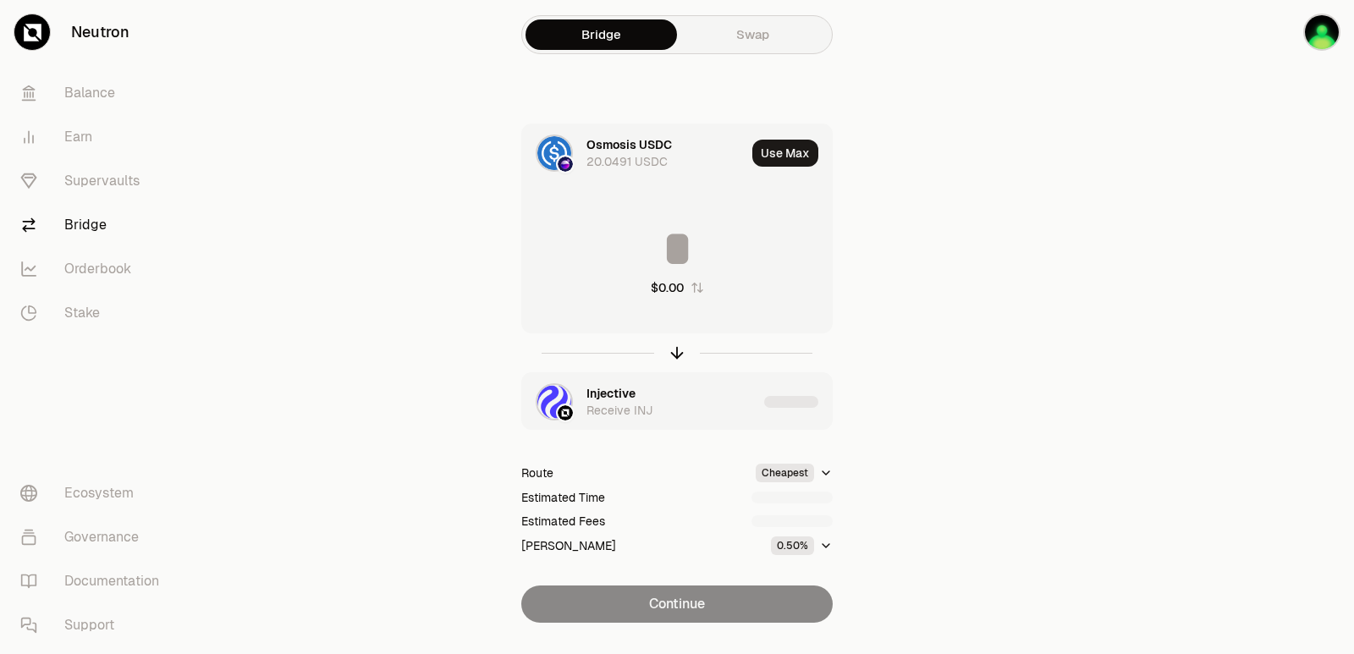
click at [657, 238] on input at bounding box center [677, 248] width 310 height 51
click at [662, 238] on input "********" at bounding box center [677, 248] width 310 height 51
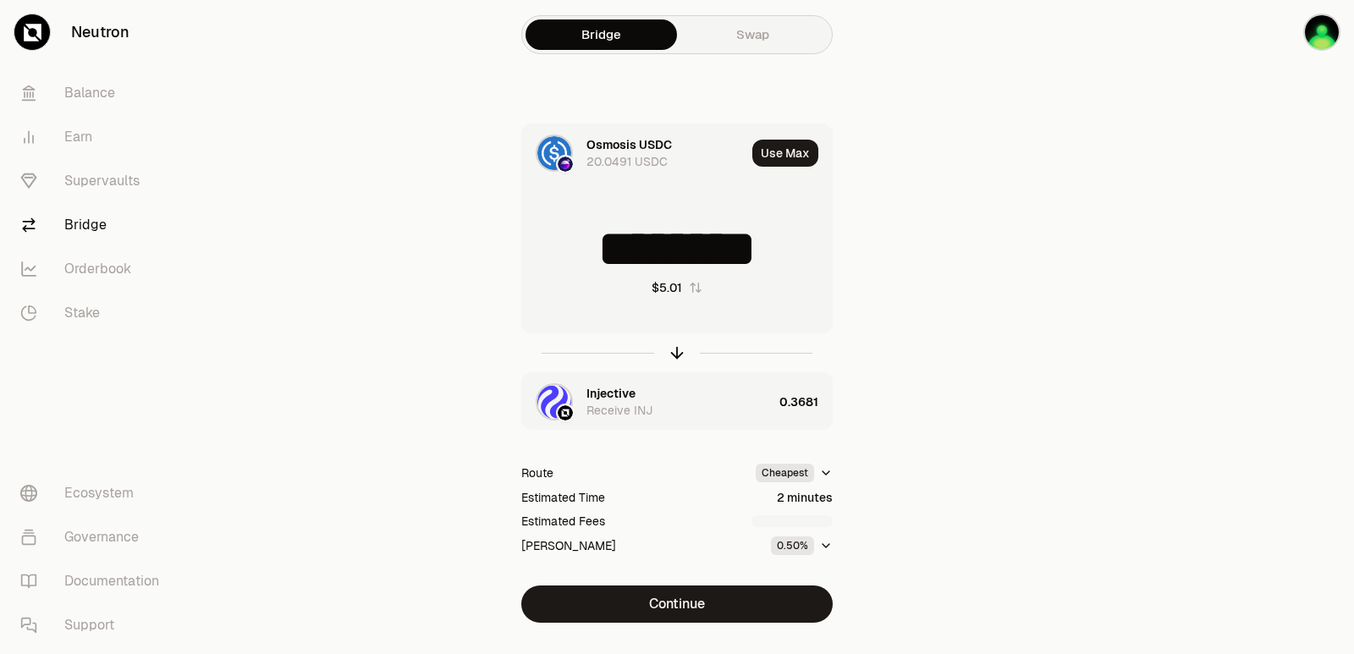
click at [662, 238] on input "********" at bounding box center [677, 248] width 310 height 51
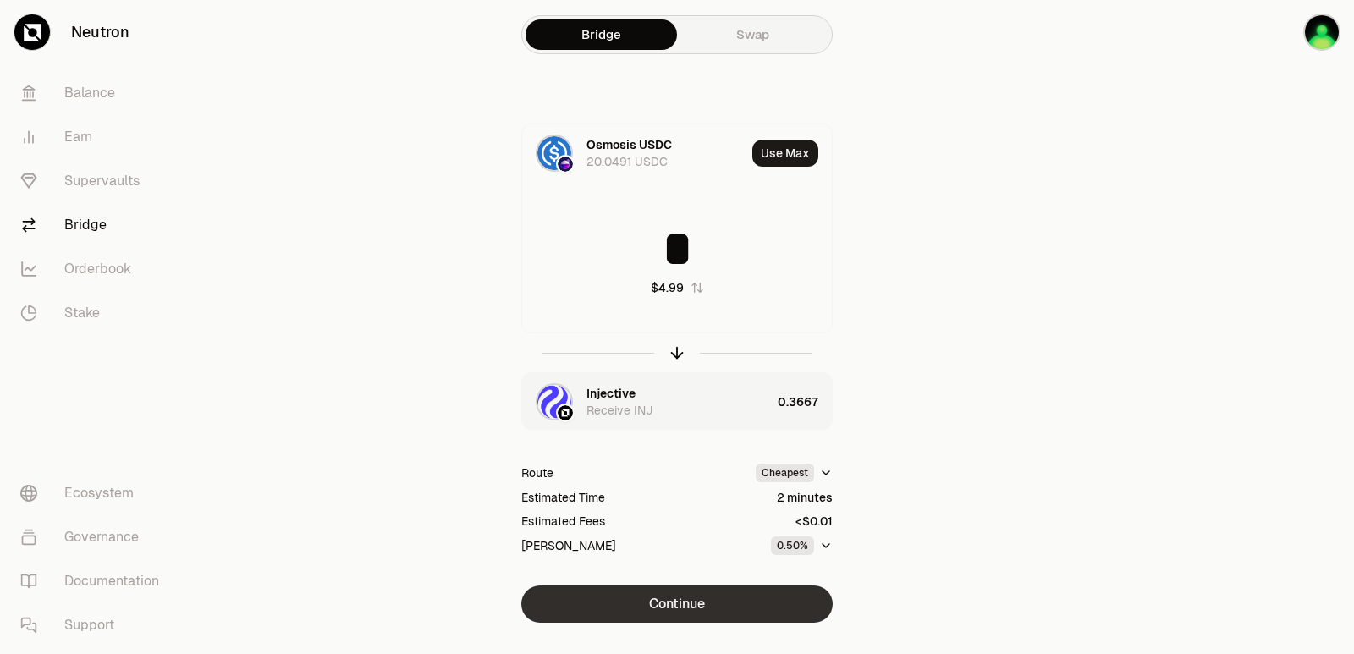
type input "*"
click at [696, 609] on button "Continue" at bounding box center [676, 604] width 311 height 37
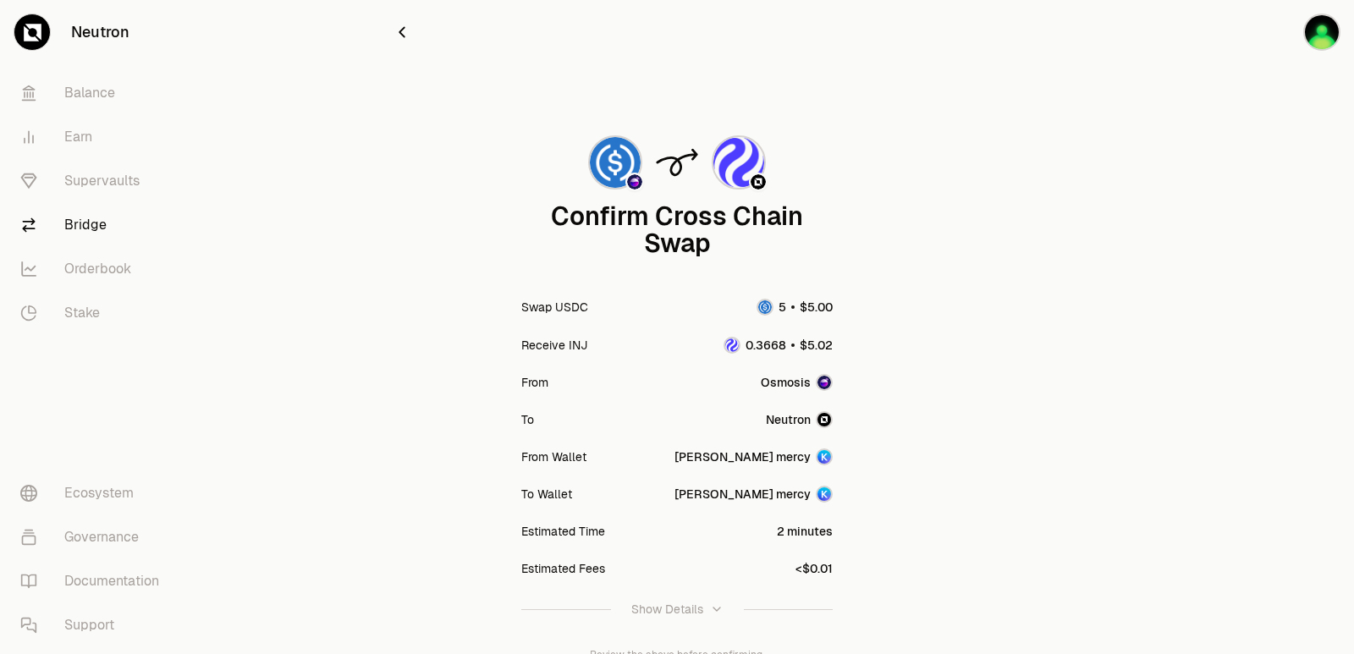
scroll to position [140, 0]
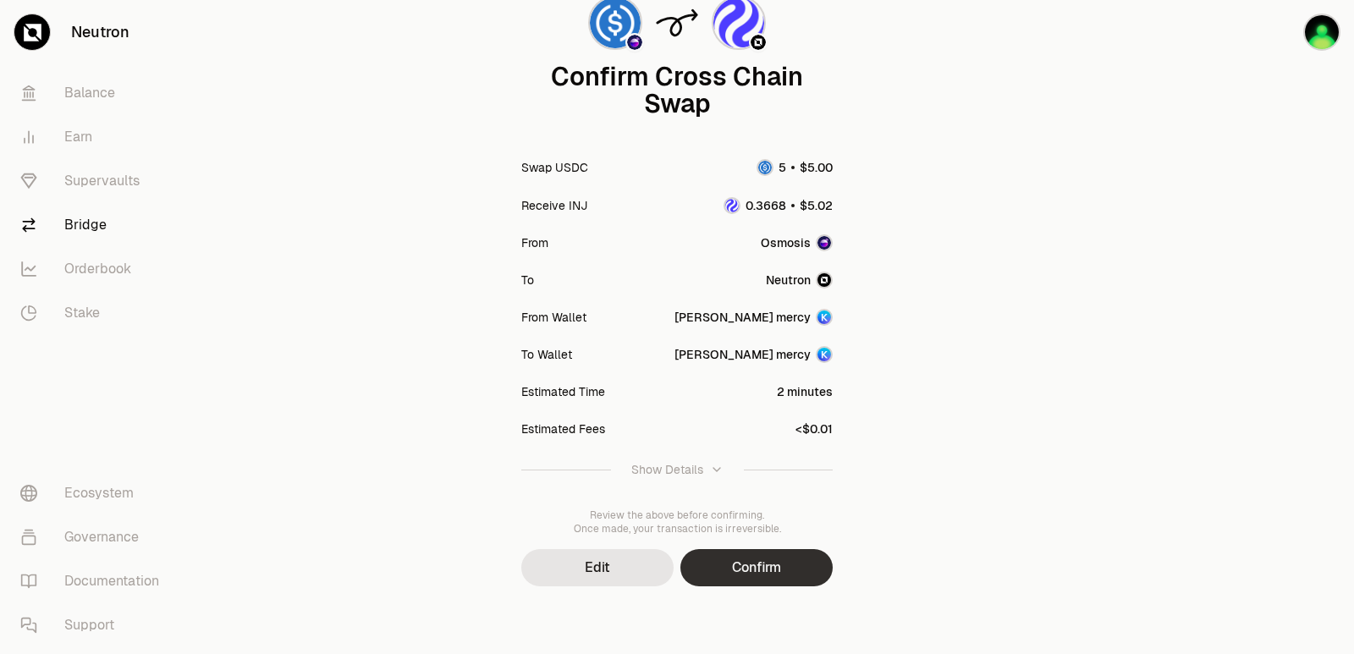
click at [722, 565] on button "Confirm" at bounding box center [756, 567] width 152 height 37
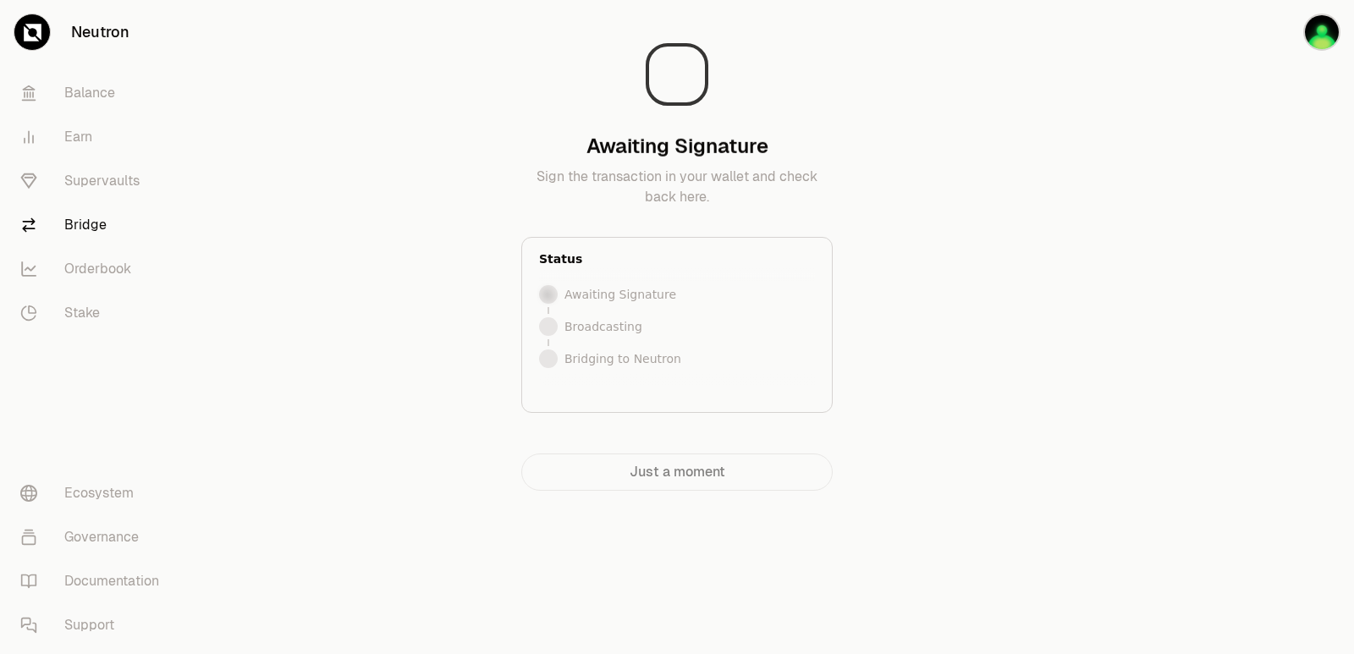
scroll to position [0, 0]
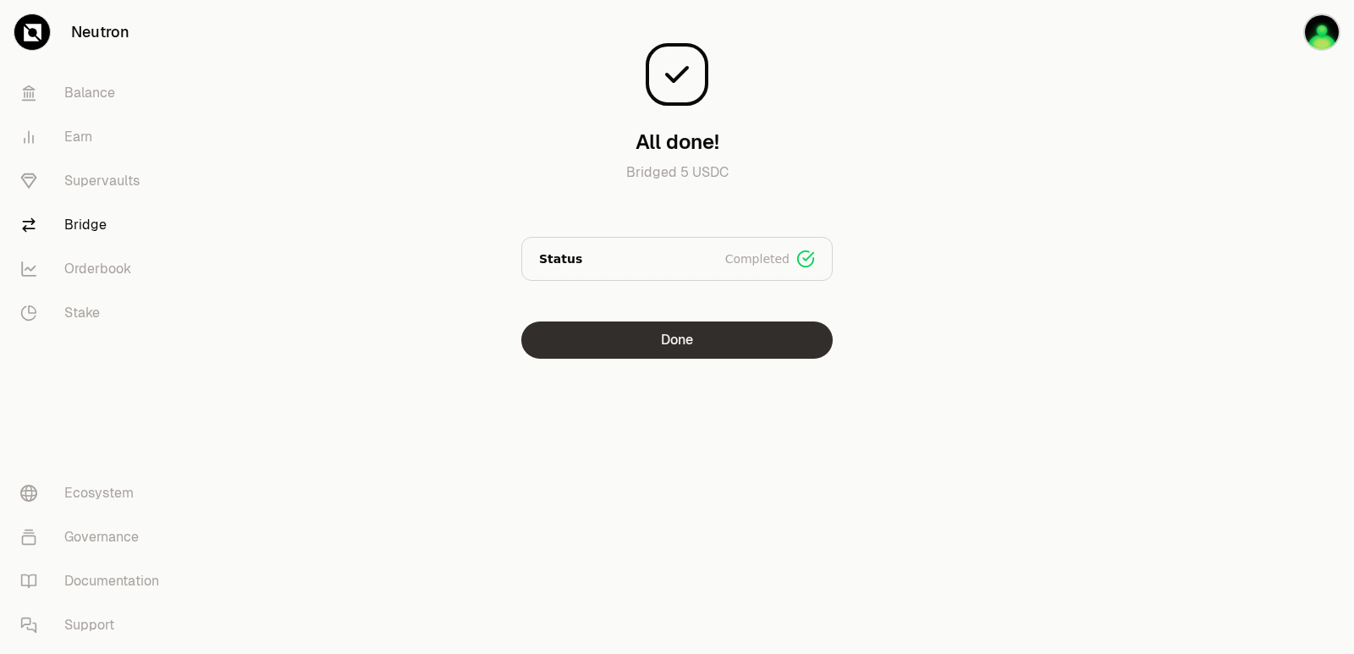
click at [690, 348] on button "Done" at bounding box center [676, 340] width 311 height 37
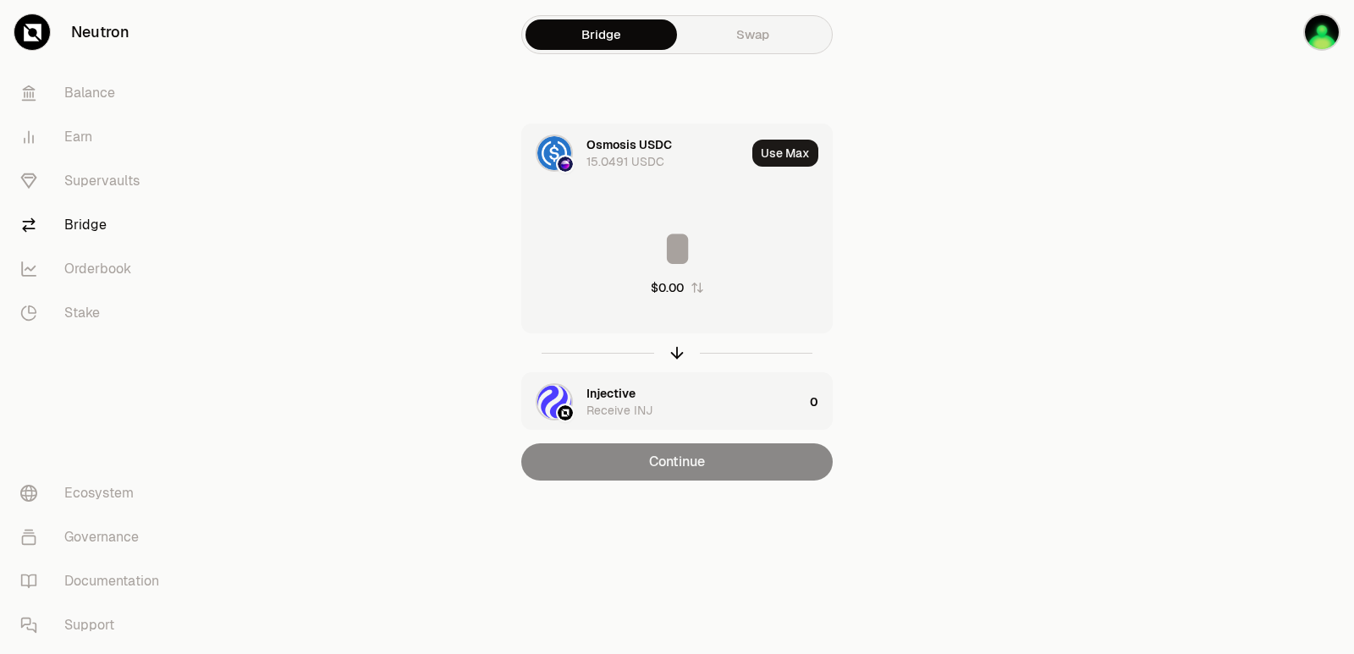
drag, startPoint x: 675, startPoint y: 349, endPoint x: 677, endPoint y: 341, distance: 8.6
click at [676, 350] on icon "button" at bounding box center [677, 353] width 19 height 19
click at [794, 153] on button "Use Max" at bounding box center [785, 153] width 66 height 27
type input "**********"
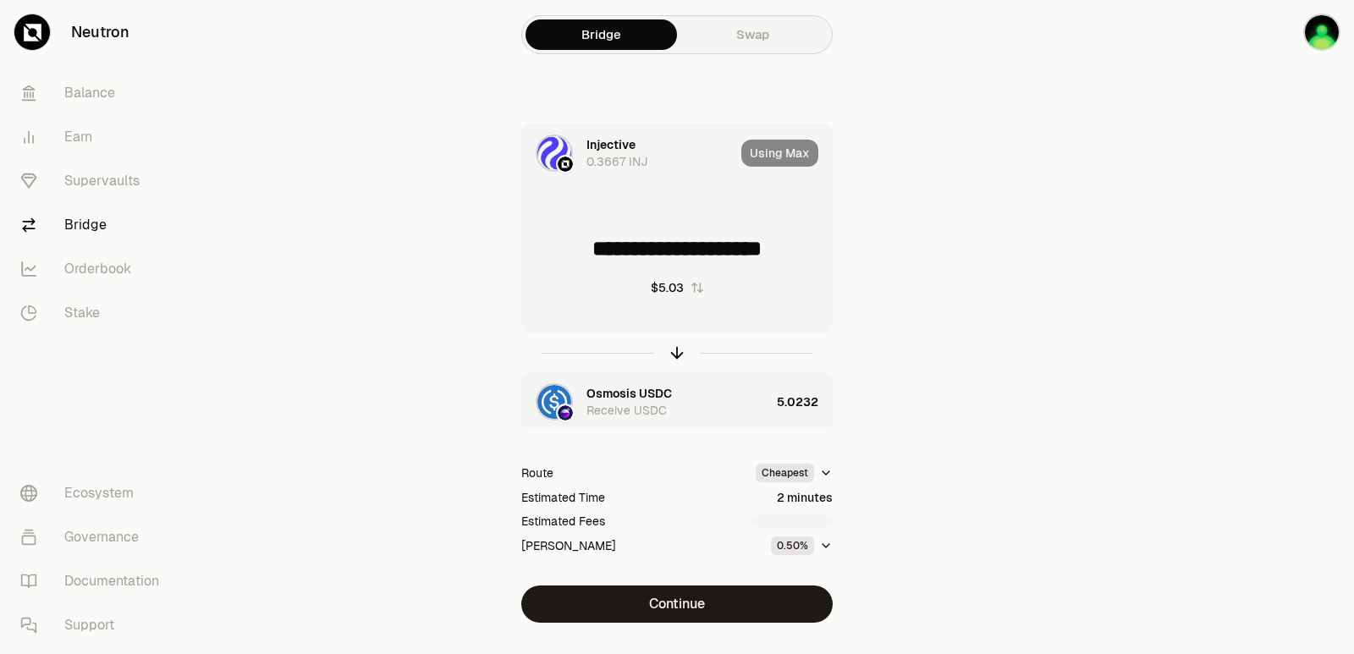
click at [686, 580] on div "**********" at bounding box center [677, 373] width 569 height 499
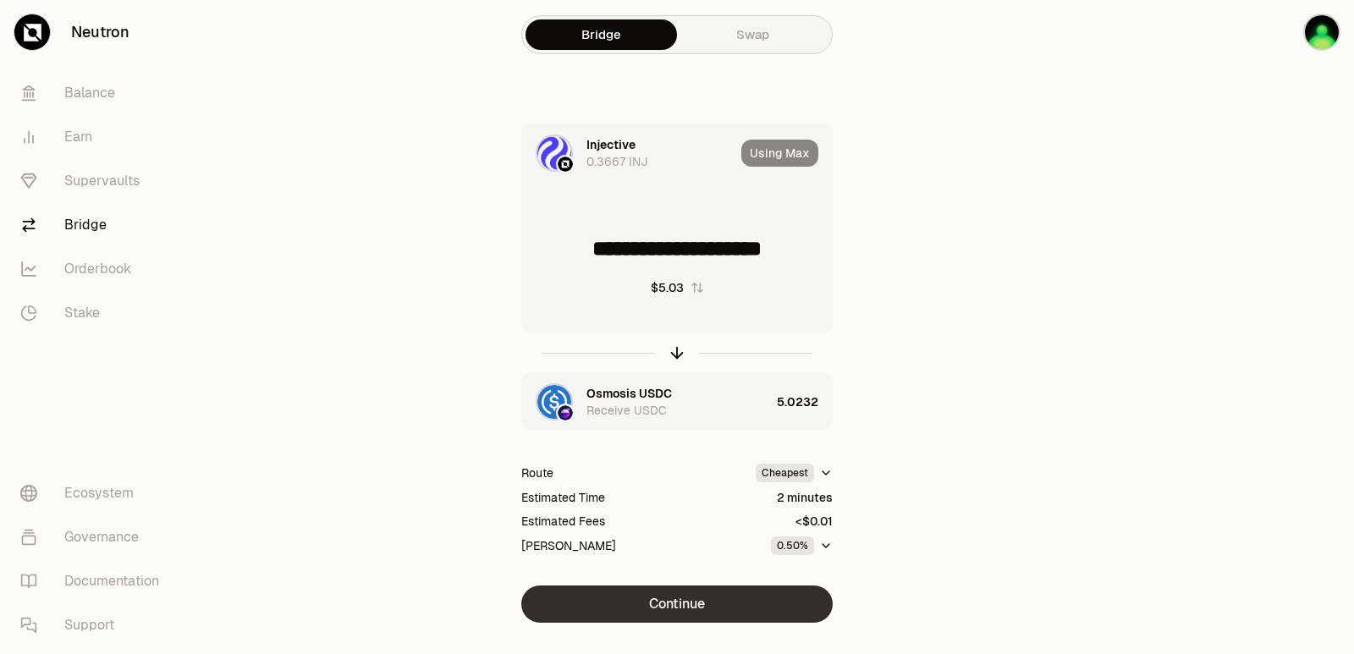
click at [686, 596] on button "Continue" at bounding box center [676, 604] width 311 height 37
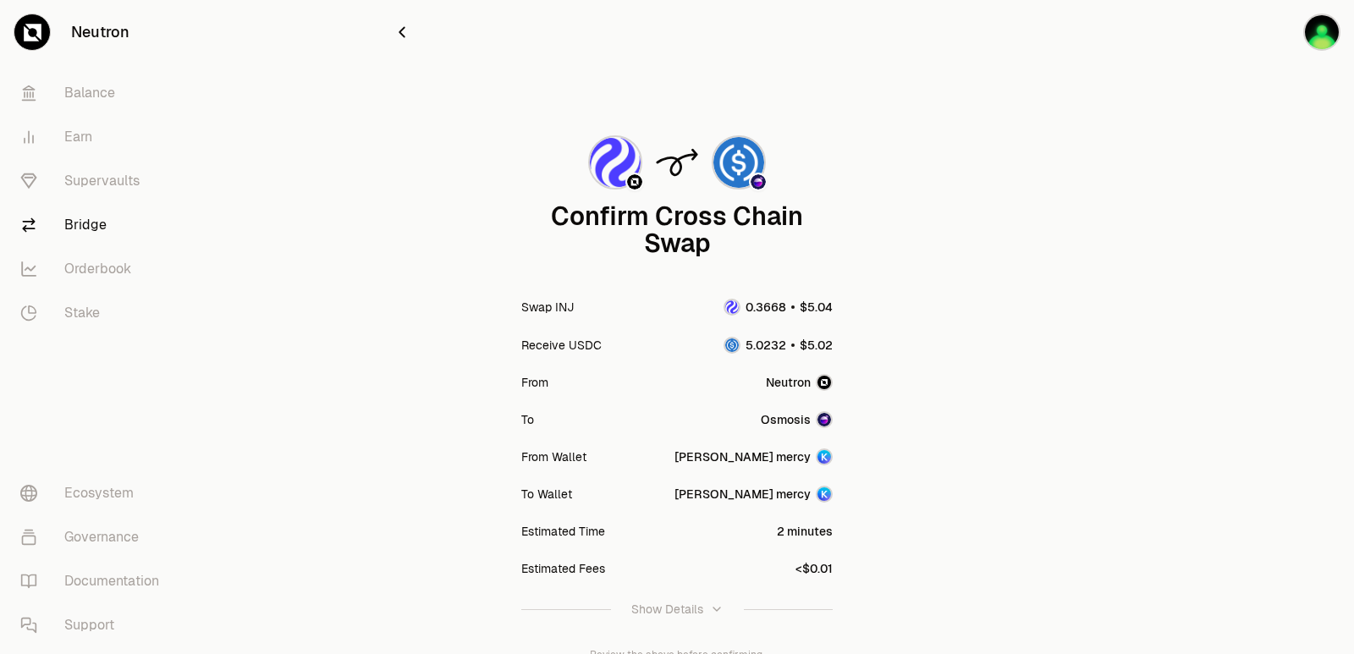
scroll to position [140, 0]
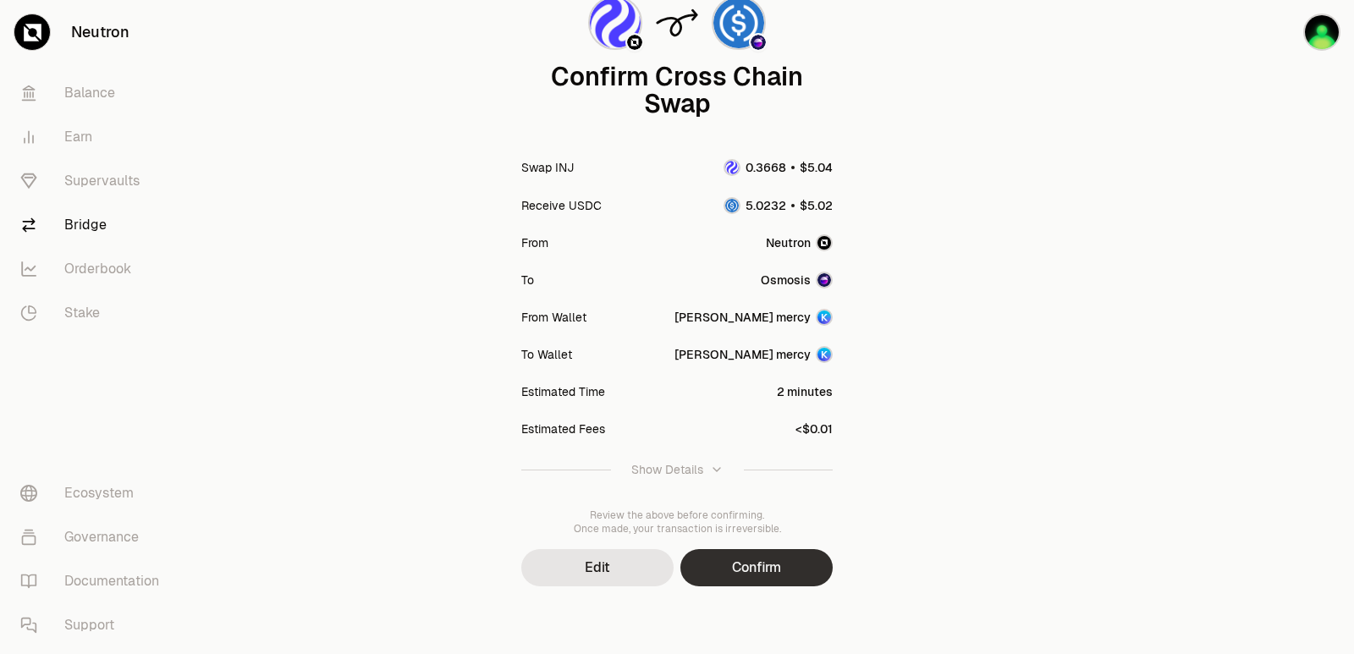
click at [734, 573] on button "Confirm" at bounding box center [756, 567] width 152 height 37
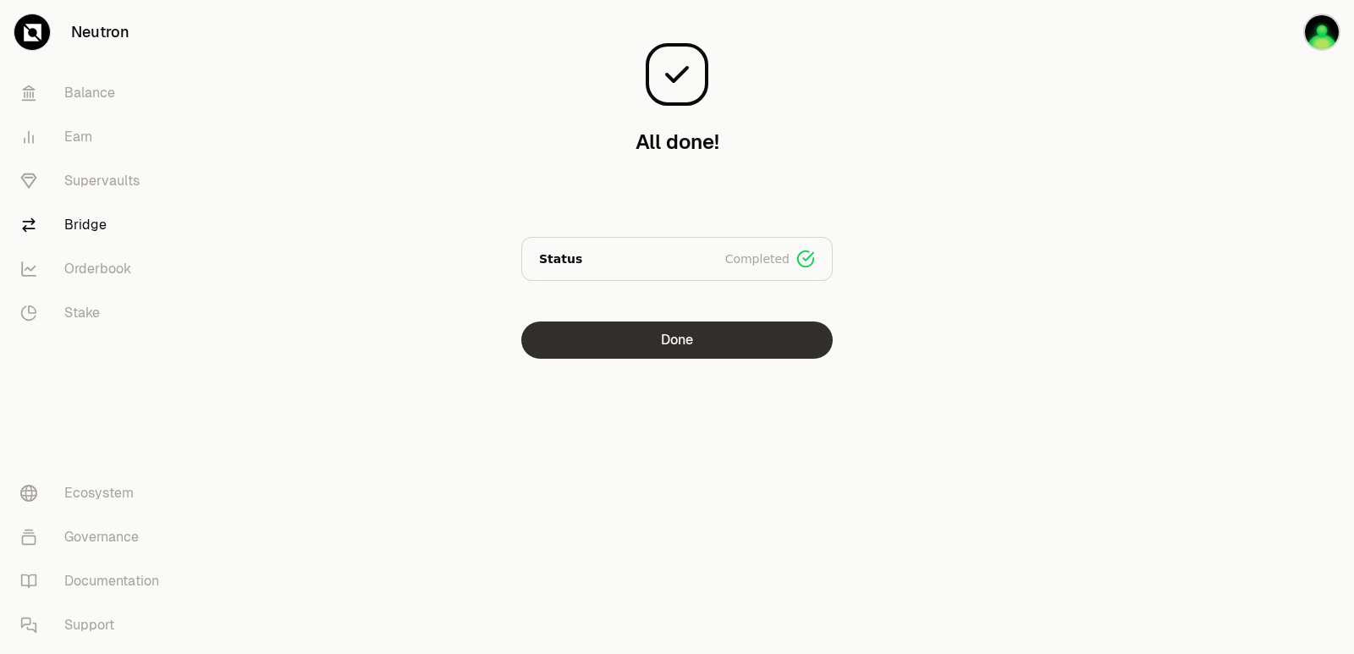
click at [666, 350] on button "Done" at bounding box center [676, 340] width 311 height 37
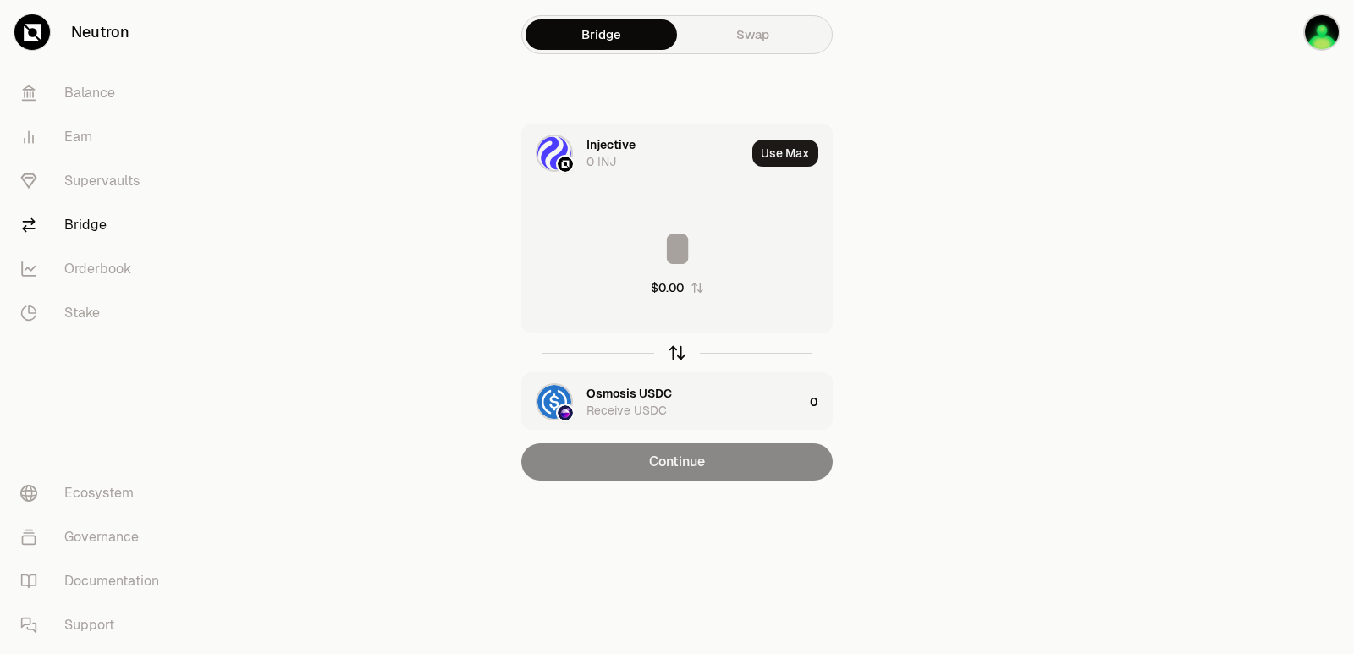
click at [668, 356] on icon "button" at bounding box center [677, 353] width 19 height 19
click at [663, 266] on input at bounding box center [677, 248] width 310 height 51
click at [619, 382] on div "Injective Receive INJ" at bounding box center [662, 402] width 281 height 58
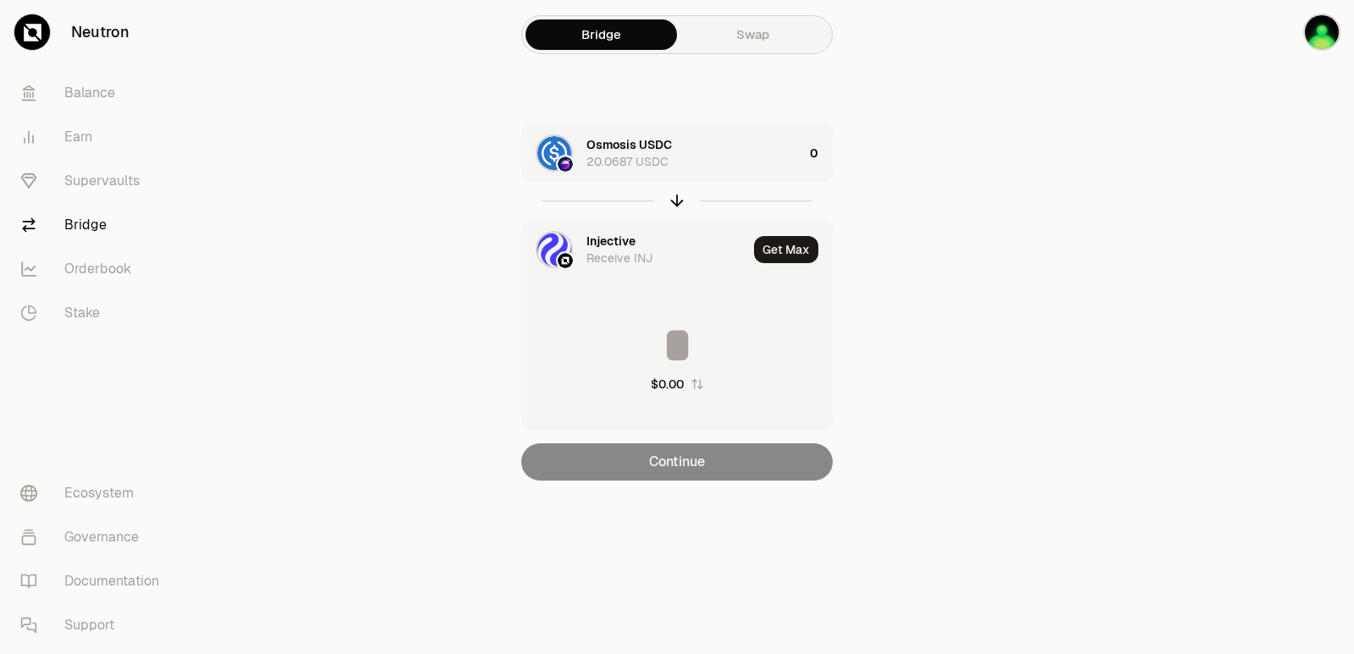
click at [615, 249] on div "Injective" at bounding box center [610, 241] width 49 height 17
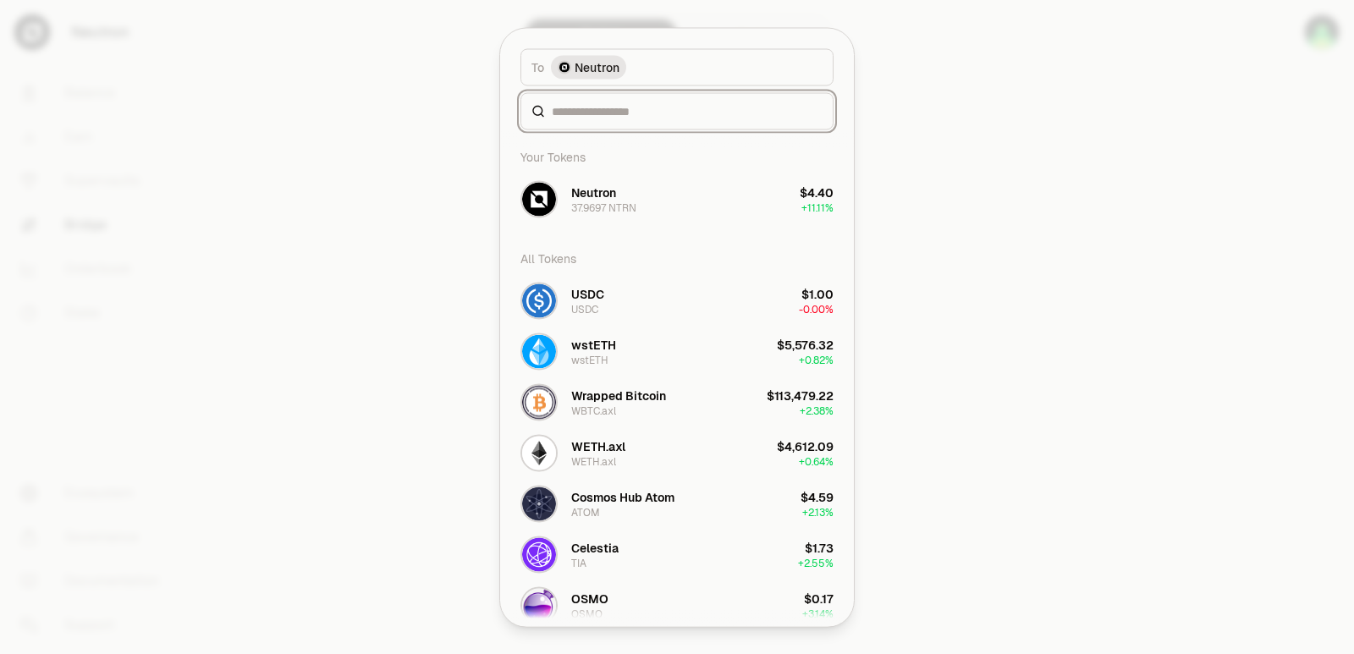
click at [614, 119] on input at bounding box center [687, 110] width 271 height 17
click at [558, 104] on input at bounding box center [687, 110] width 271 height 17
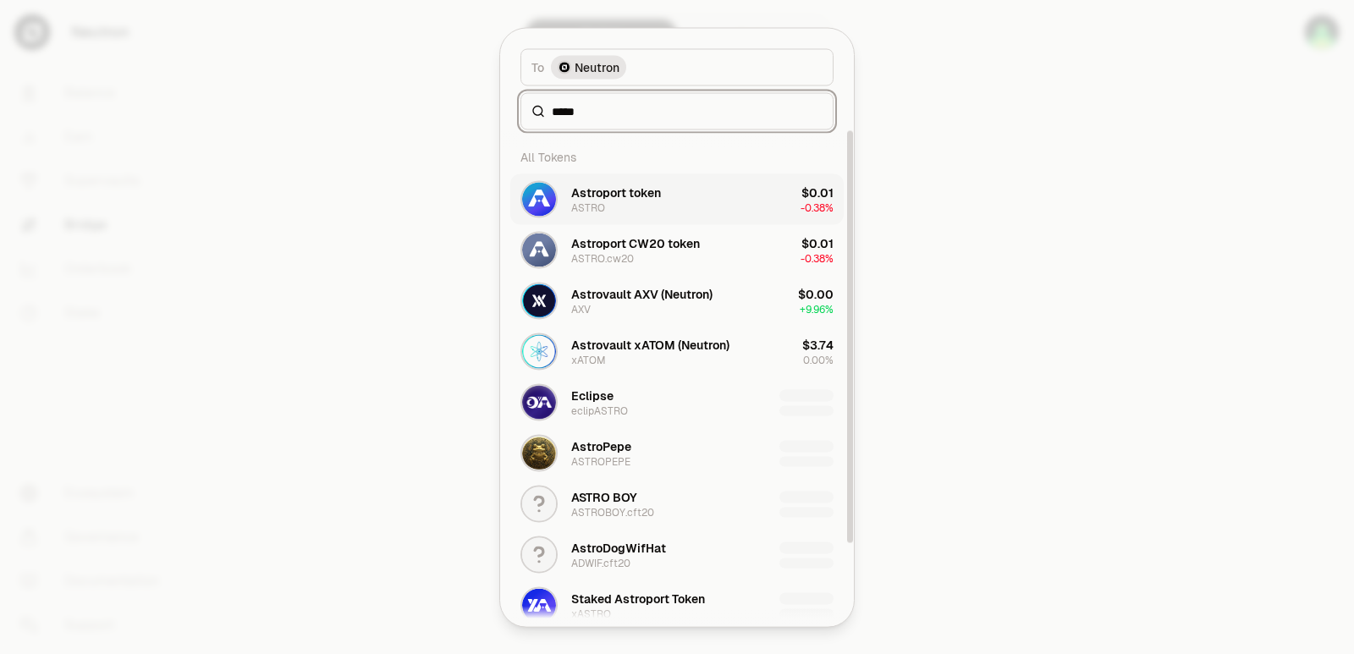
type input "*****"
click at [615, 210] on div "Astroport token ASTRO" at bounding box center [616, 199] width 90 height 30
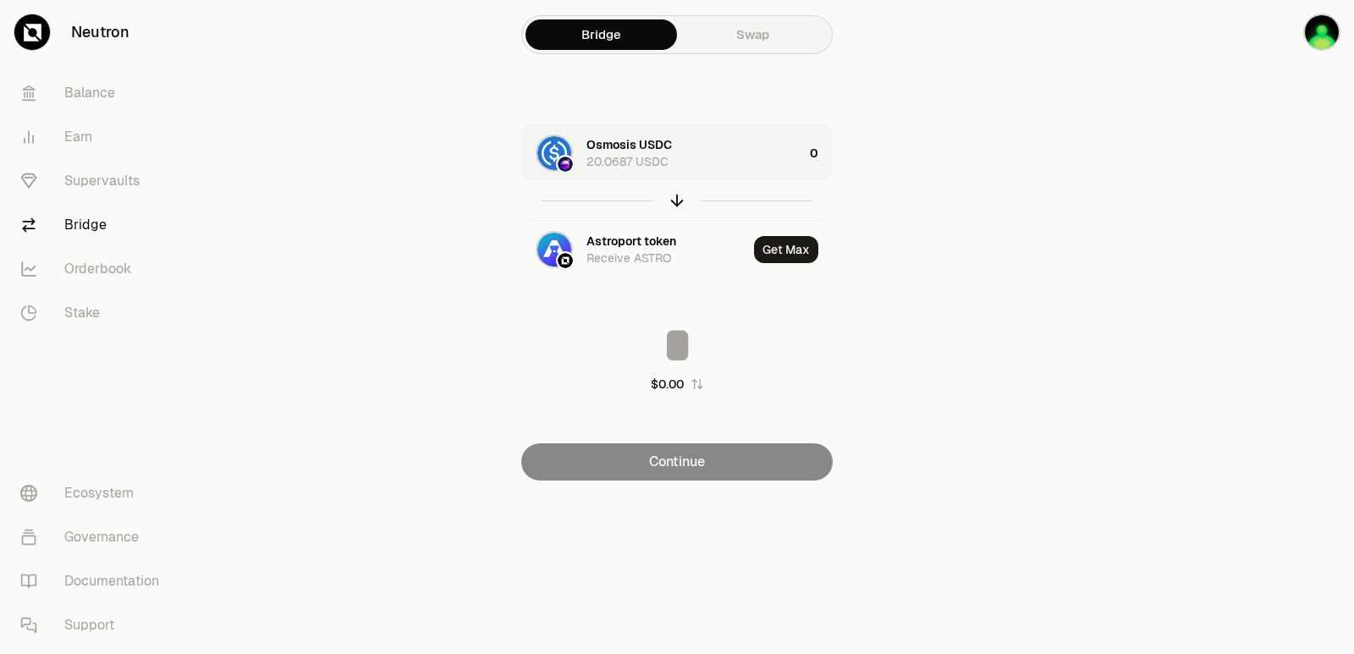
click at [761, 161] on div "Osmosis USDC 20.0687 USDC" at bounding box center [694, 153] width 217 height 34
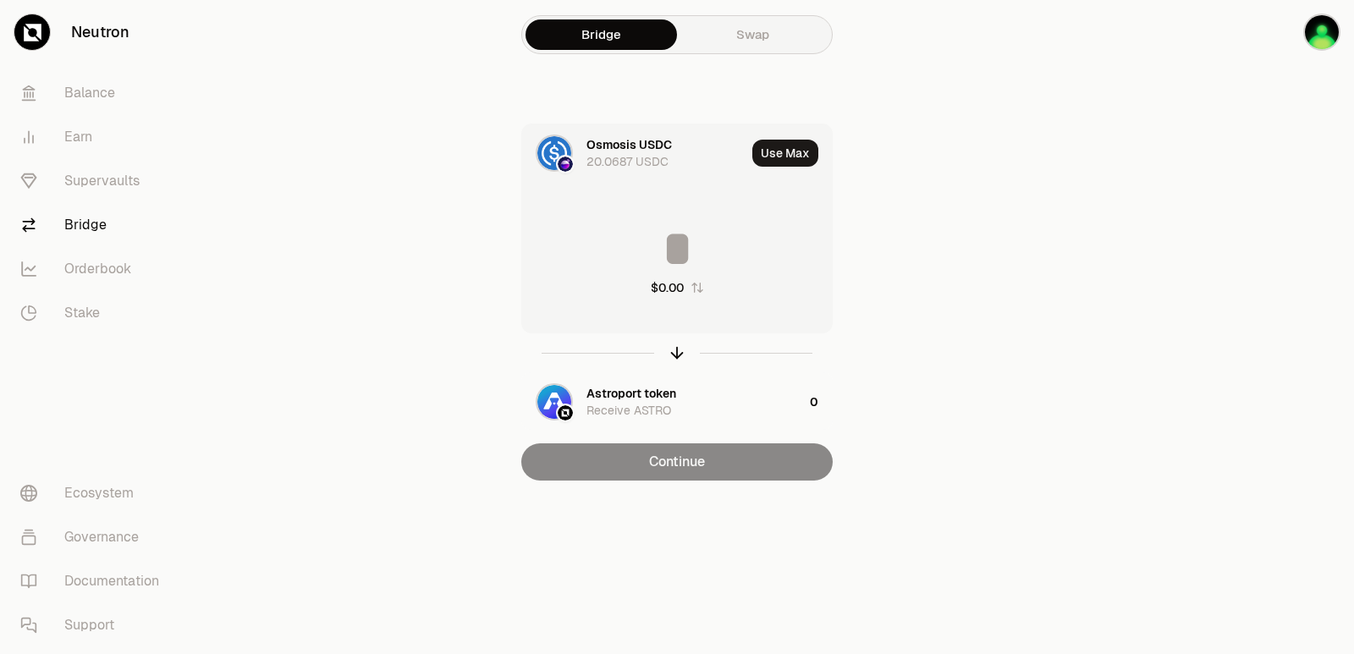
click at [722, 279] on div "$0.00" at bounding box center [677, 259] width 310 height 149
click at [707, 246] on input at bounding box center [677, 248] width 310 height 51
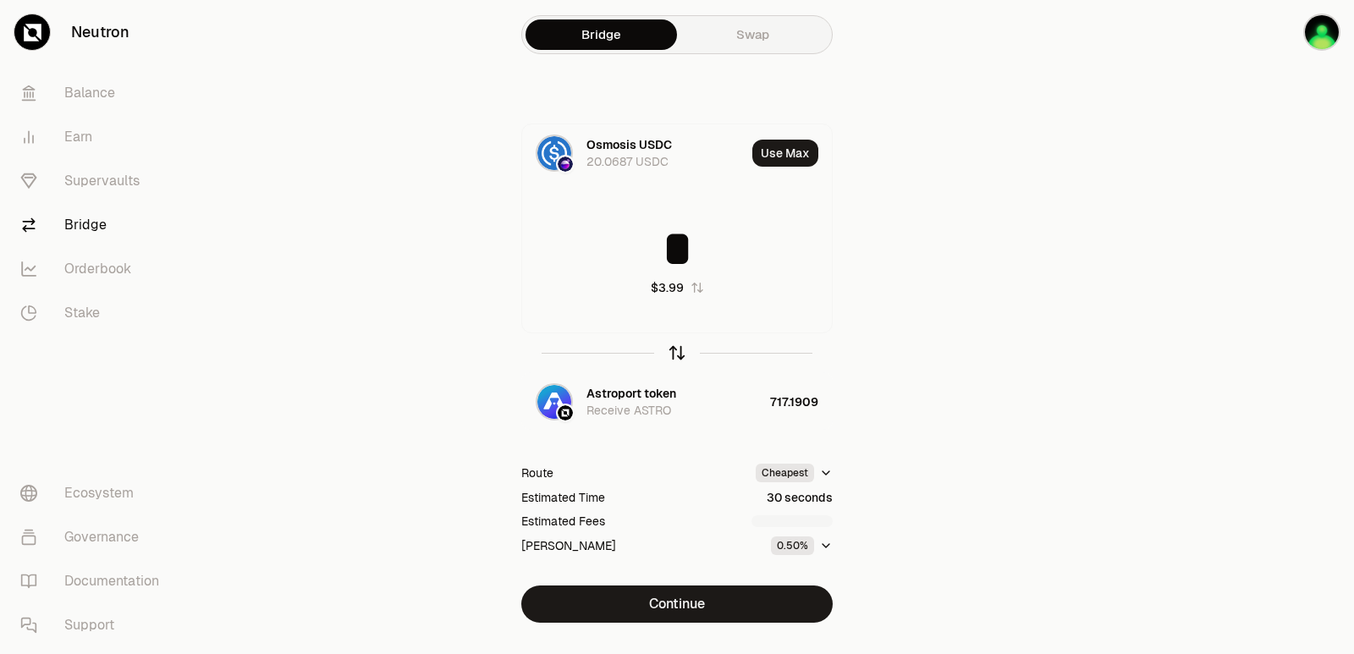
type input "*"
click at [681, 356] on icon "button" at bounding box center [677, 353] width 19 height 19
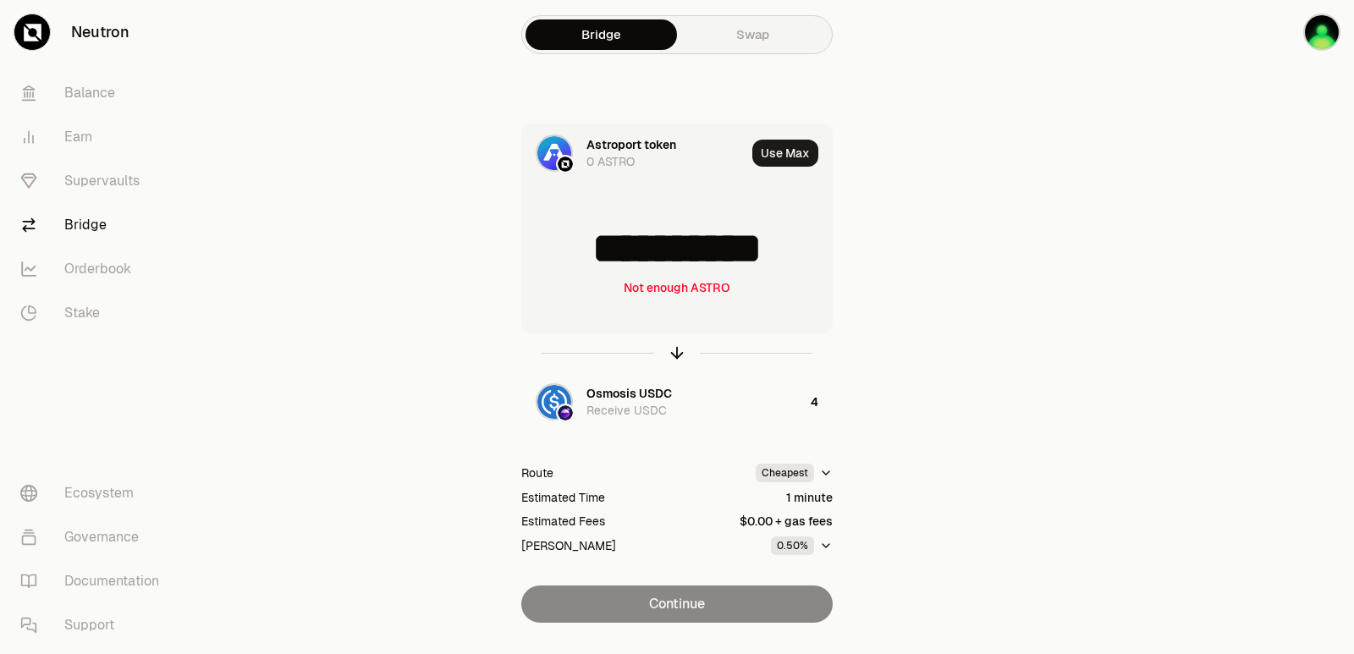
drag, startPoint x: 801, startPoint y: 245, endPoint x: 588, endPoint y: 255, distance: 213.4
click at [588, 255] on input "**********" at bounding box center [677, 248] width 310 height 51
type input "***"
click at [679, 354] on icon "button" at bounding box center [677, 353] width 19 height 19
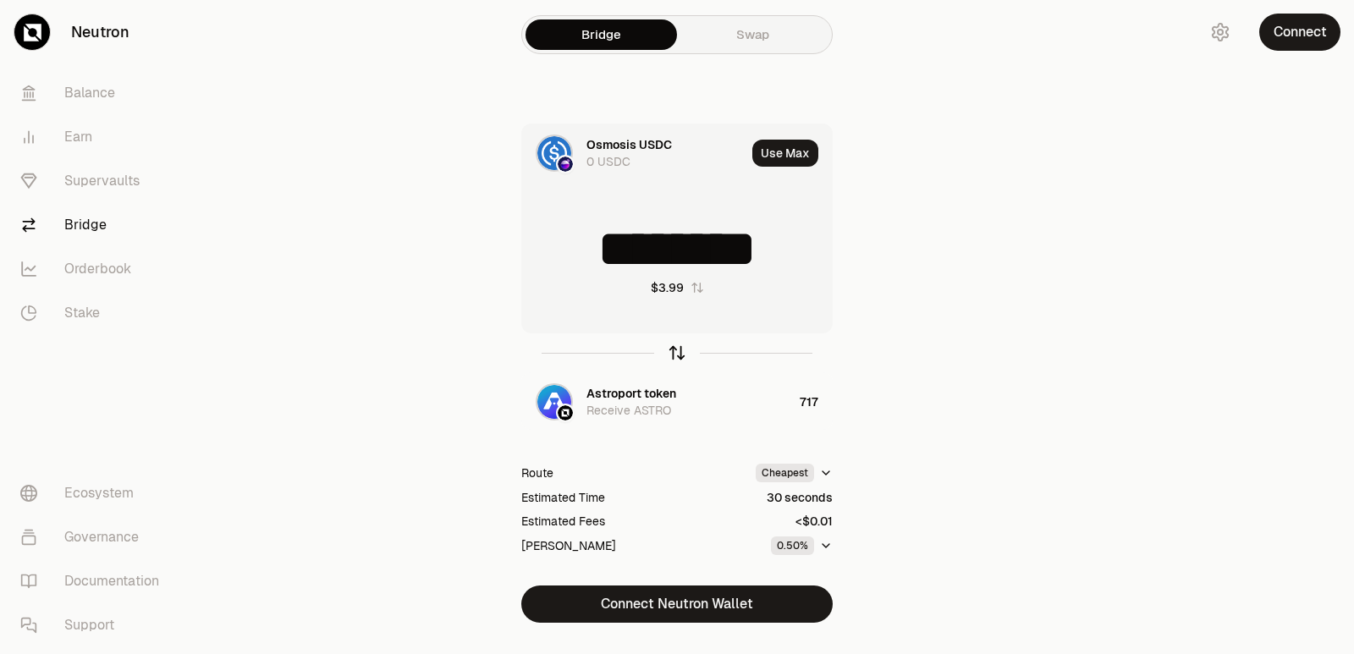
click at [676, 357] on icon "button" at bounding box center [677, 353] width 19 height 19
drag, startPoint x: 788, startPoint y: 255, endPoint x: 542, endPoint y: 249, distance: 246.3
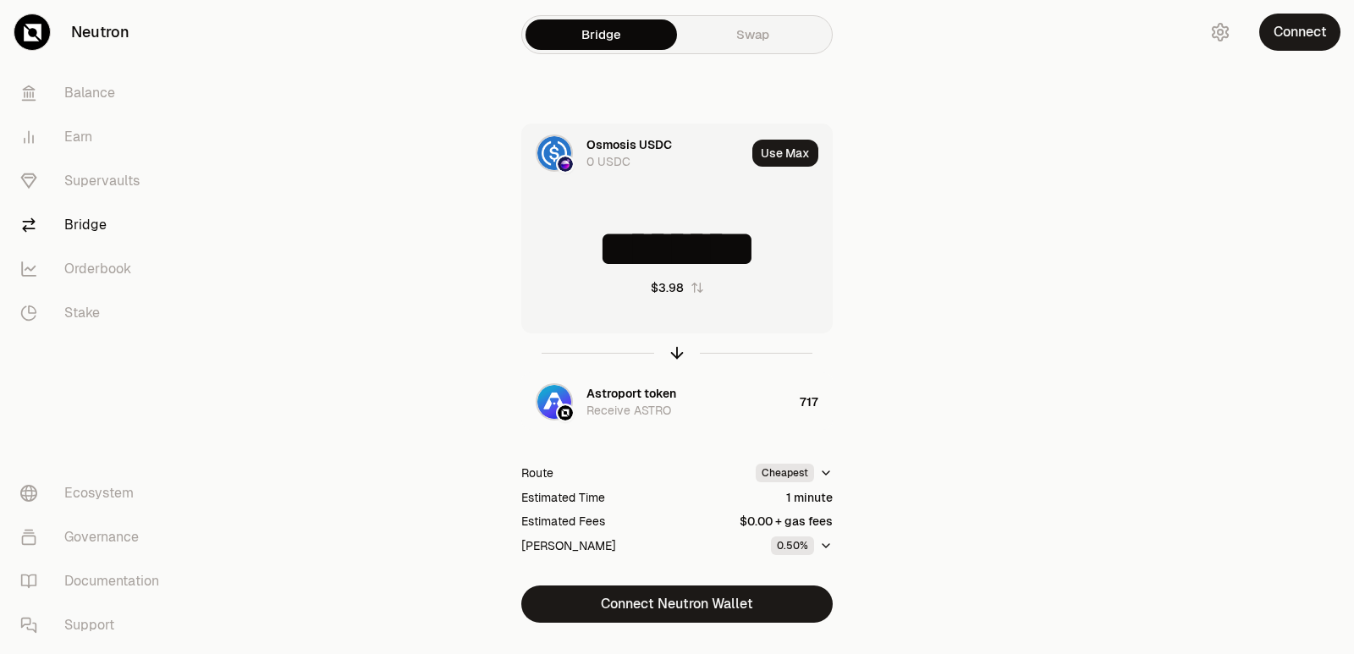
click at [542, 249] on input "********" at bounding box center [677, 248] width 310 height 51
click at [674, 351] on icon "button" at bounding box center [677, 353] width 19 height 19
drag, startPoint x: 801, startPoint y: 255, endPoint x: 600, endPoint y: 256, distance: 201.4
click at [600, 256] on input "**********" at bounding box center [677, 248] width 310 height 51
type input "***"
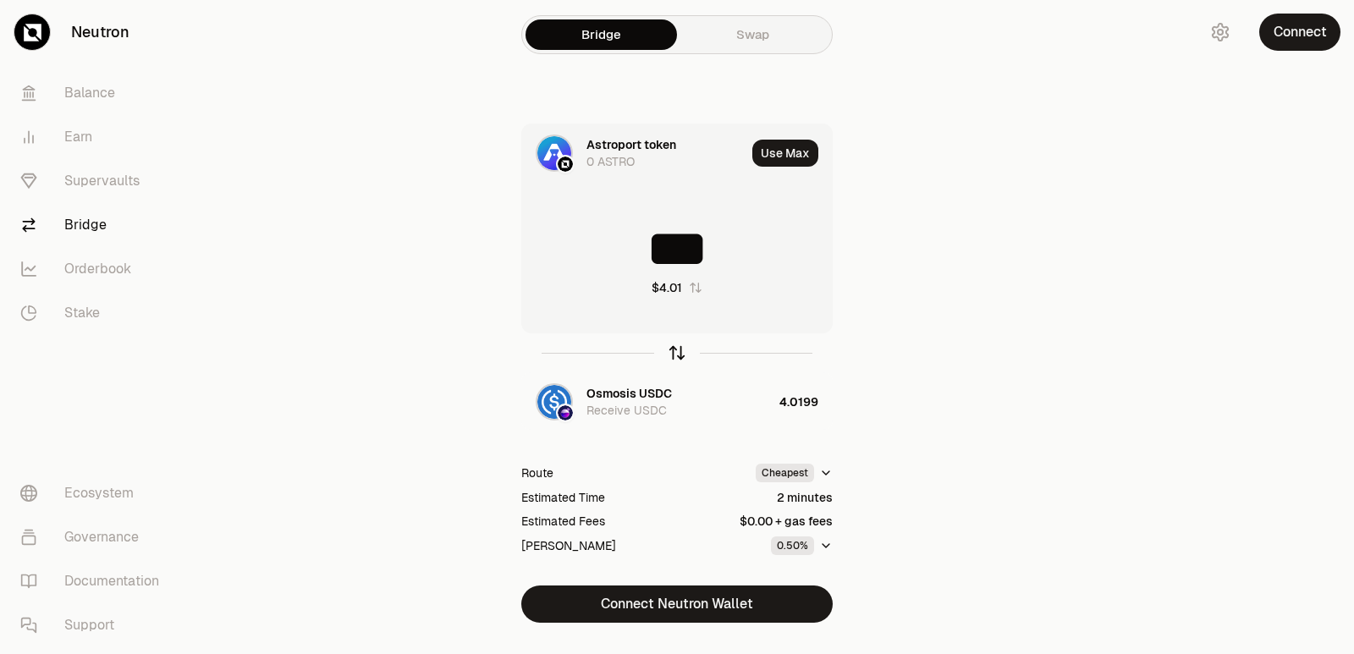
click at [669, 355] on icon "button" at bounding box center [677, 353] width 19 height 19
click at [664, 239] on input at bounding box center [677, 248] width 310 height 51
drag, startPoint x: 800, startPoint y: 261, endPoint x: 485, endPoint y: 272, distance: 315.8
click at [485, 272] on div "Osmosis USDC 0 USDC Use Max ******** $3.99 Astroport token Receive ASTRO 720.32…" at bounding box center [677, 373] width 569 height 499
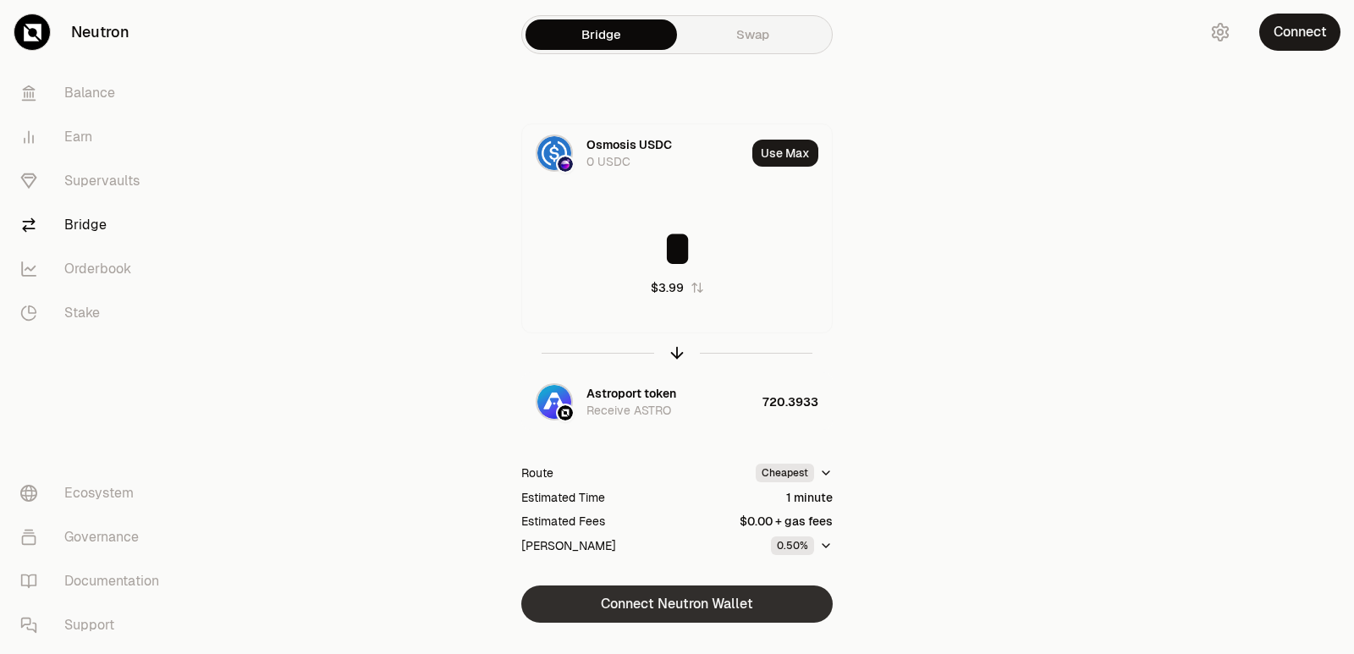
type input "*"
click at [680, 605] on button "Connect Neutron Wallet" at bounding box center [676, 604] width 311 height 37
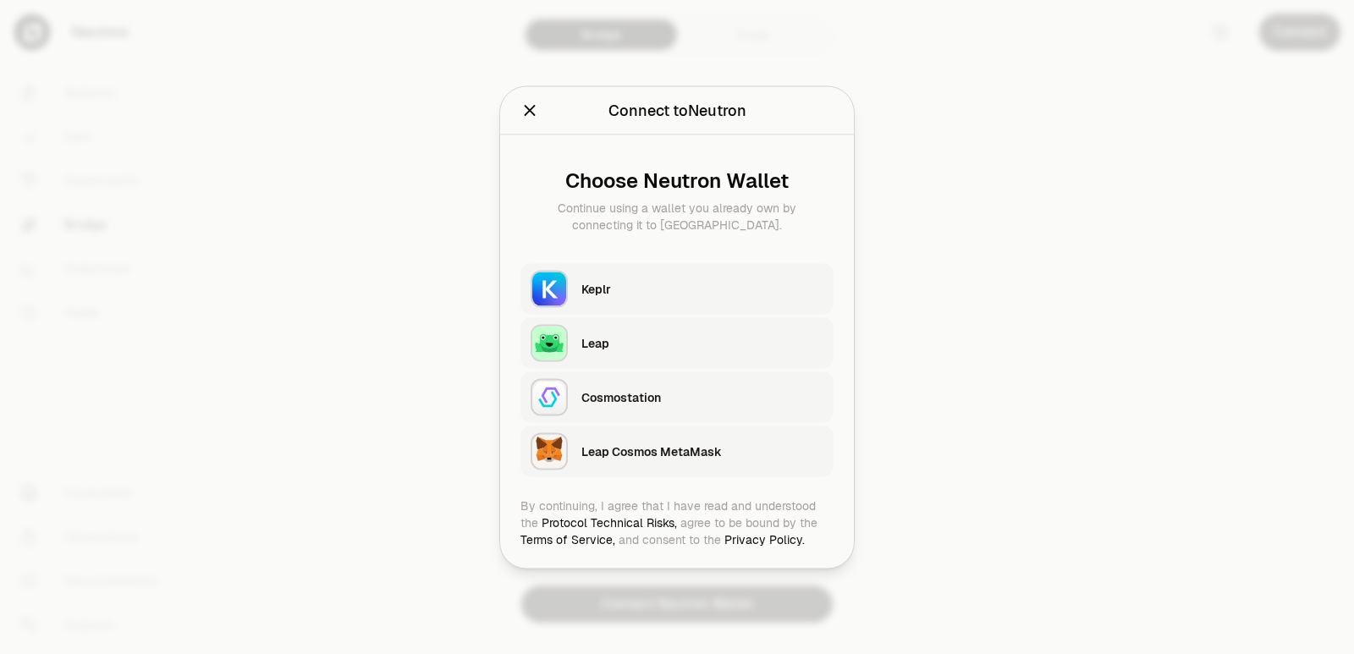
click at [667, 290] on div "Keplr" at bounding box center [702, 288] width 242 height 17
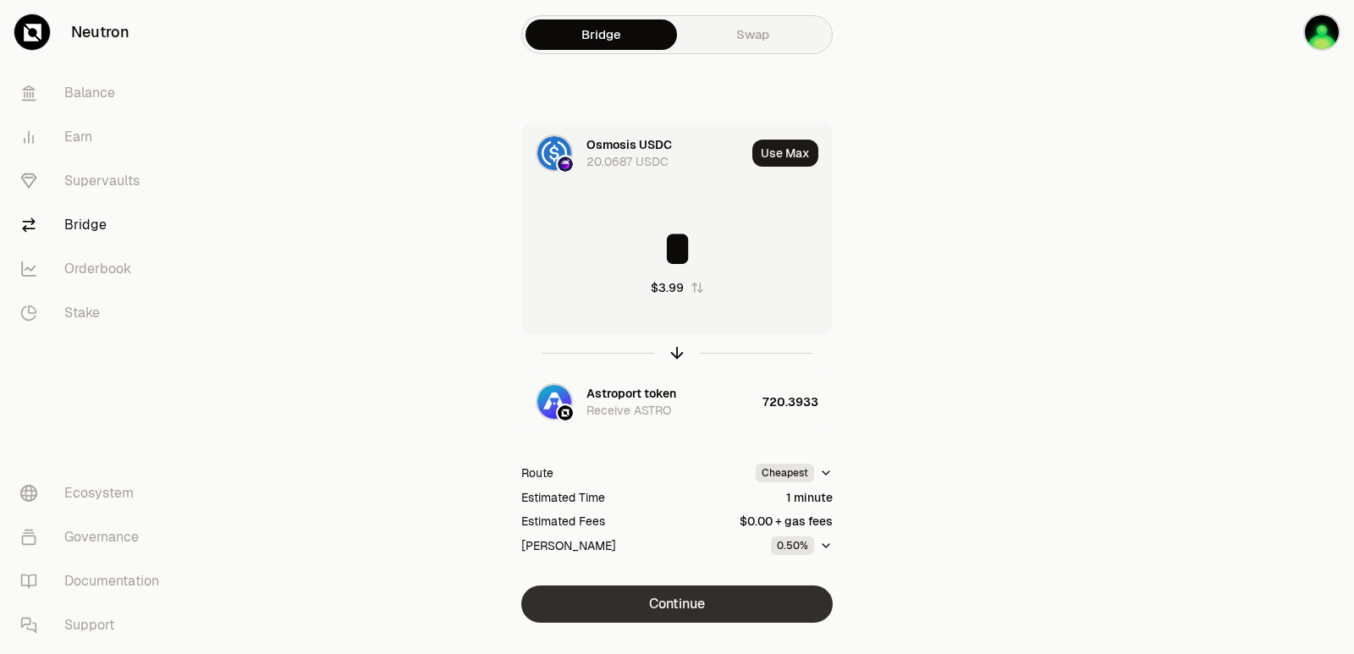
click at [709, 605] on button "Continue" at bounding box center [676, 604] width 311 height 37
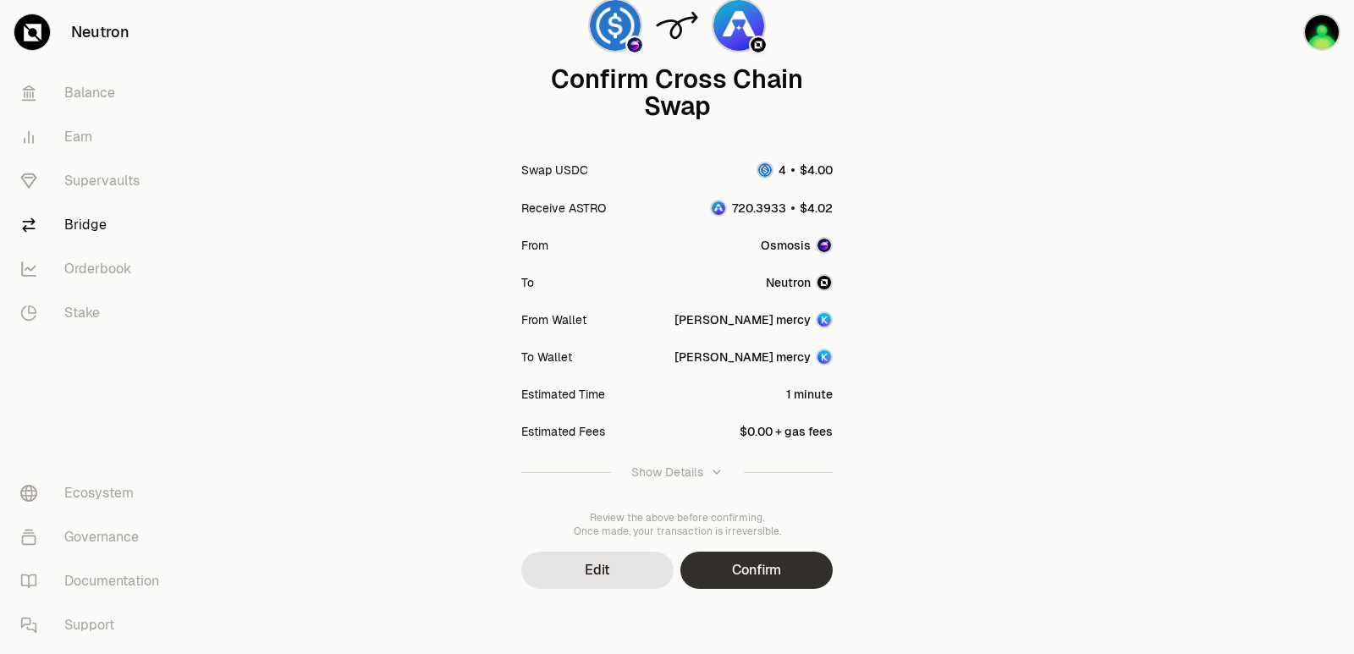
scroll to position [140, 0]
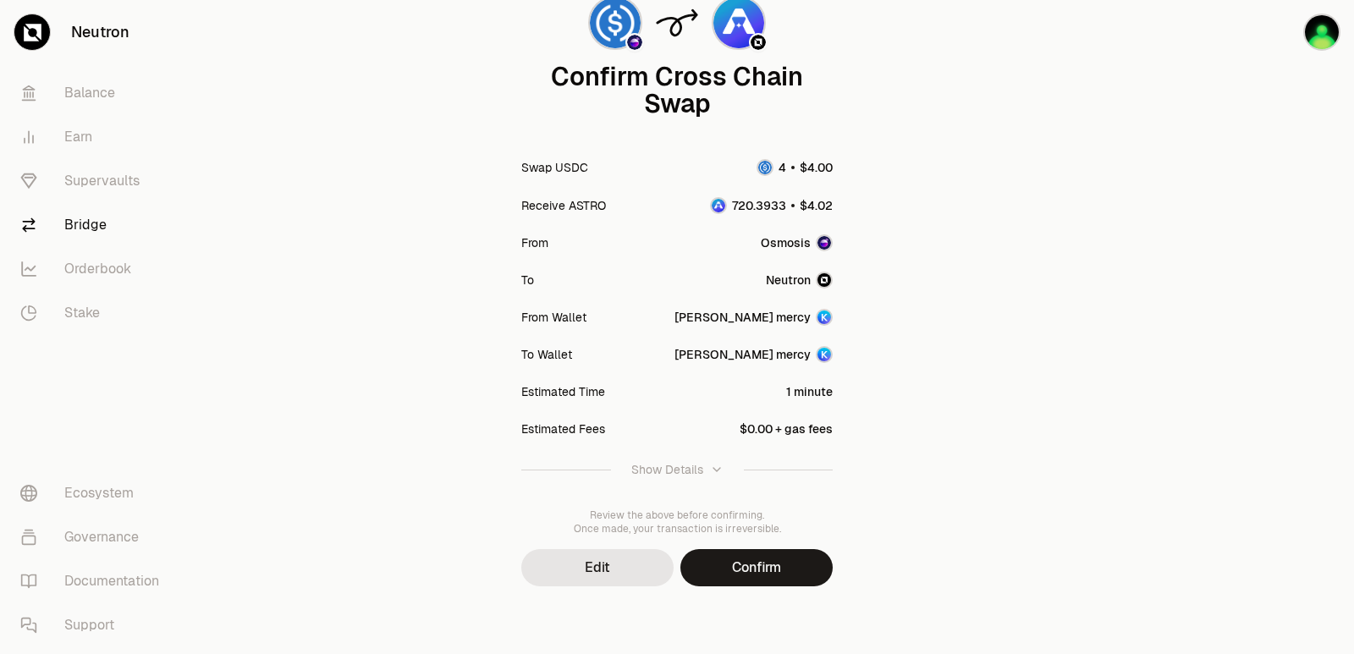
click at [744, 568] on button "Confirm" at bounding box center [756, 567] width 152 height 37
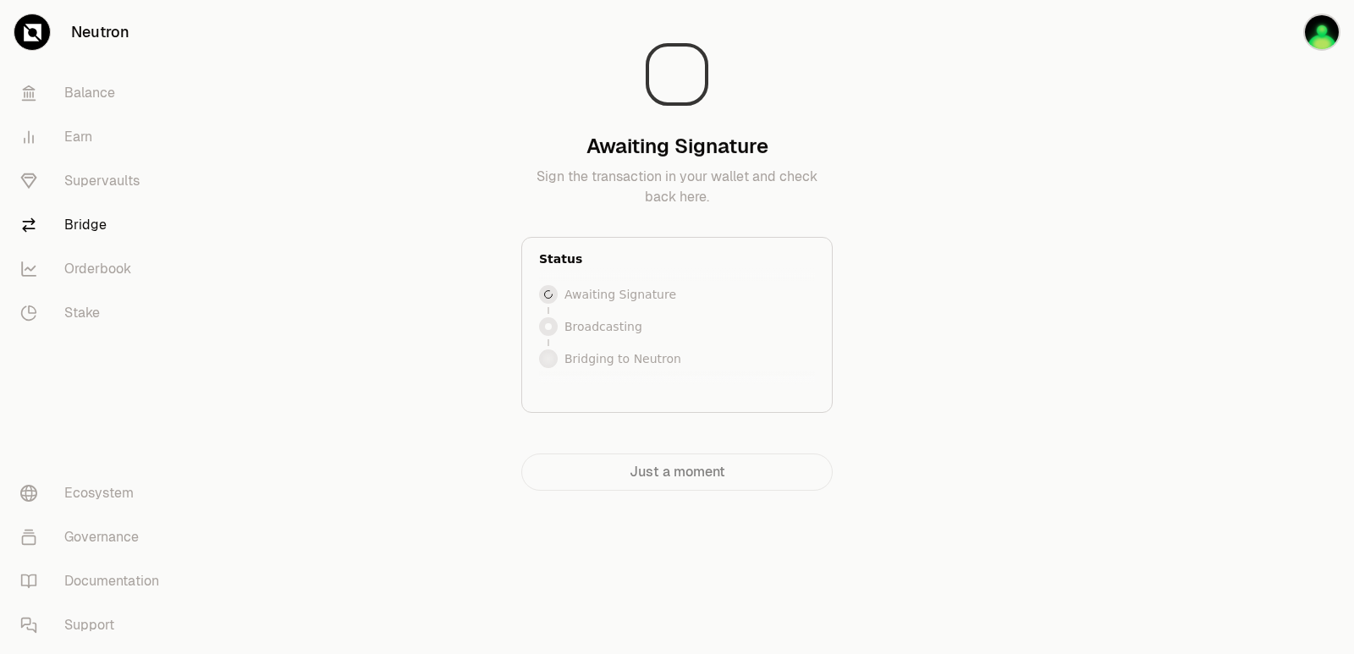
scroll to position [0, 0]
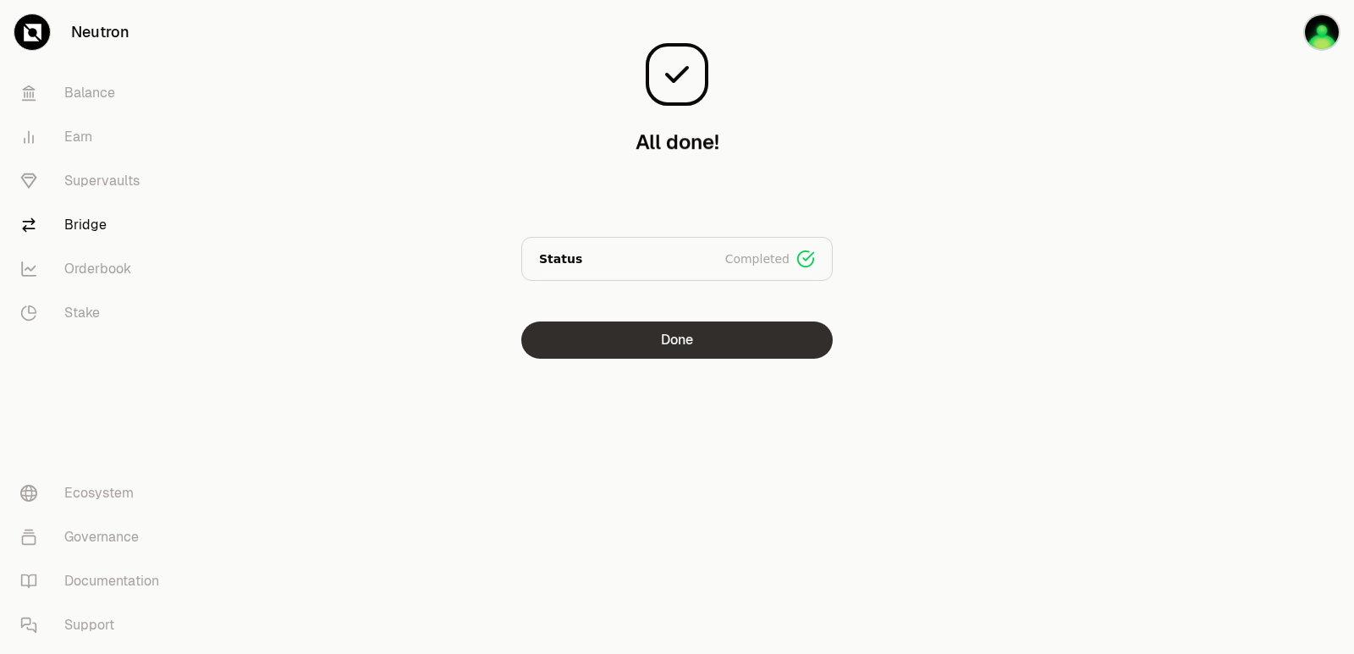
click at [671, 352] on button "Done" at bounding box center [676, 340] width 311 height 37
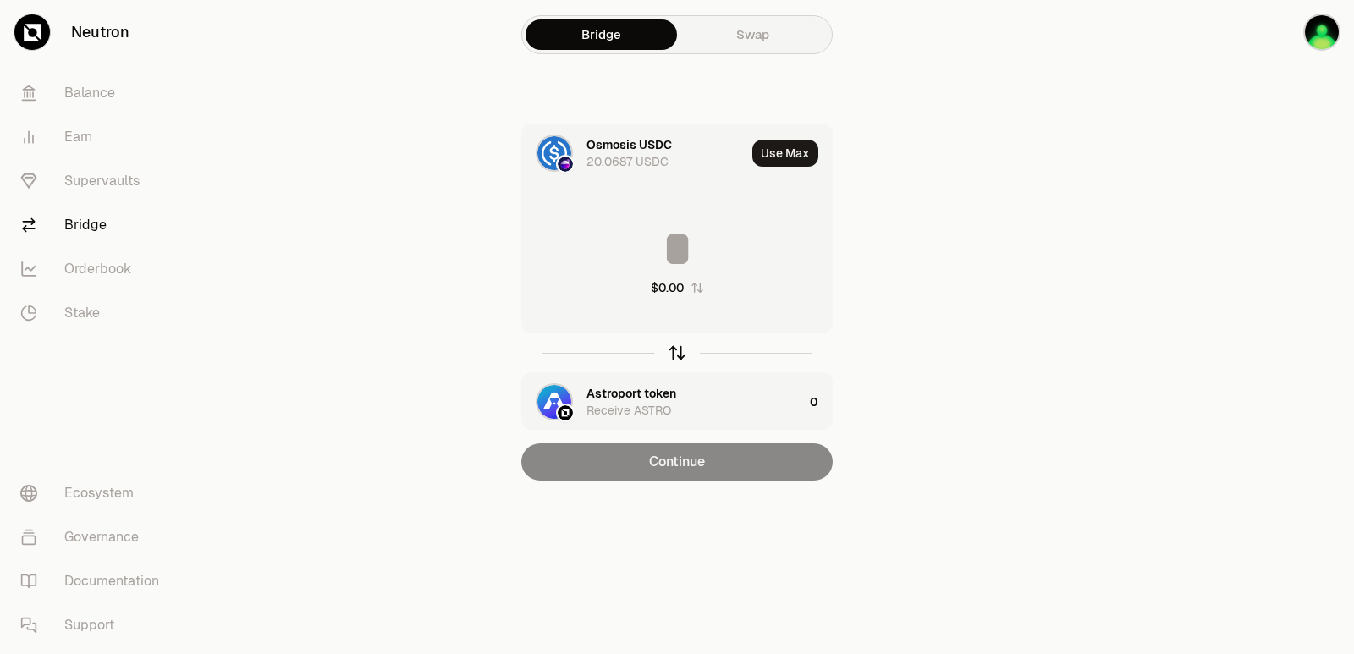
click at [680, 354] on icon "button" at bounding box center [677, 353] width 19 height 19
click at [782, 152] on button "Use Max" at bounding box center [785, 153] width 66 height 27
type input "**********"
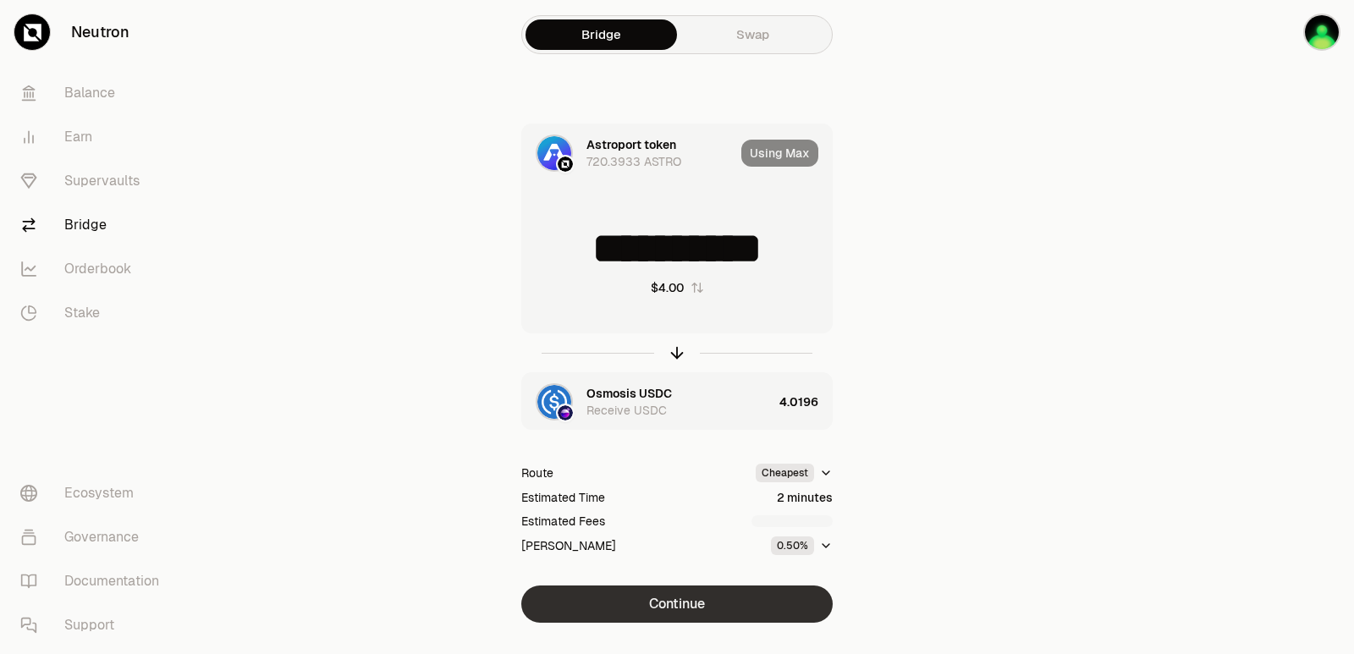
click at [684, 601] on button "Continue" at bounding box center [676, 604] width 311 height 37
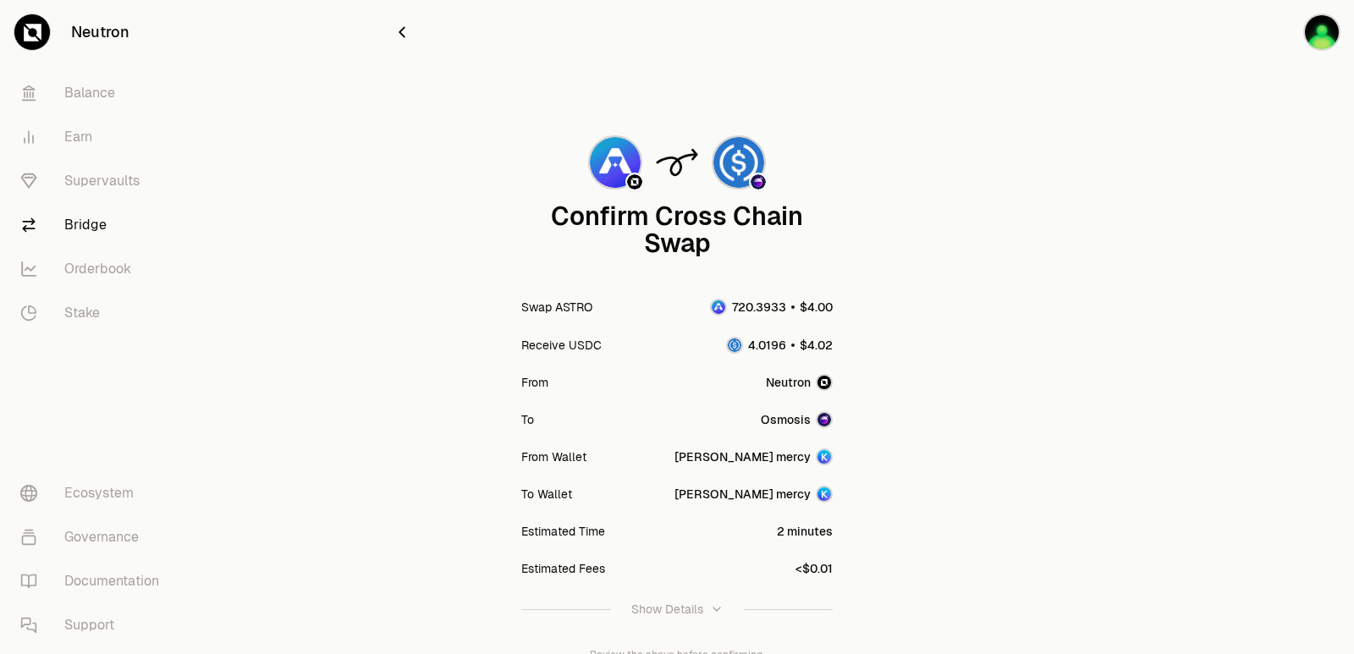
scroll to position [140, 0]
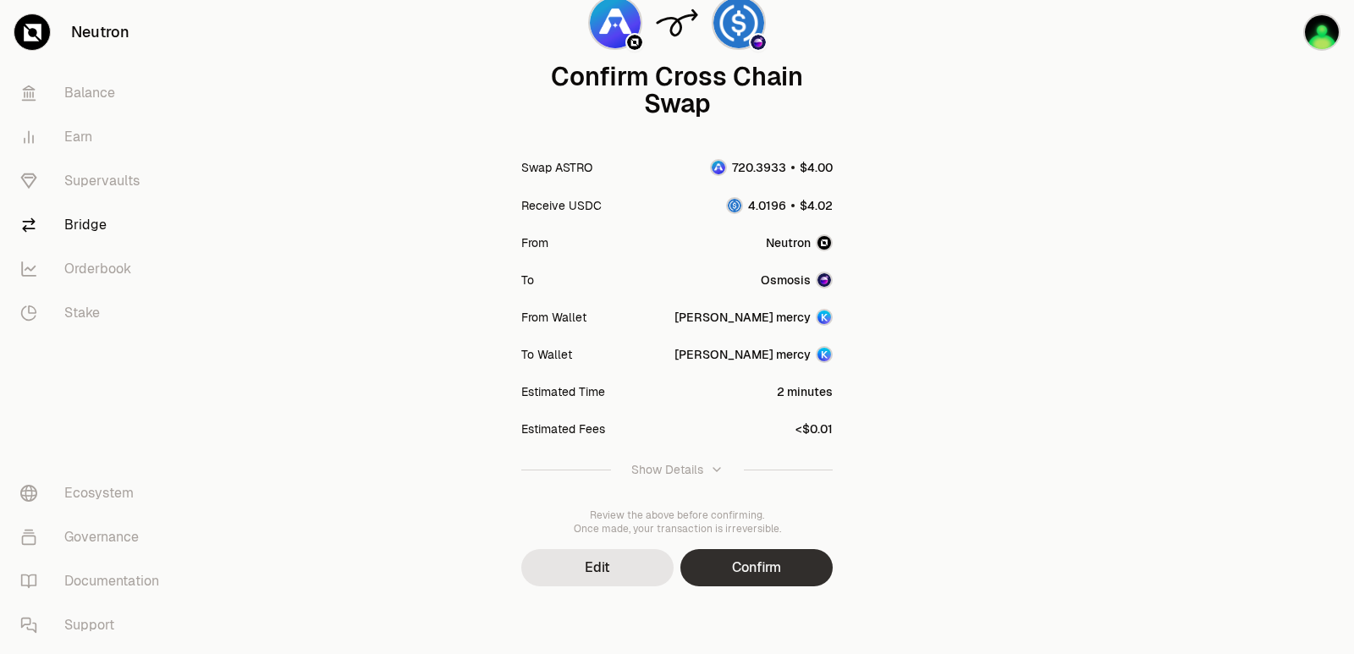
click at [723, 573] on button "Confirm" at bounding box center [756, 567] width 152 height 37
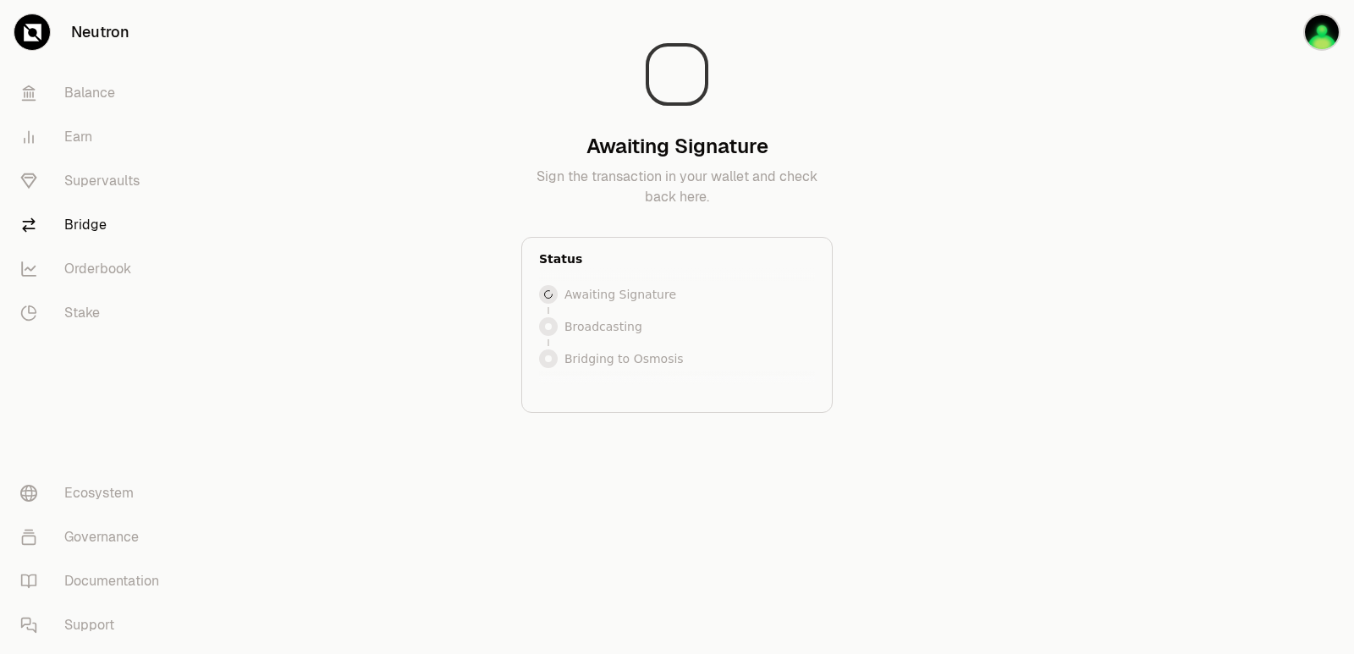
scroll to position [0, 0]
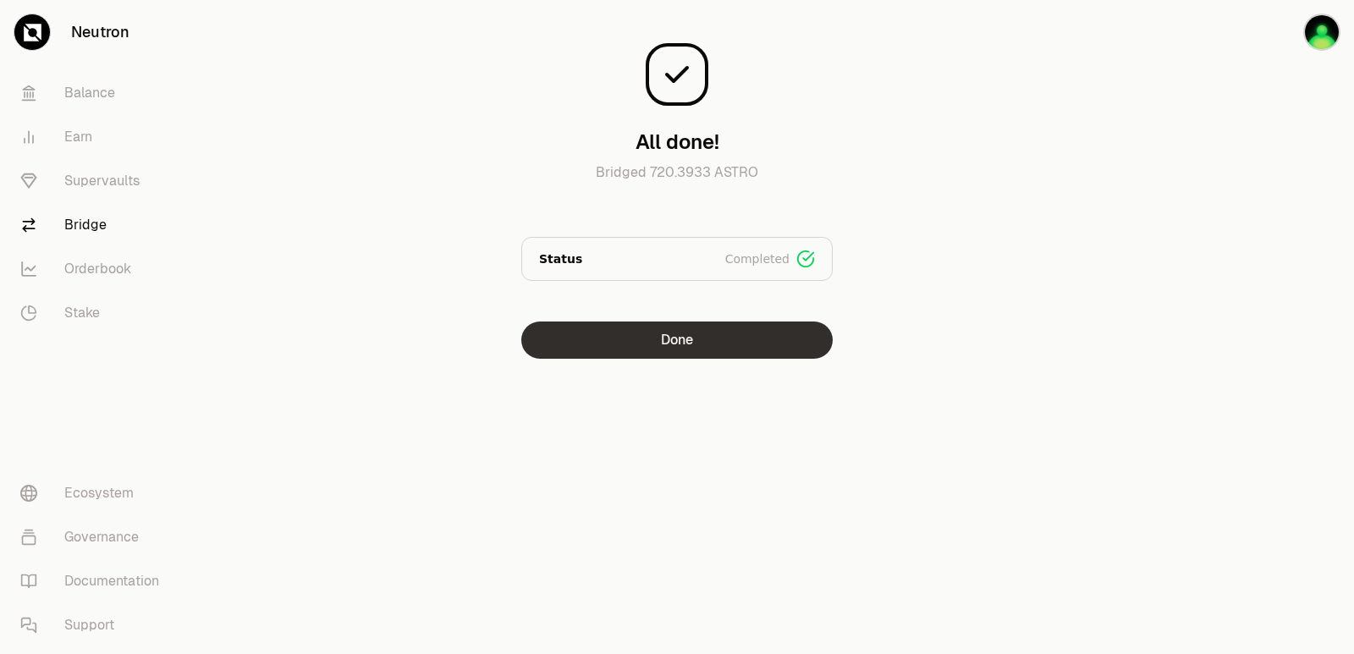
click at [590, 347] on button "Done" at bounding box center [676, 340] width 311 height 37
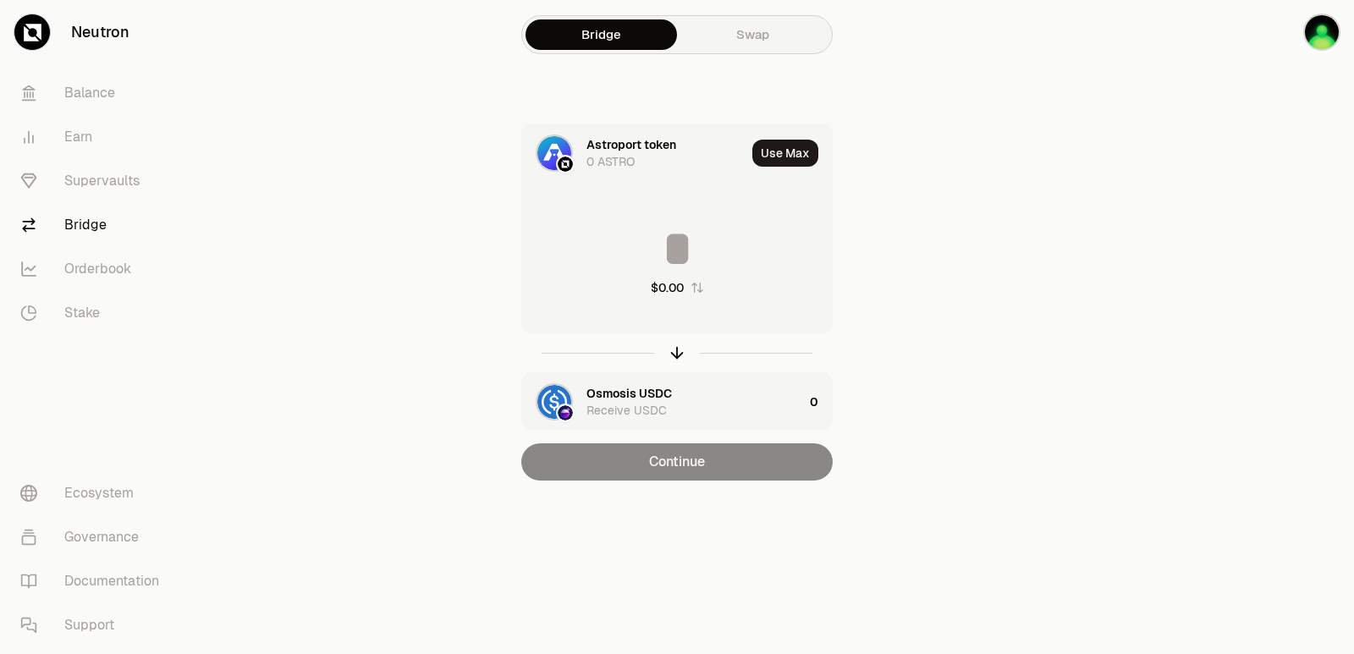
drag, startPoint x: 674, startPoint y: 344, endPoint x: 667, endPoint y: 330, distance: 15.1
click at [674, 344] on icon "button" at bounding box center [677, 353] width 19 height 19
click at [640, 263] on input at bounding box center [677, 248] width 310 height 51
click at [669, 348] on div at bounding box center [676, 352] width 311 height 39
click at [674, 357] on icon "button" at bounding box center [677, 353] width 19 height 19
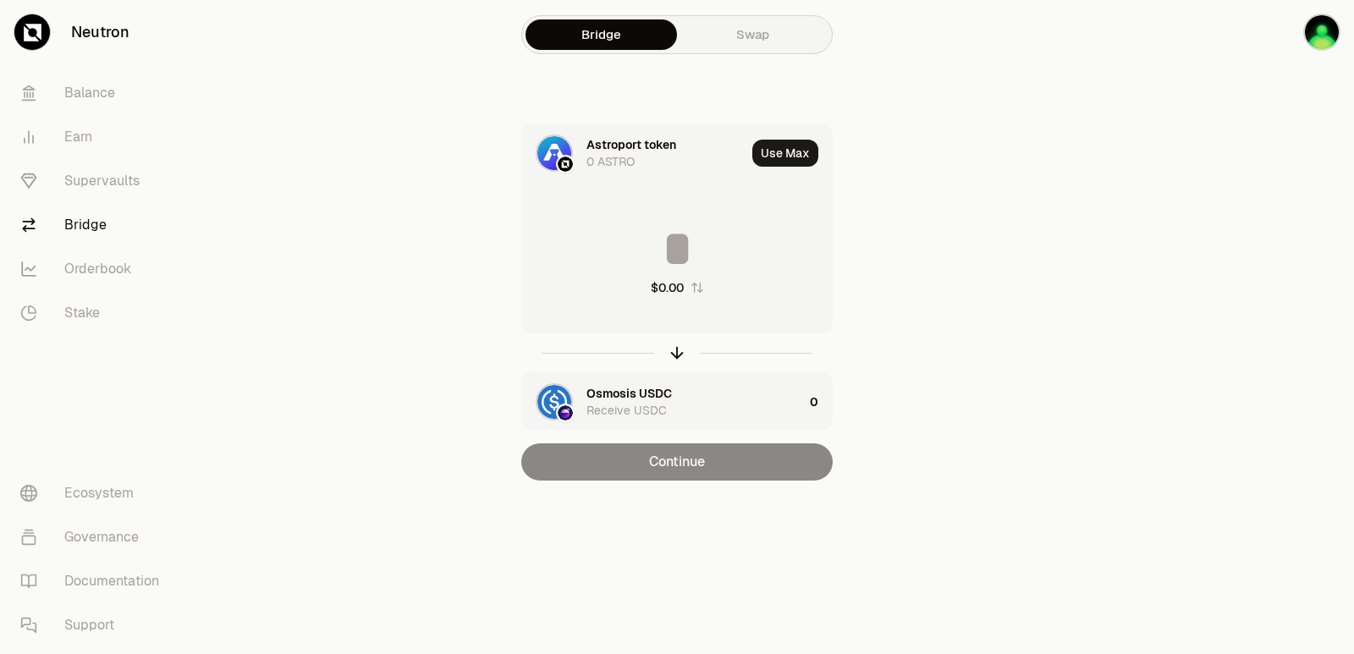
click at [641, 145] on div "Astroport token" at bounding box center [631, 144] width 90 height 17
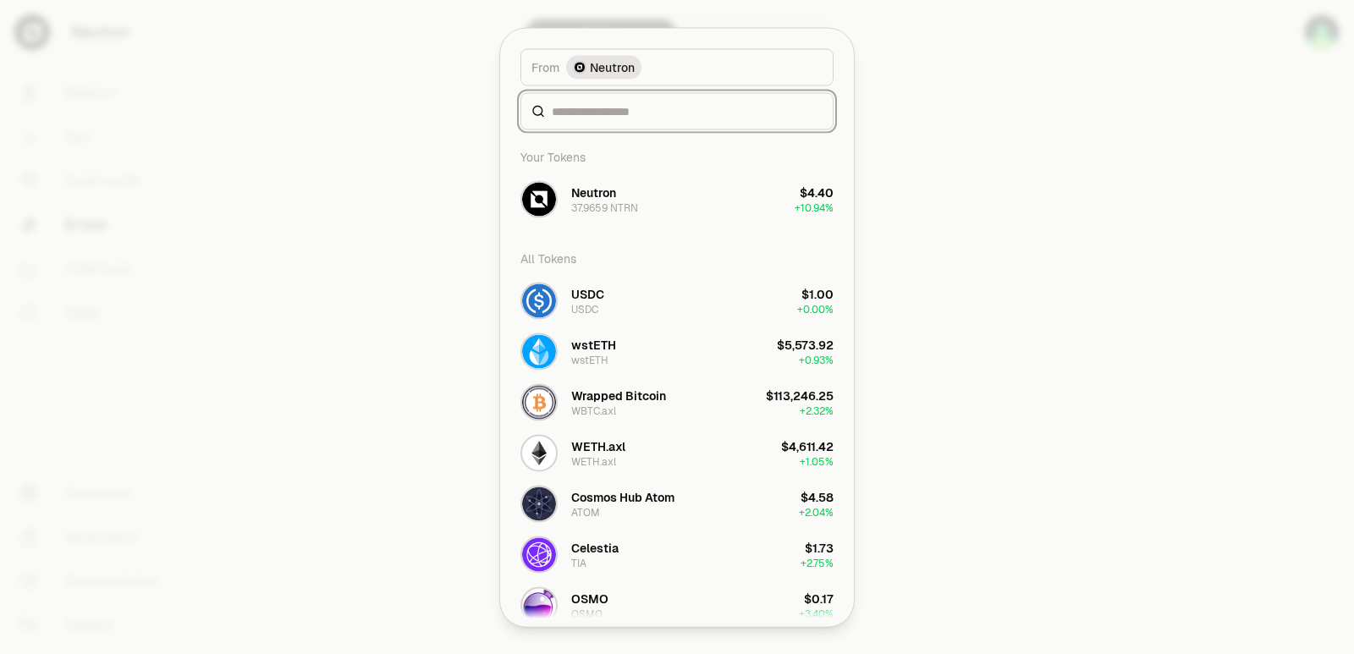
click at [619, 113] on input at bounding box center [687, 110] width 271 height 17
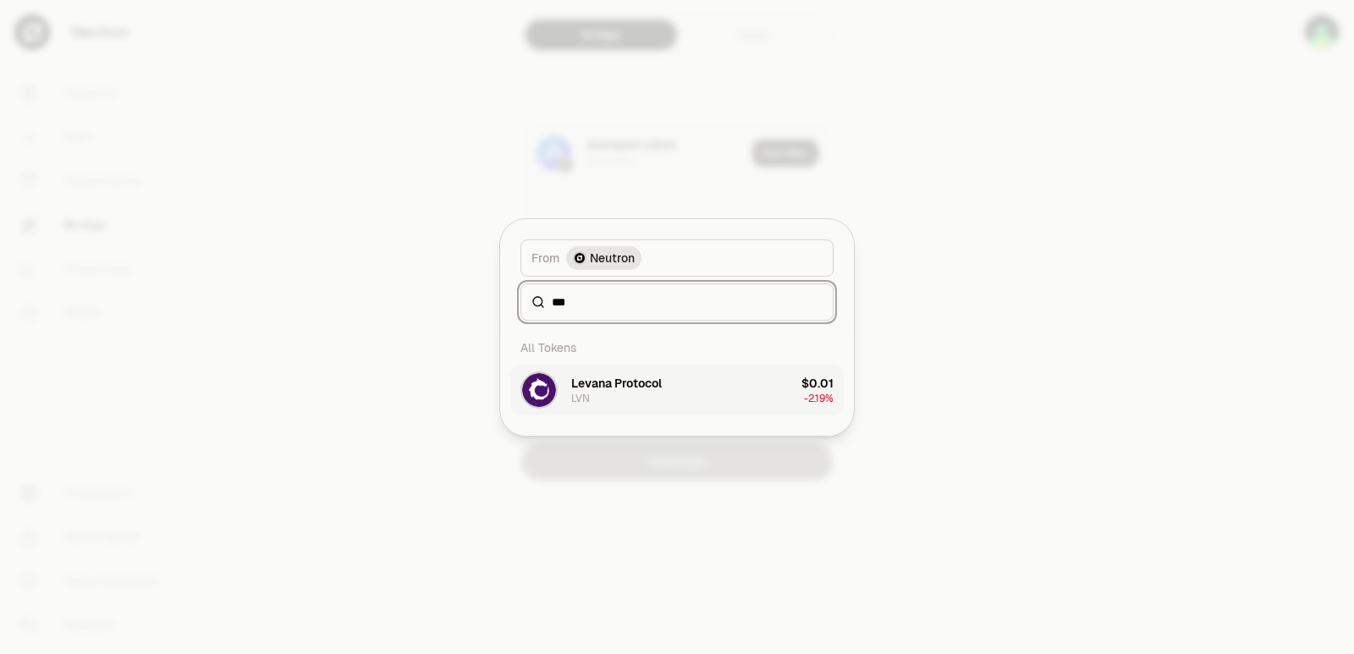
type input "***"
click at [637, 389] on div "Levana Protocol" at bounding box center [616, 383] width 91 height 17
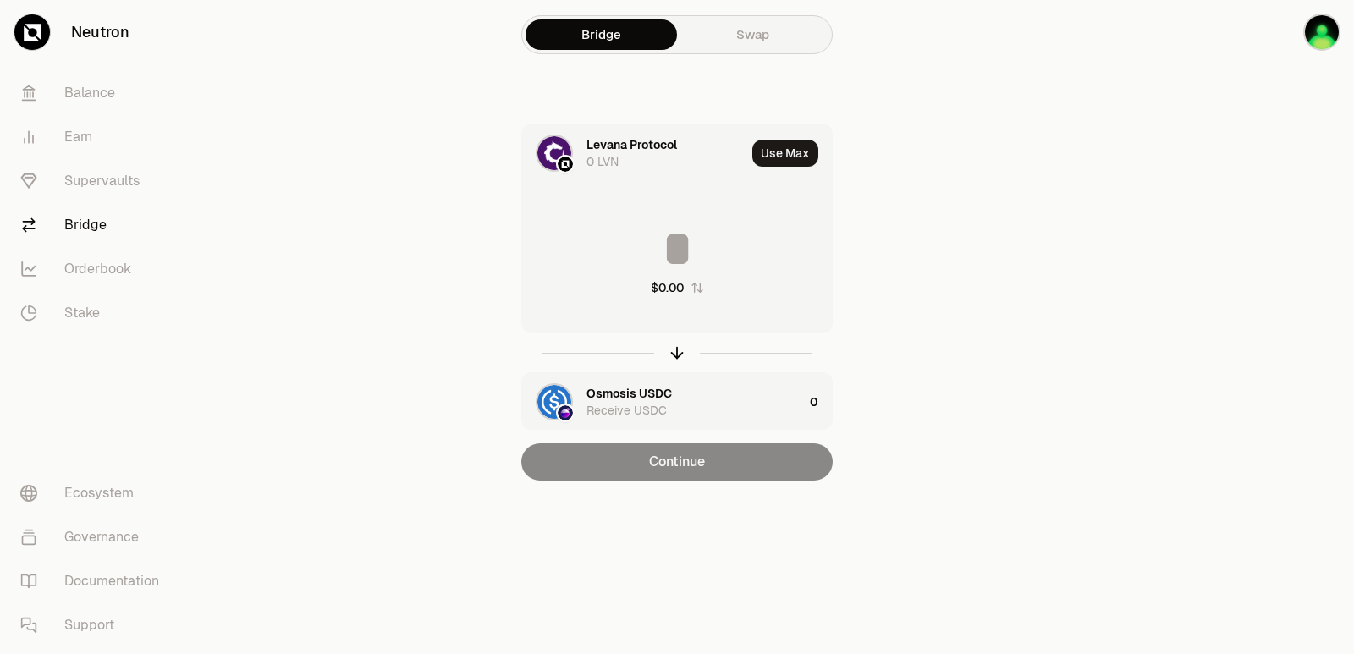
click at [681, 239] on input at bounding box center [677, 248] width 310 height 51
click at [676, 355] on icon "button" at bounding box center [677, 353] width 19 height 19
click at [683, 267] on input at bounding box center [677, 248] width 310 height 51
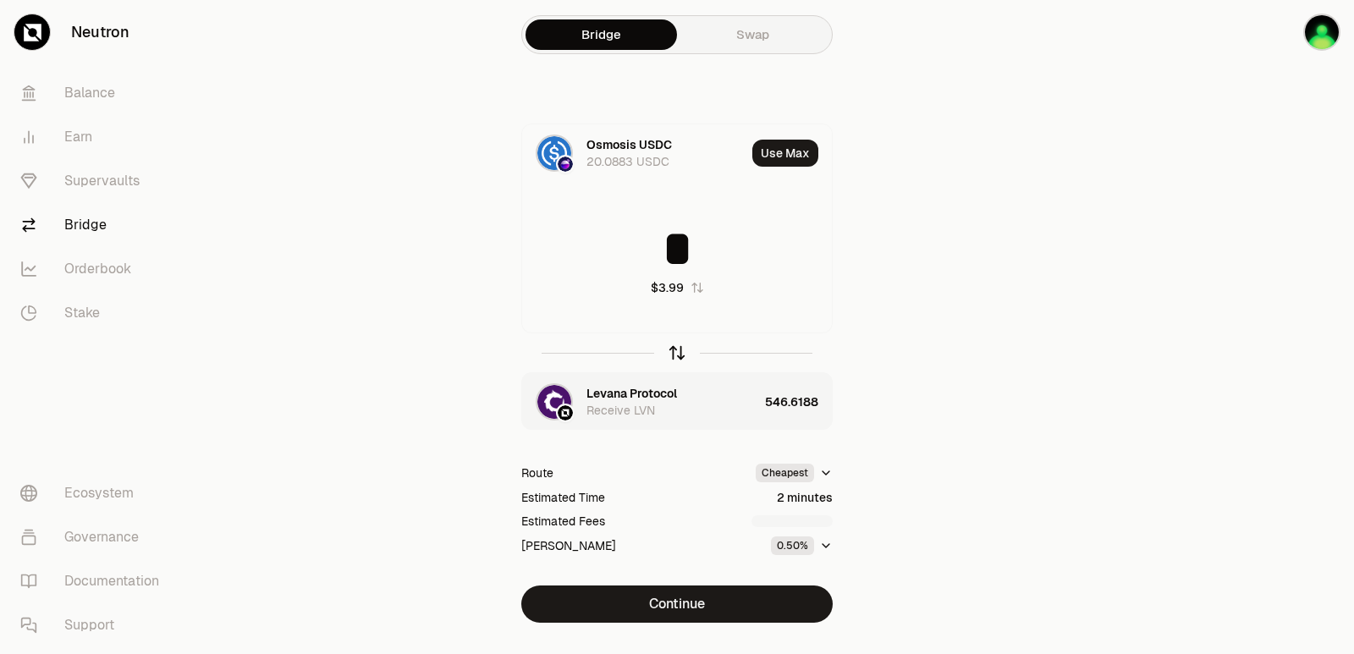
type input "*"
click at [673, 350] on icon "button" at bounding box center [677, 353] width 19 height 19
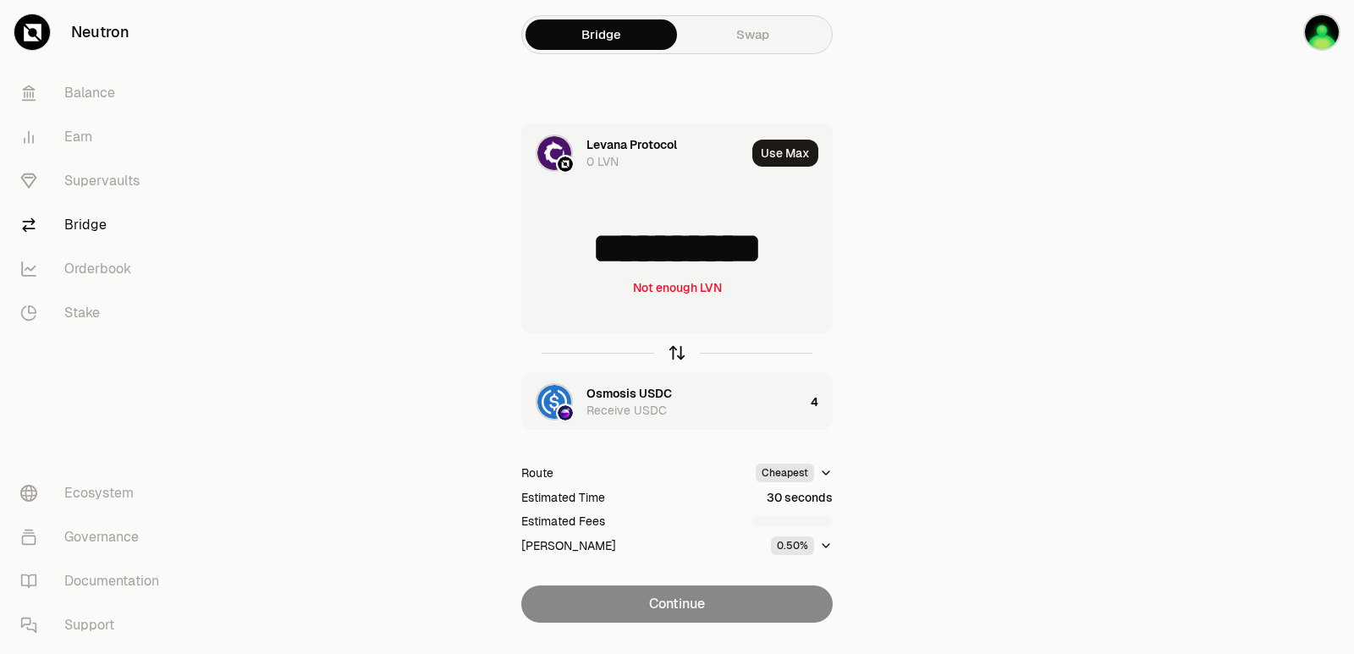
click at [673, 350] on icon "button" at bounding box center [677, 353] width 19 height 19
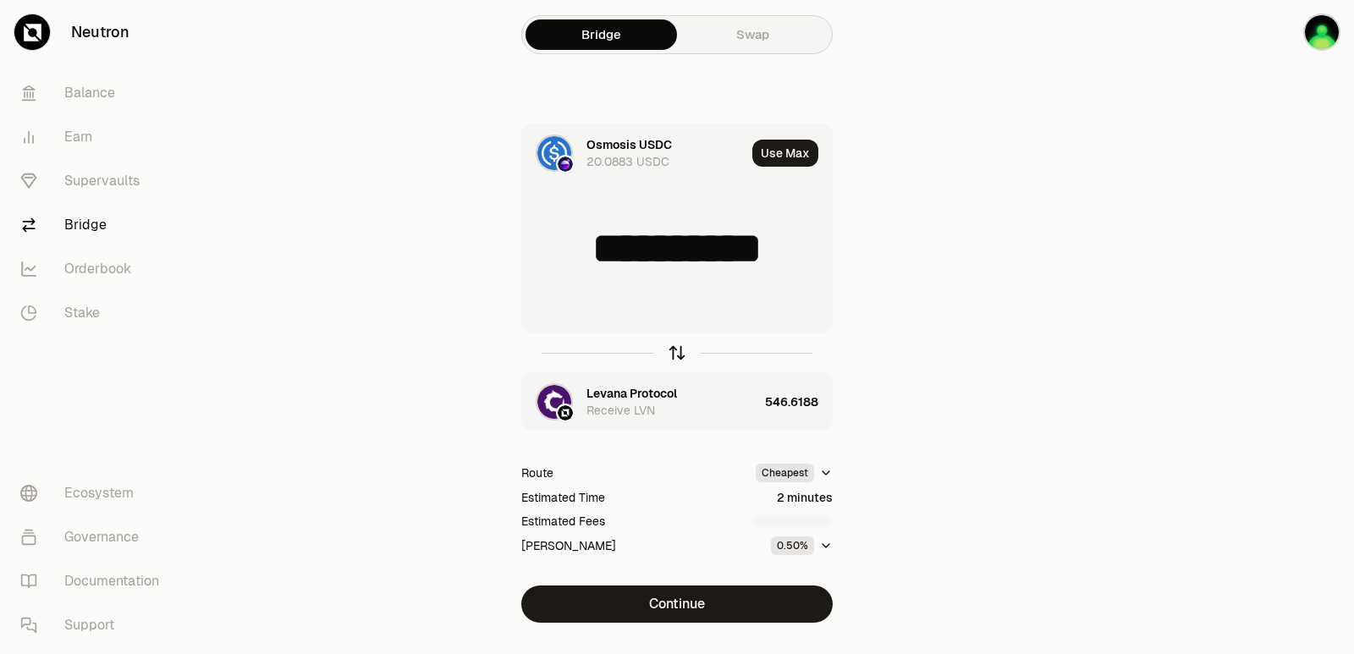
type input "*"
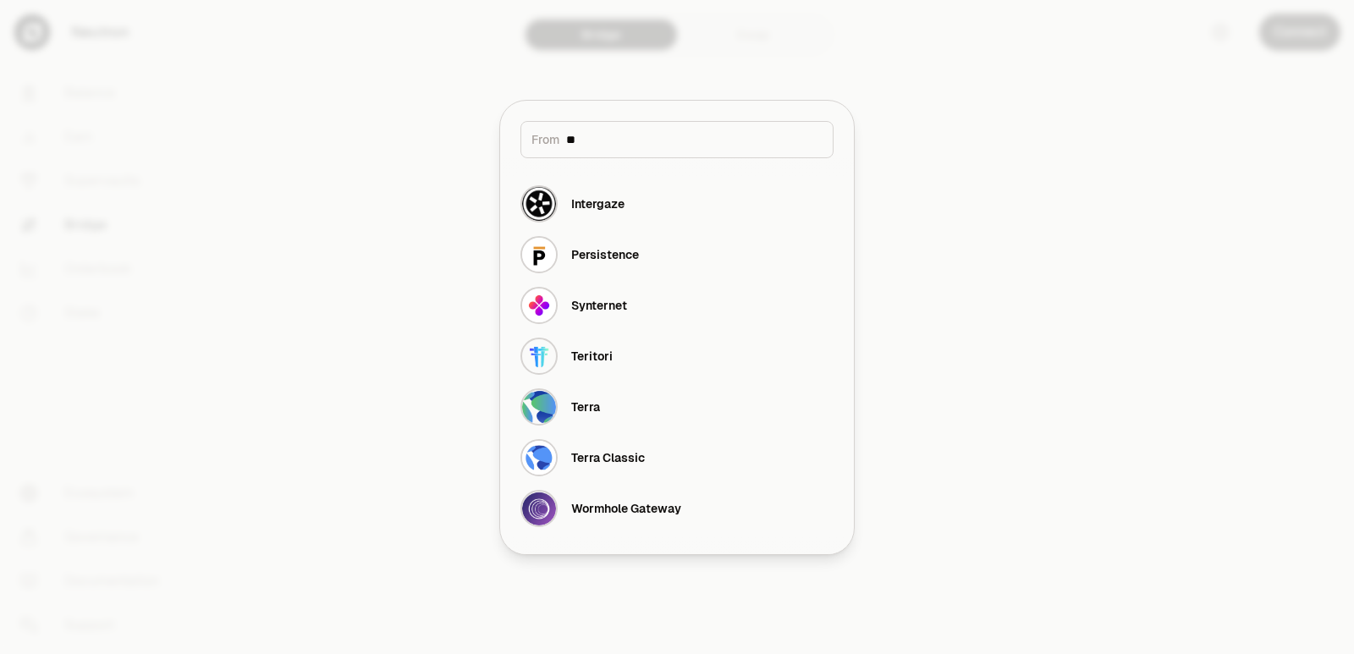
type input "***"
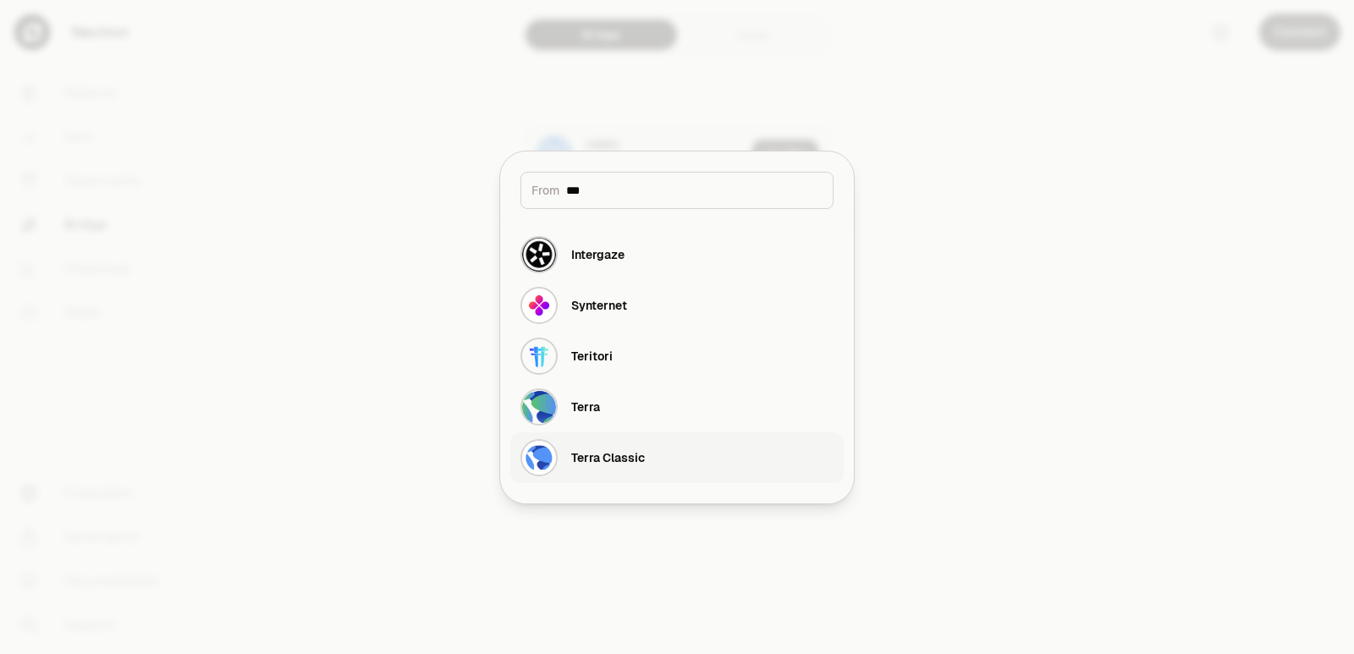
click at [619, 459] on div "Terra Classic" at bounding box center [608, 457] width 74 height 17
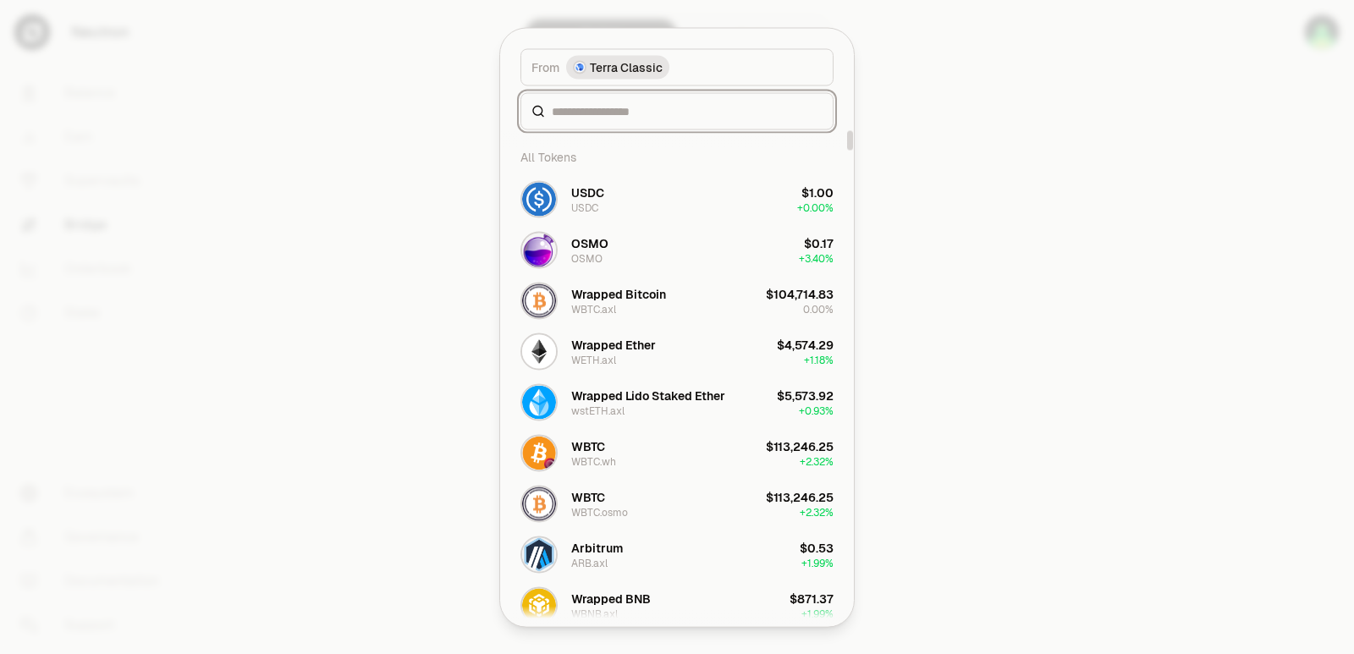
click at [579, 109] on input at bounding box center [687, 110] width 271 height 17
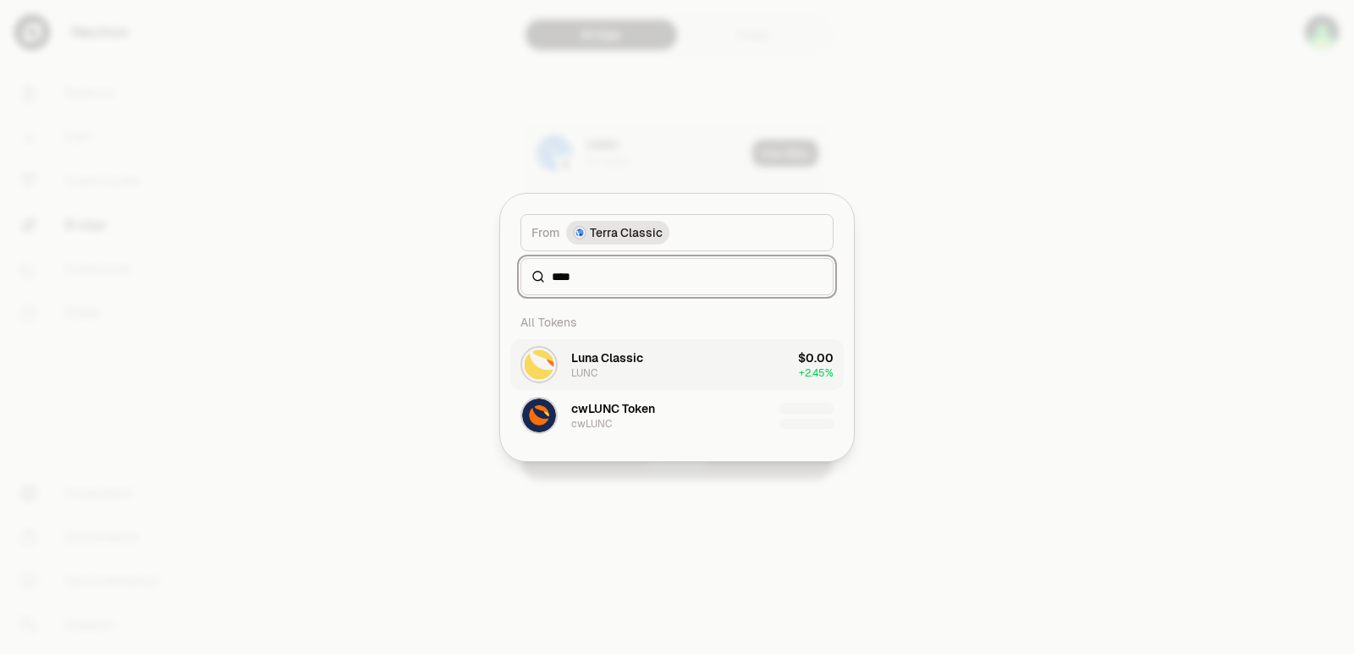
type input "****"
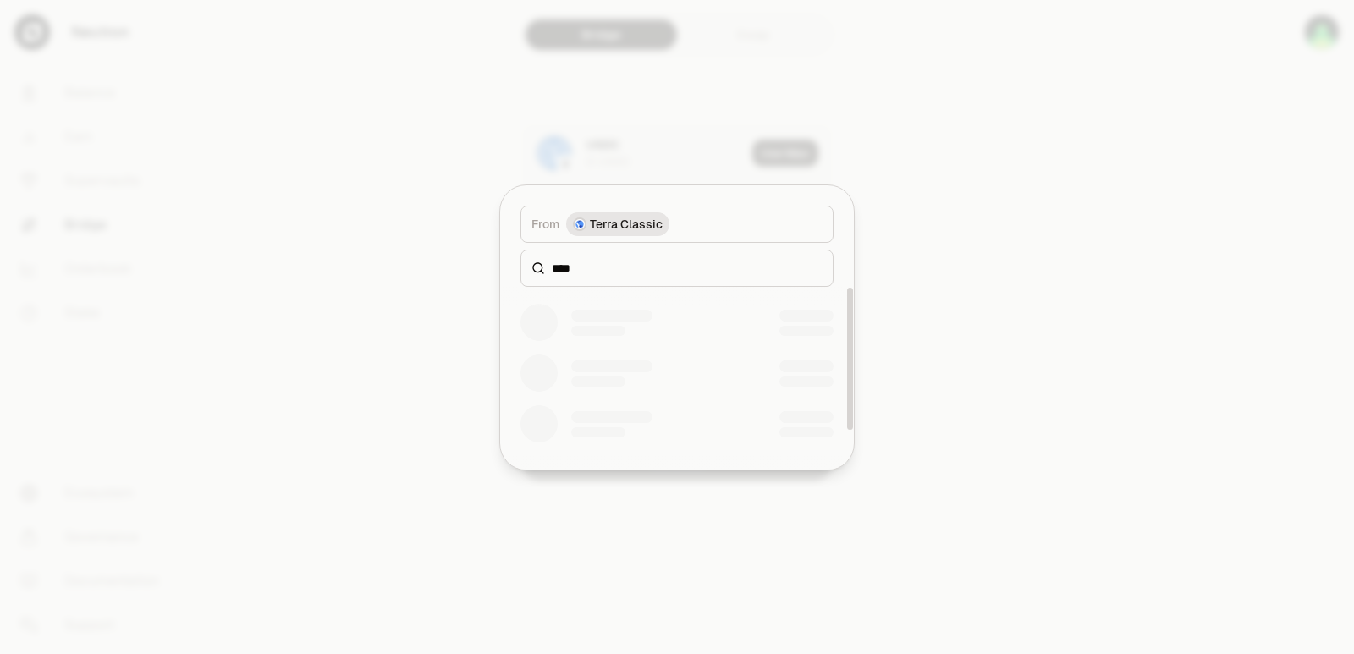
click at [634, 355] on div at bounding box center [676, 373] width 333 height 51
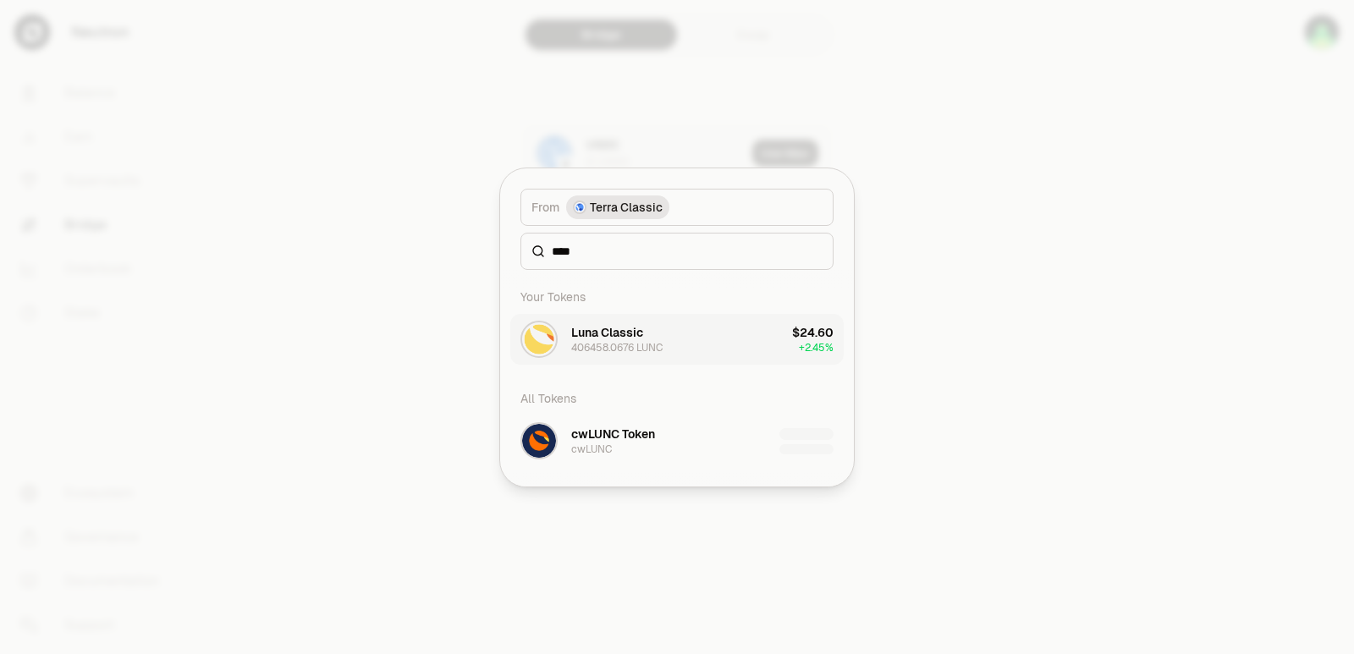
click at [628, 345] on div "406458.0676 LUNC" at bounding box center [616, 348] width 91 height 14
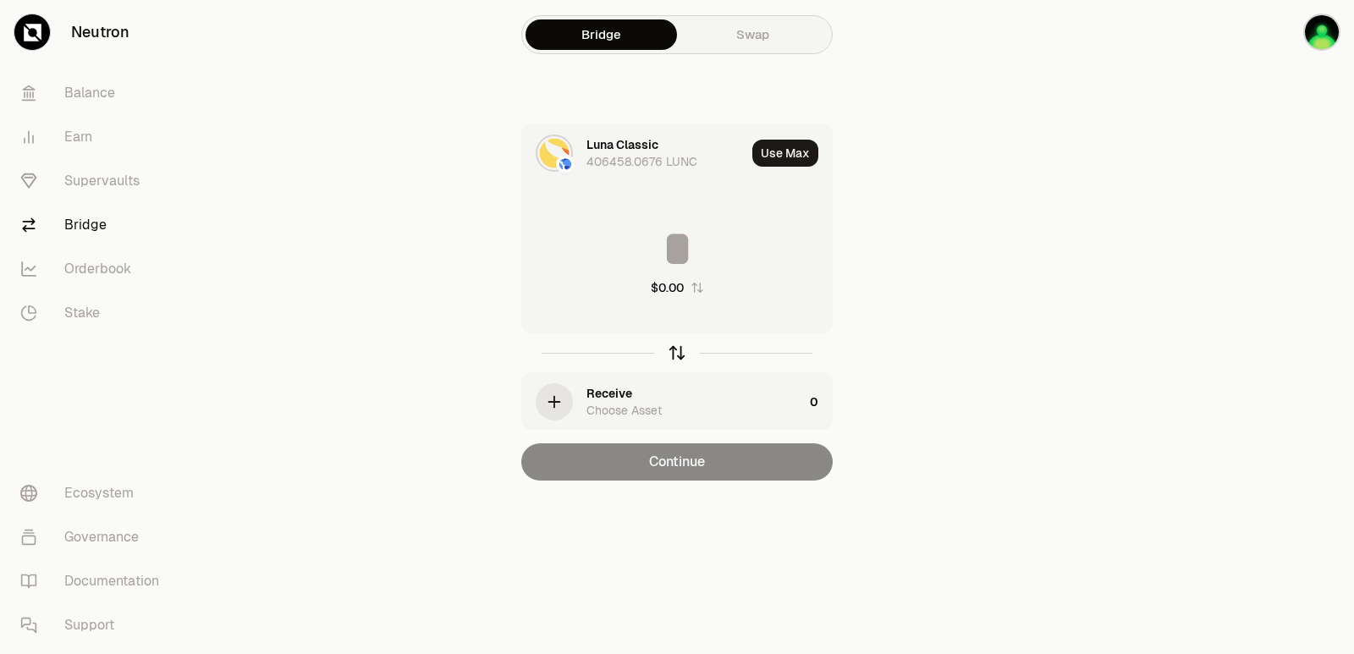
click at [673, 358] on icon "button" at bounding box center [677, 353] width 19 height 19
click at [582, 144] on div "Use Choose Asset" at bounding box center [633, 153] width 223 height 58
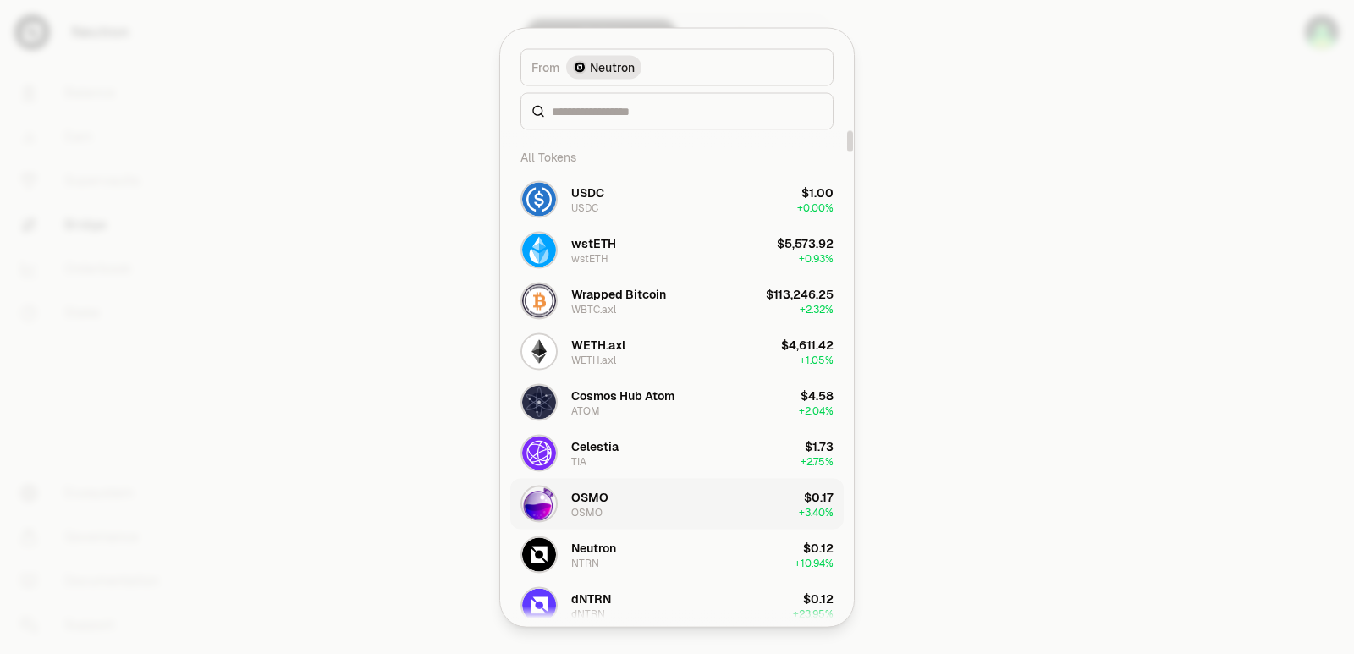
click at [600, 495] on div "OSMO" at bounding box center [589, 496] width 37 height 17
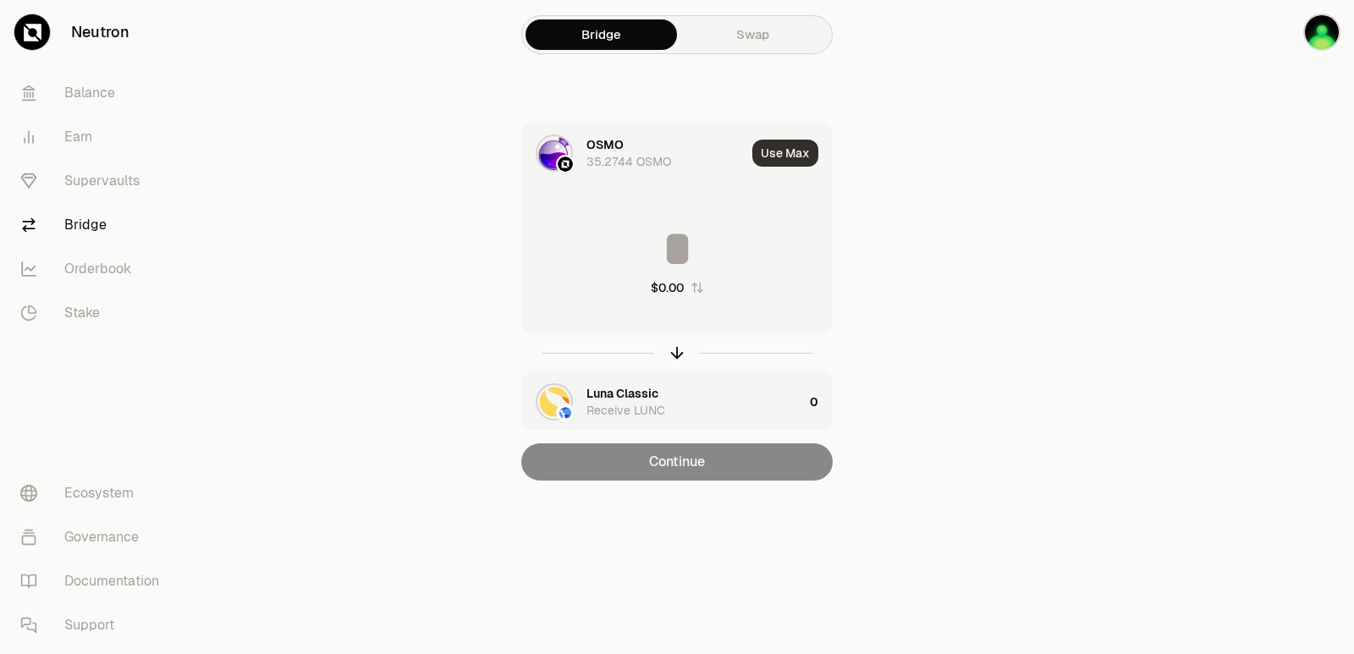
click at [783, 152] on button "Use Max" at bounding box center [785, 153] width 66 height 27
type input "********"
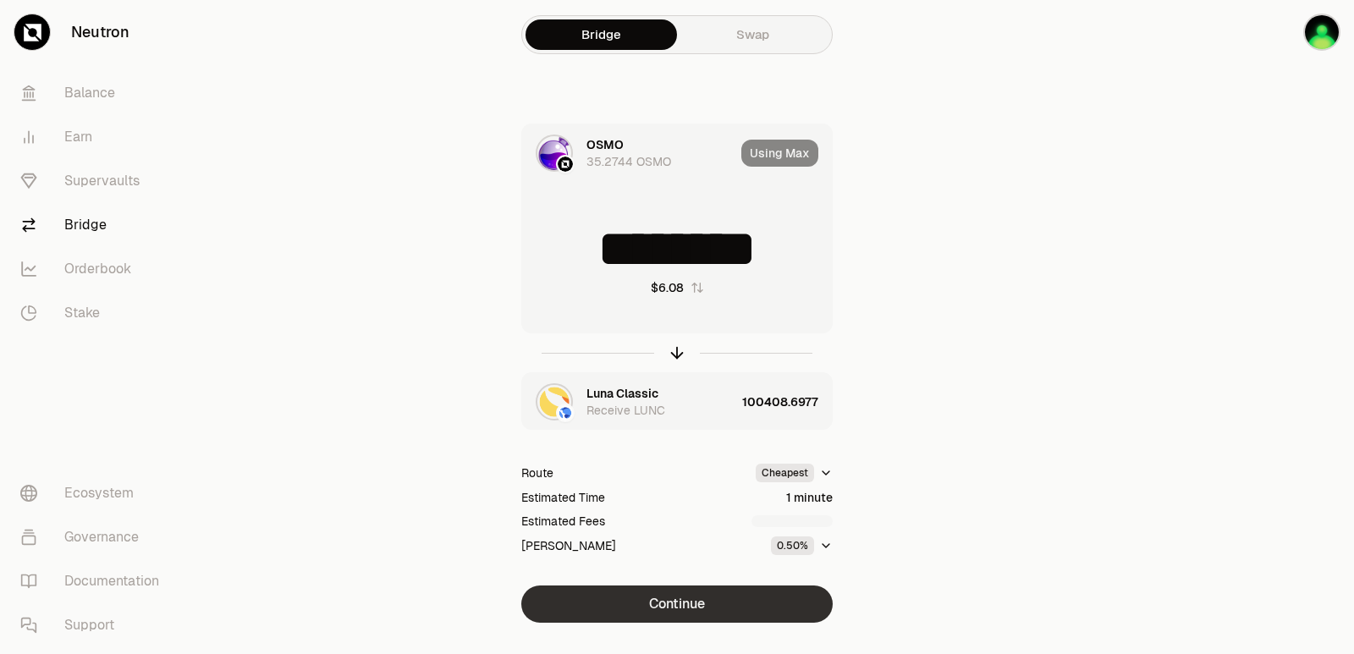
click at [696, 603] on button "Continue" at bounding box center [676, 604] width 311 height 37
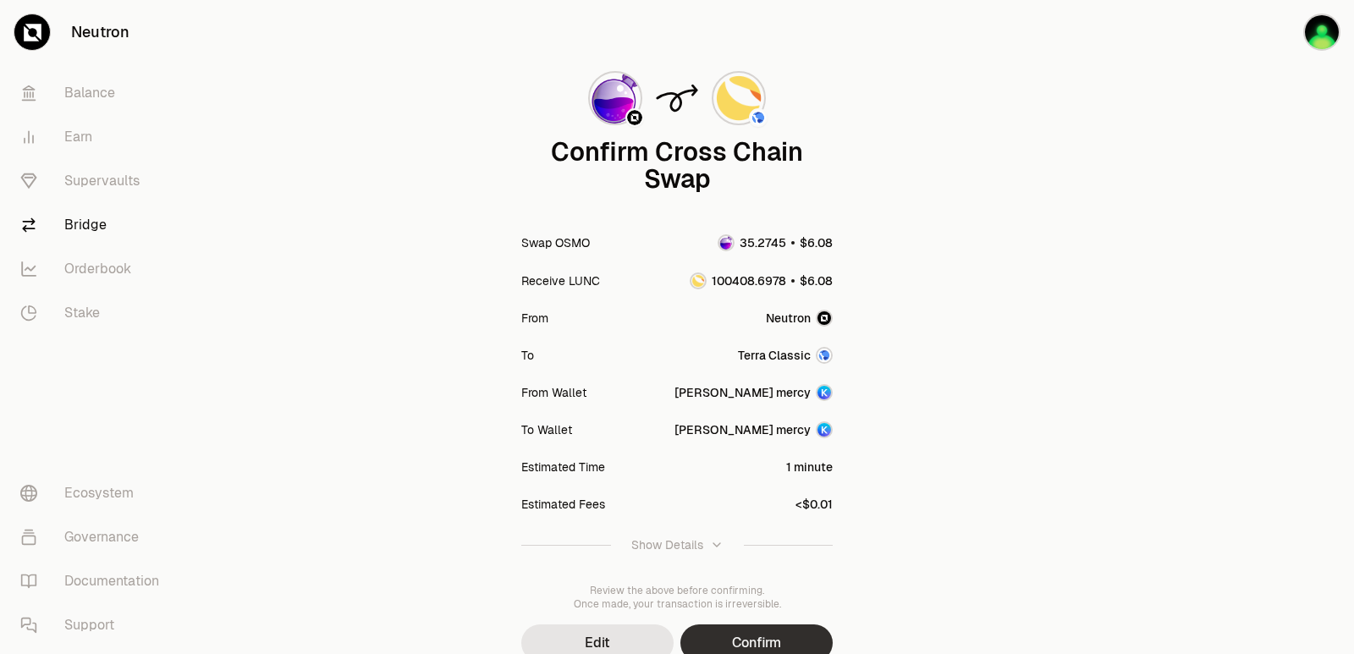
scroll to position [140, 0]
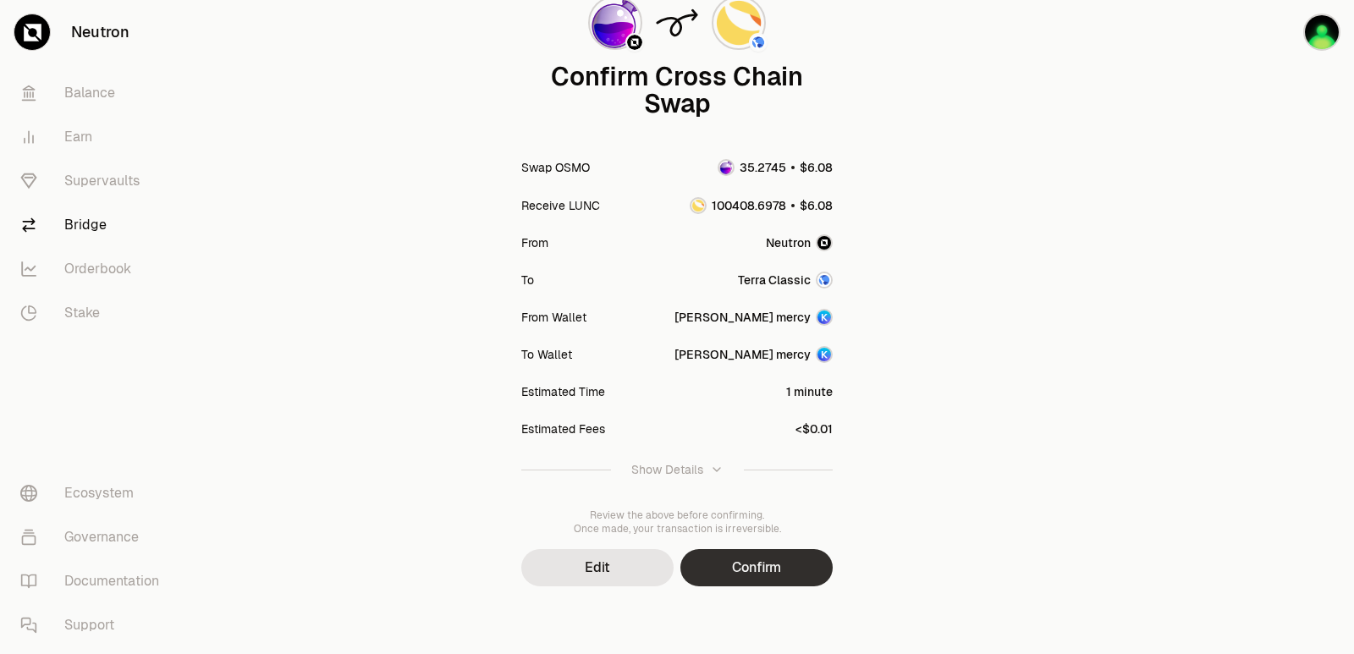
click at [800, 570] on button "Confirm" at bounding box center [756, 567] width 152 height 37
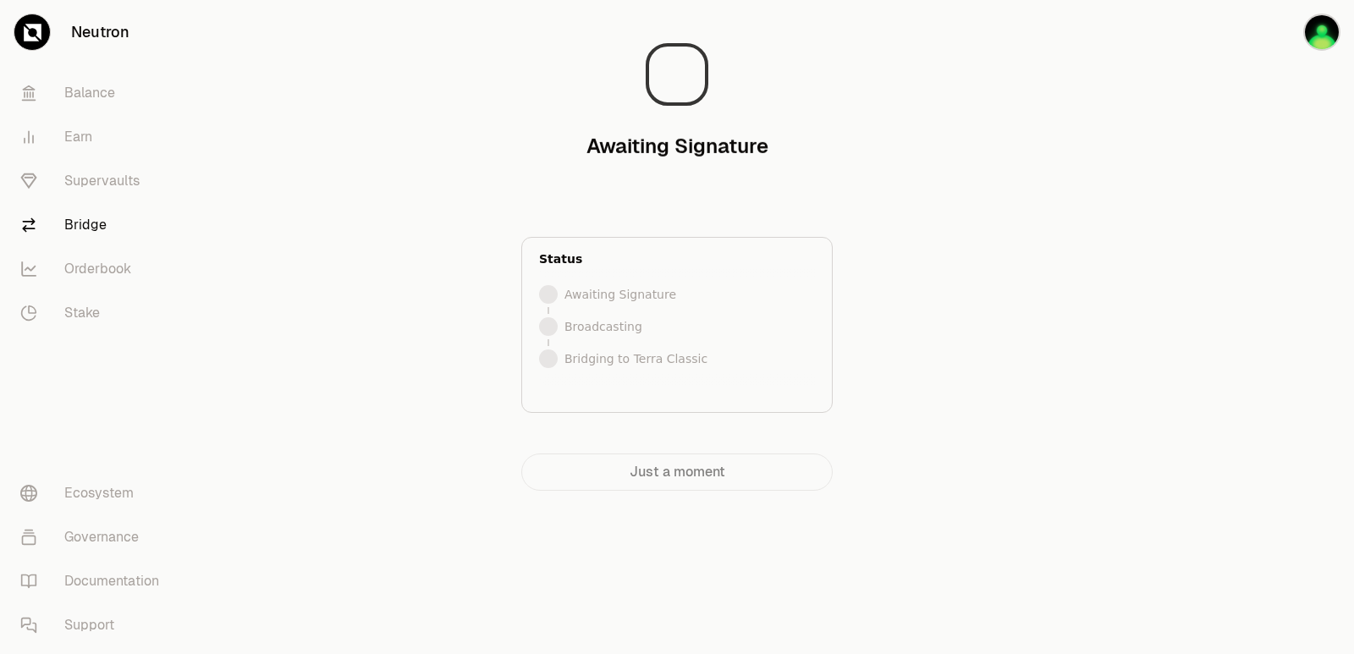
scroll to position [0, 0]
